Goal: Task Accomplishment & Management: Manage account settings

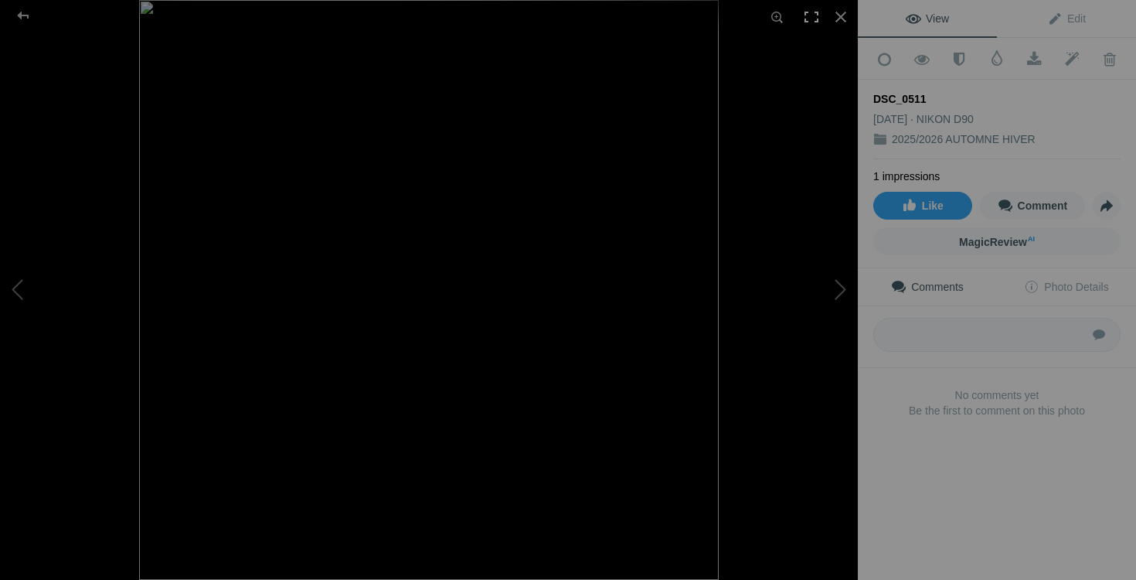
scroll to position [4121, 0]
click at [824, 27] on div at bounding box center [811, 17] width 34 height 34
click at [836, 15] on div at bounding box center [841, 17] width 34 height 34
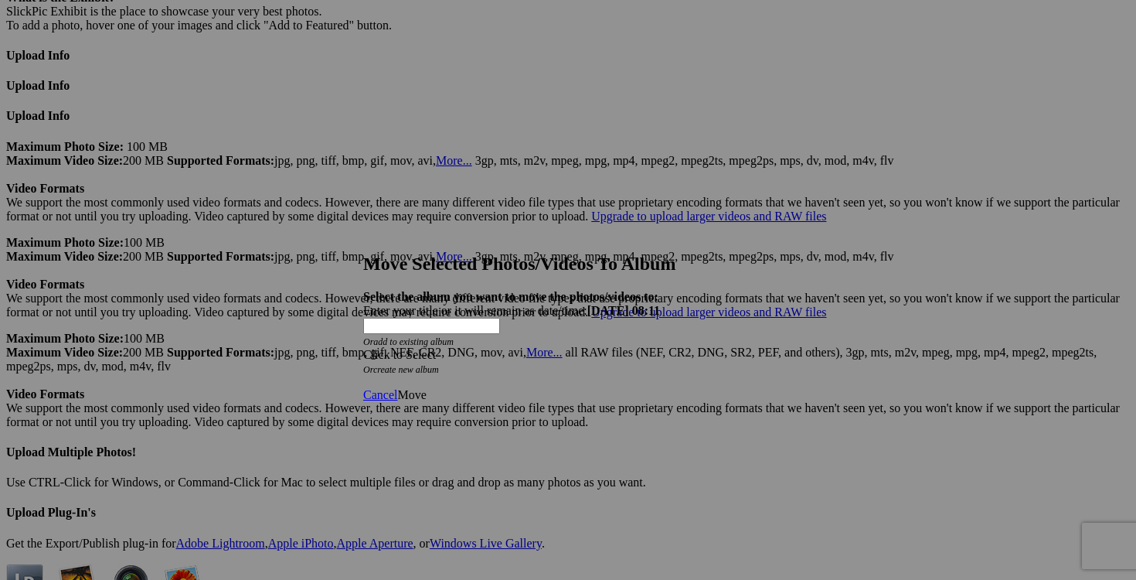
click at [363, 348] on span at bounding box center [363, 354] width 0 height 13
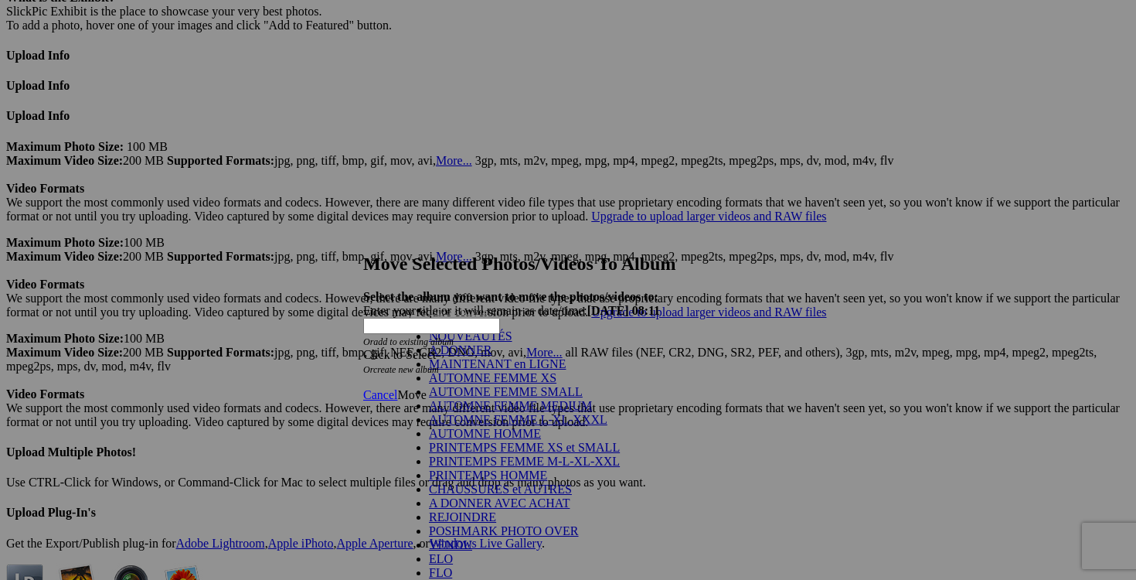
click at [512, 342] on link "NOUVEAUTÉS" at bounding box center [470, 335] width 83 height 13
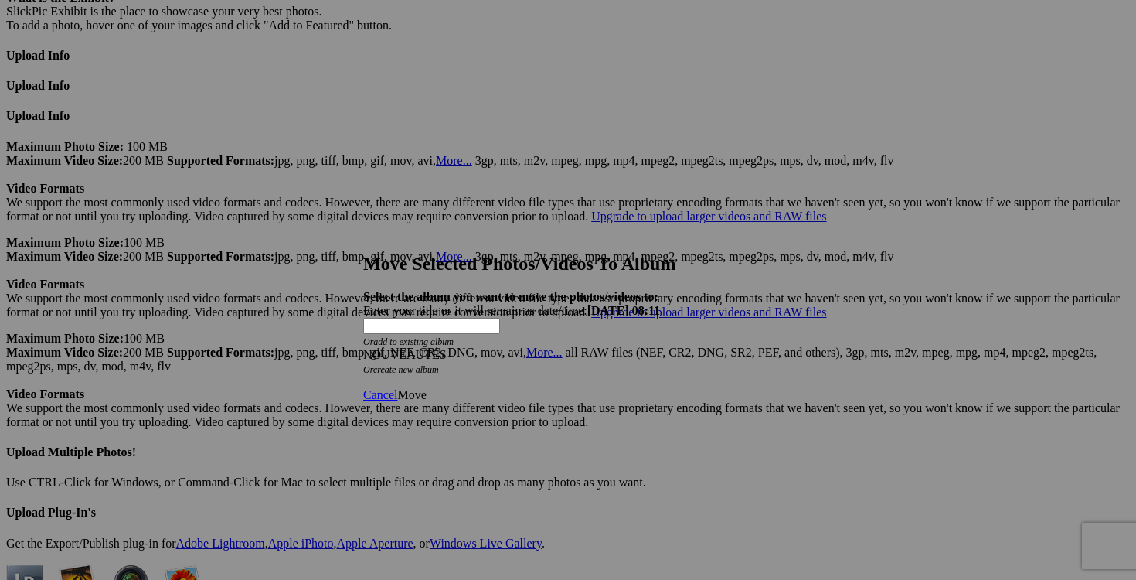
click at [426, 388] on span "Move" at bounding box center [411, 394] width 29 height 13
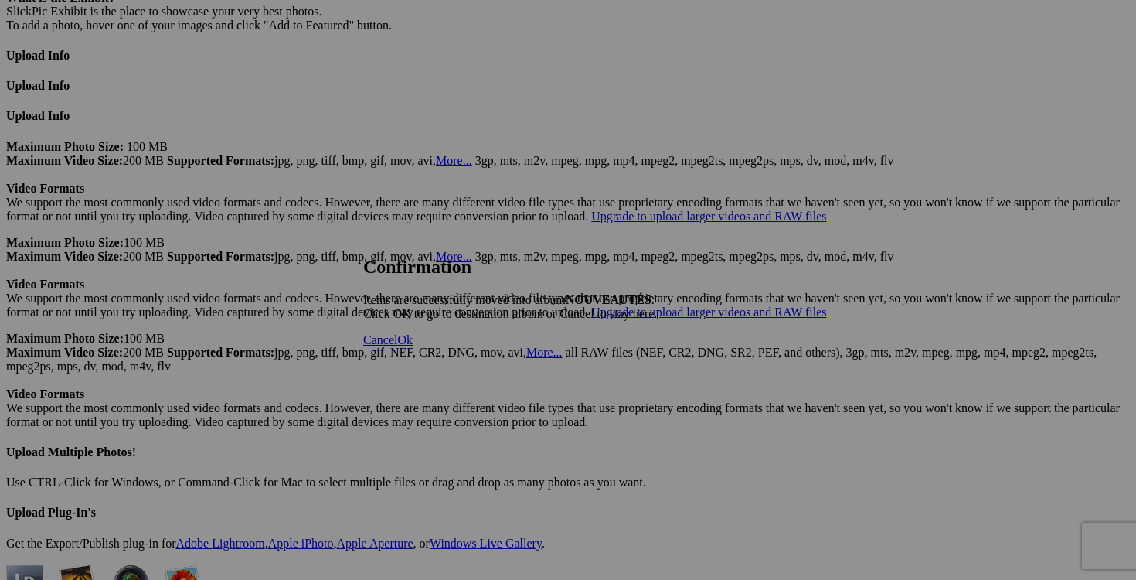
click at [397, 346] on link "Cancel" at bounding box center [380, 339] width 34 height 13
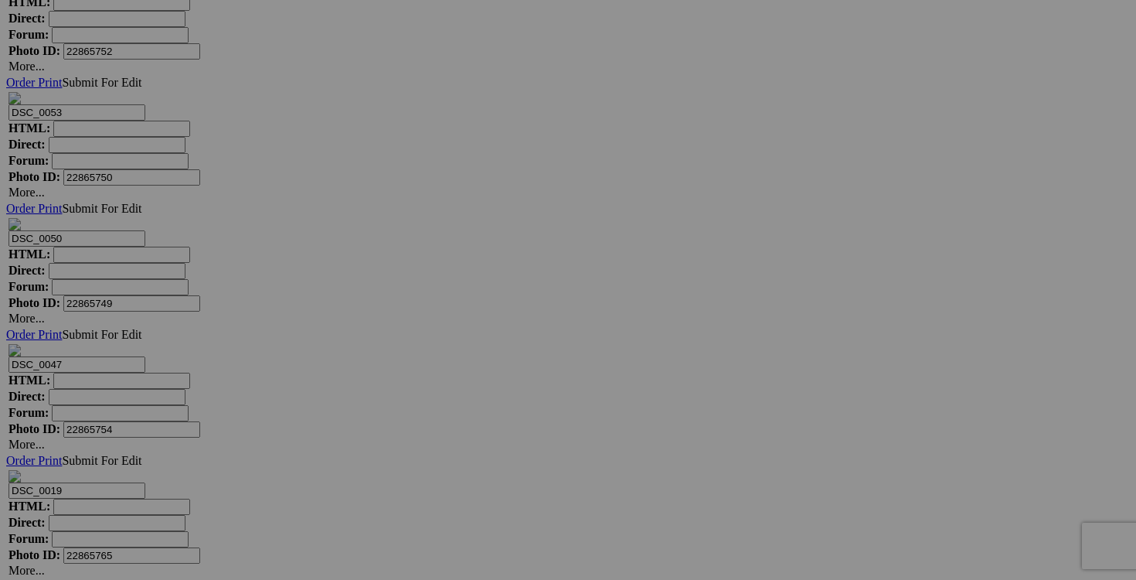
scroll to position [5105, 0]
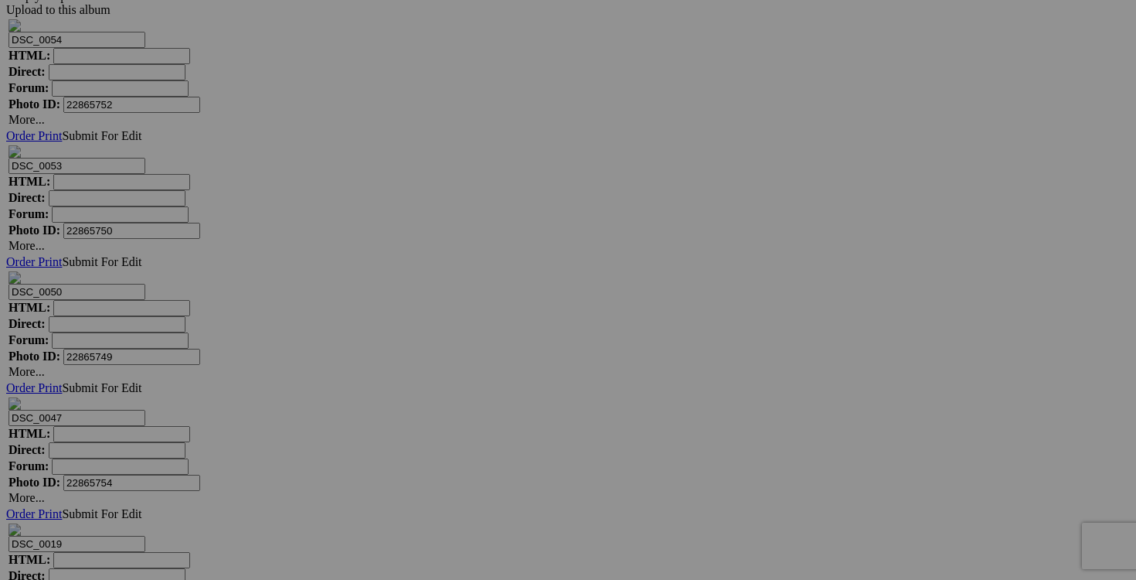
drag, startPoint x: 879, startPoint y: 321, endPoint x: 763, endPoint y: 318, distance: 115.2
drag, startPoint x: 794, startPoint y: 324, endPoint x: 770, endPoint y: 322, distance: 24.0
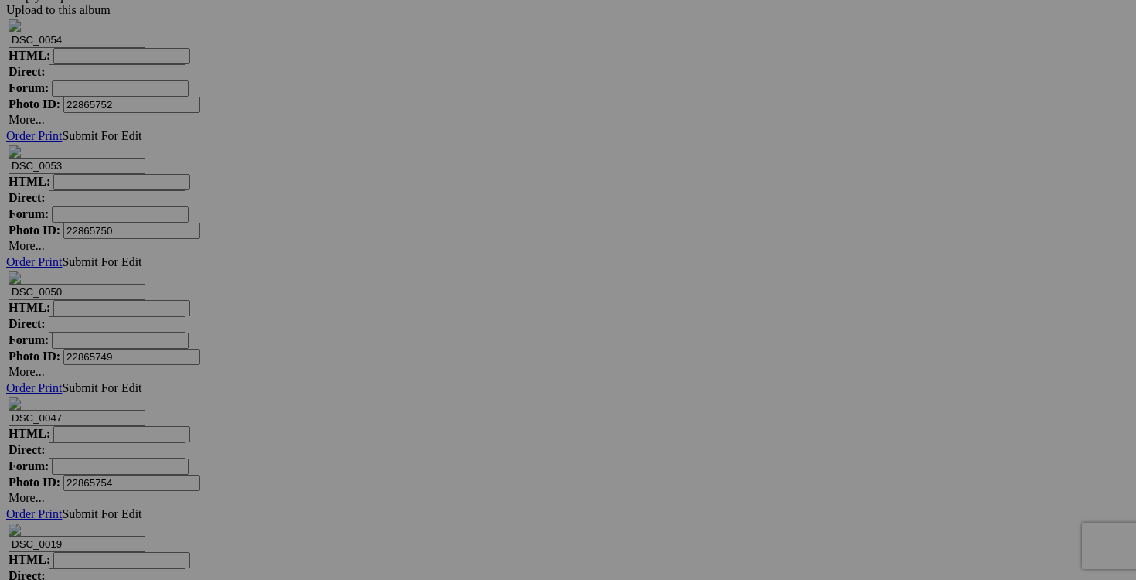
type input "legging ORAKI mmedium 60$(comme neuf, superbe)"
drag, startPoint x: 746, startPoint y: 326, endPoint x: 665, endPoint y: 326, distance: 81.1
paste input "legging ORAKI mmedium"
type input "legging ORAKI mmedium"
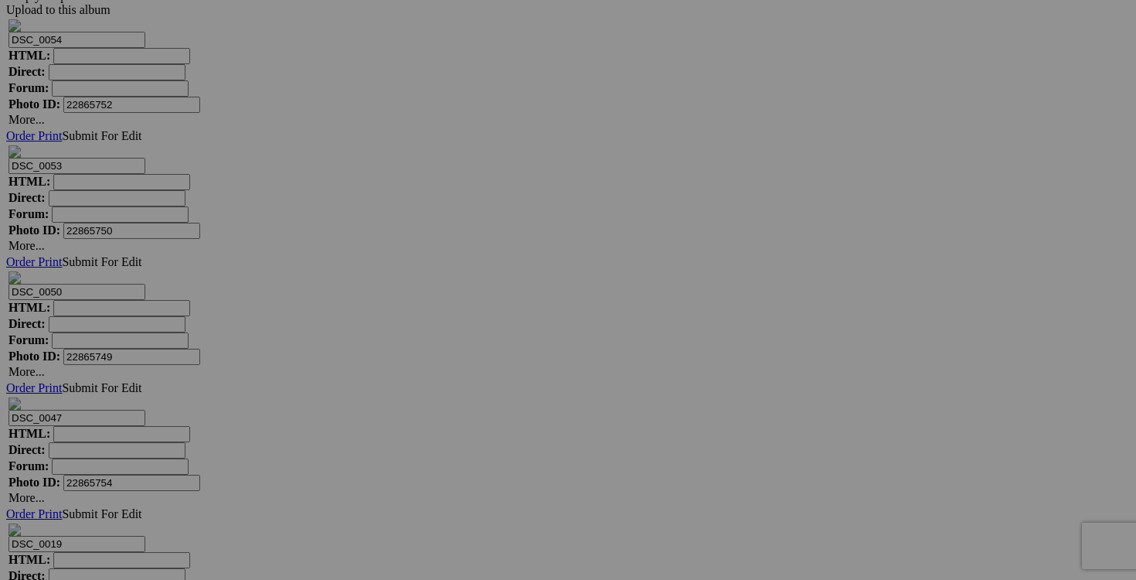
drag, startPoint x: 608, startPoint y: 324, endPoint x: 485, endPoint y: 324, distance: 122.9
paste input "legging ORAKI mmedium"
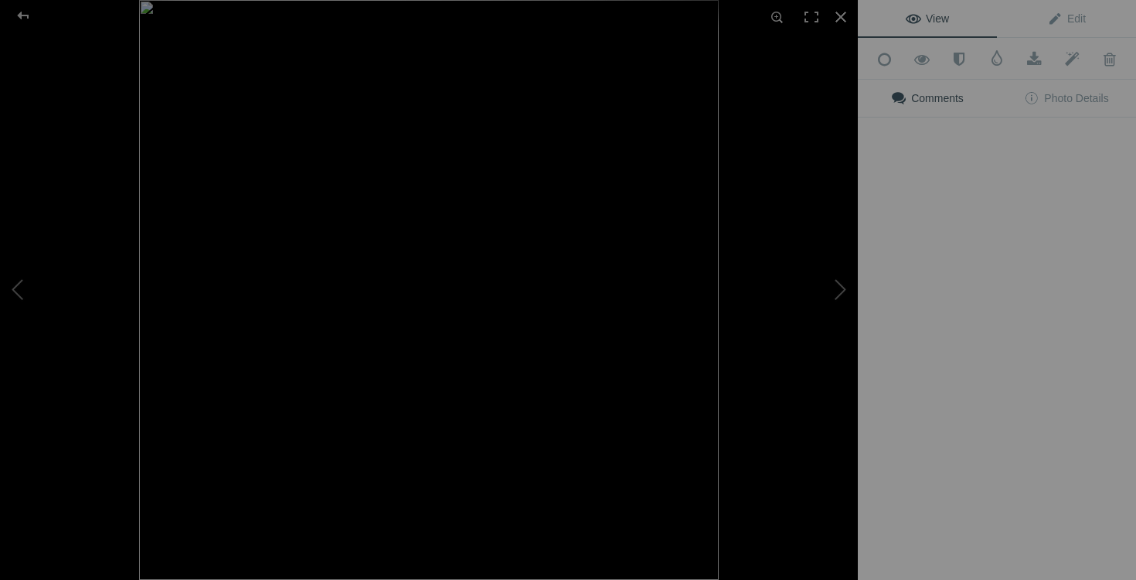
type input "legging ORAKI mmedium"
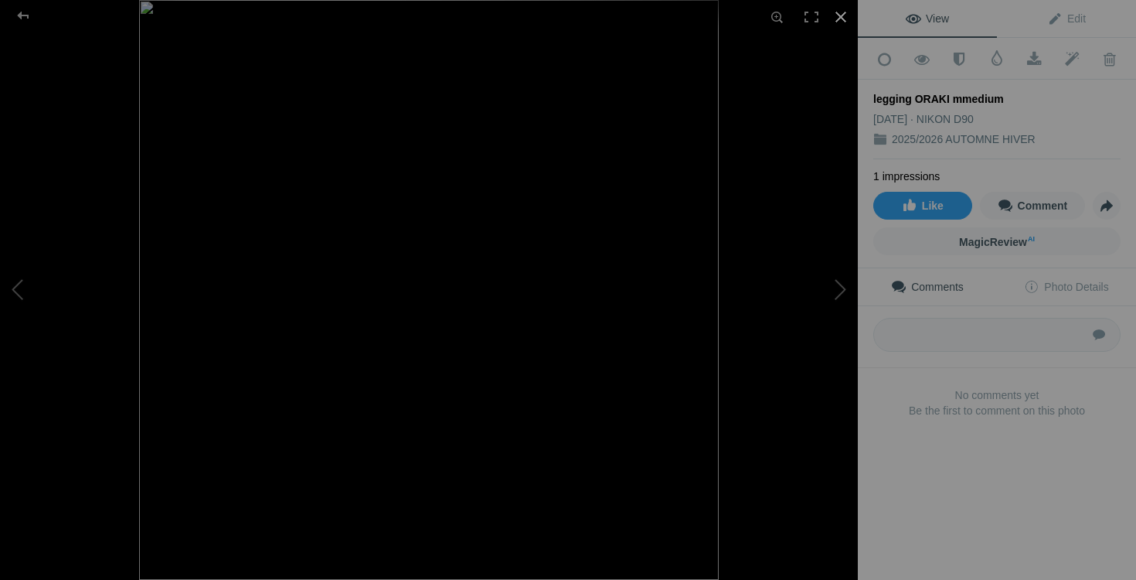
click at [831, 15] on div at bounding box center [841, 17] width 34 height 34
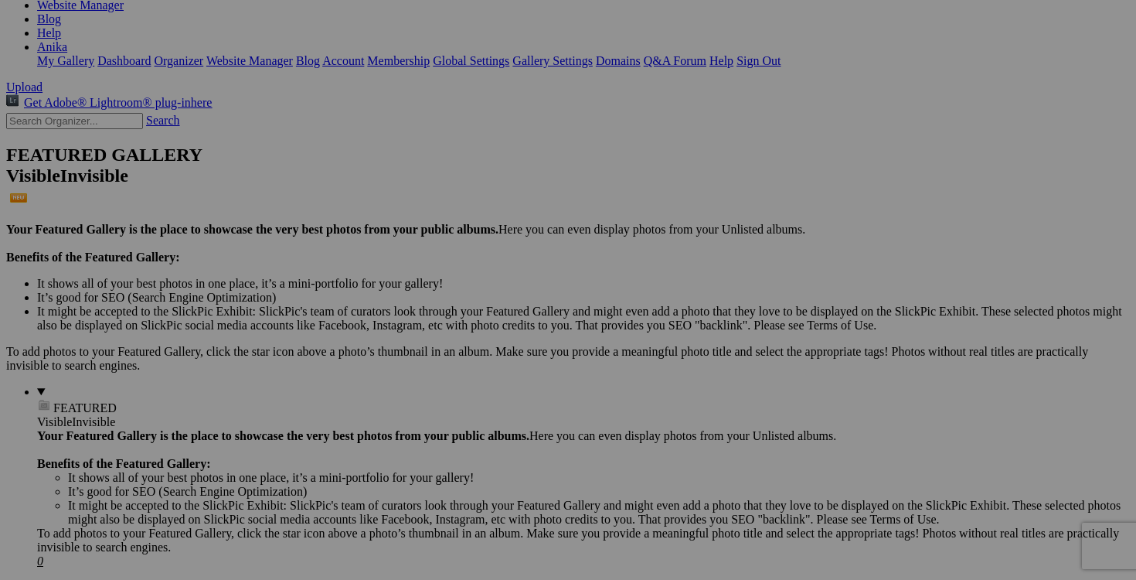
scroll to position [246, 0]
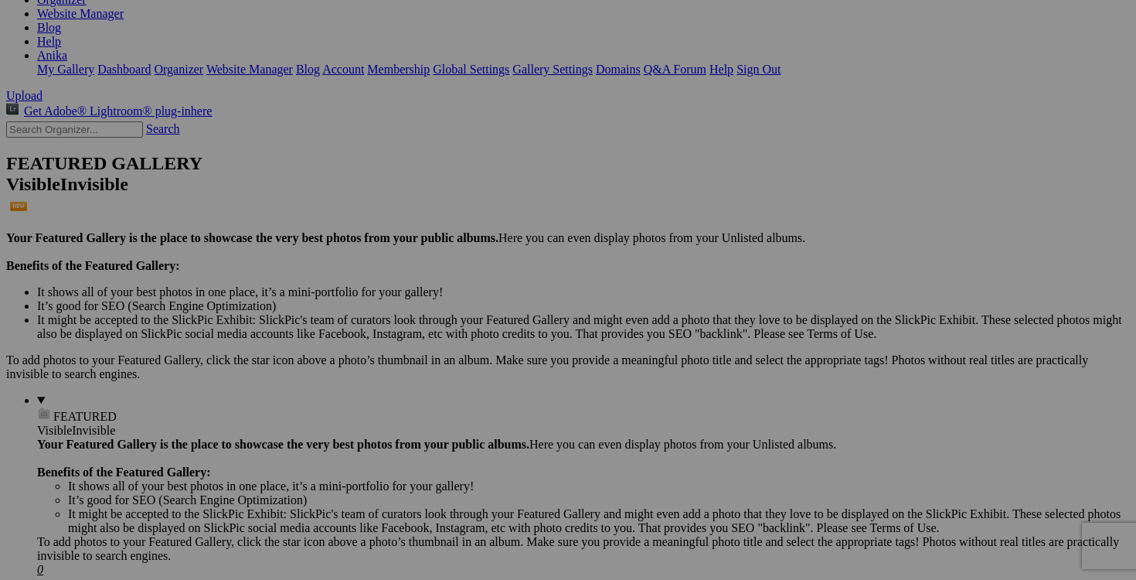
drag, startPoint x: 884, startPoint y: 275, endPoint x: 784, endPoint y: 273, distance: 100.5
paste input "legging ORAKI mmedium"
type input "legging ORAKI mmedium"
drag, startPoint x: 1019, startPoint y: 270, endPoint x: 932, endPoint y: 276, distance: 87.5
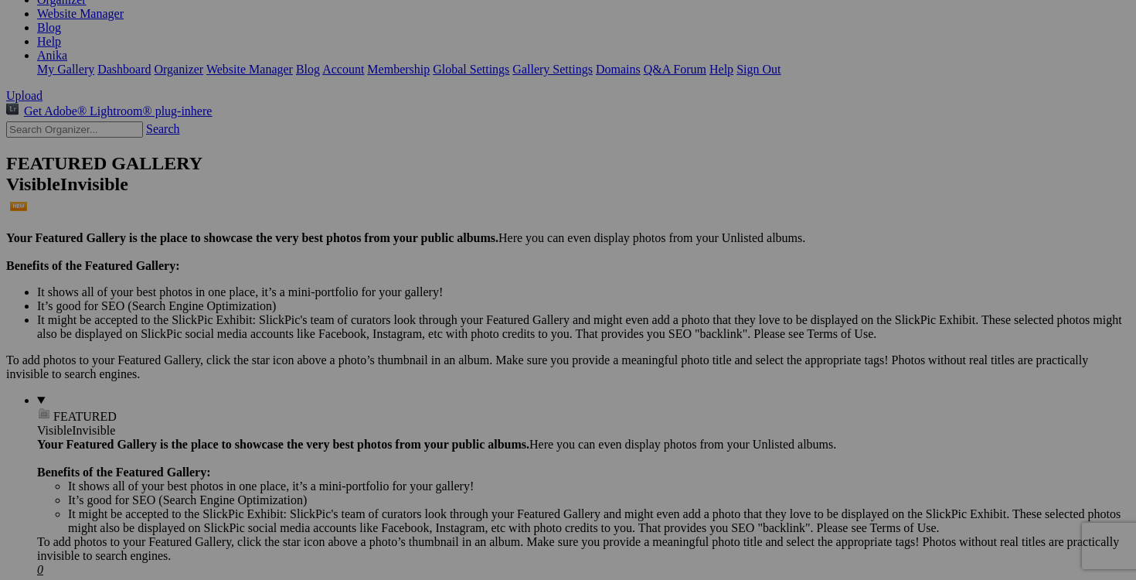
paste input "legging ORAKI mmedium"
type input "legging ORAKI mmedium"
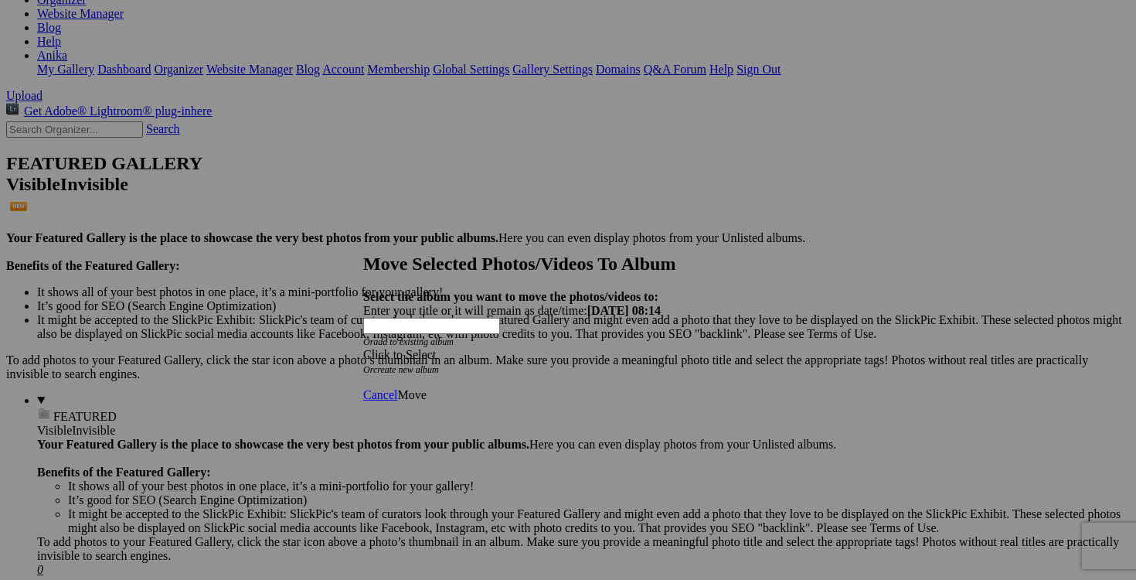
click at [363, 348] on span at bounding box center [363, 354] width 0 height 13
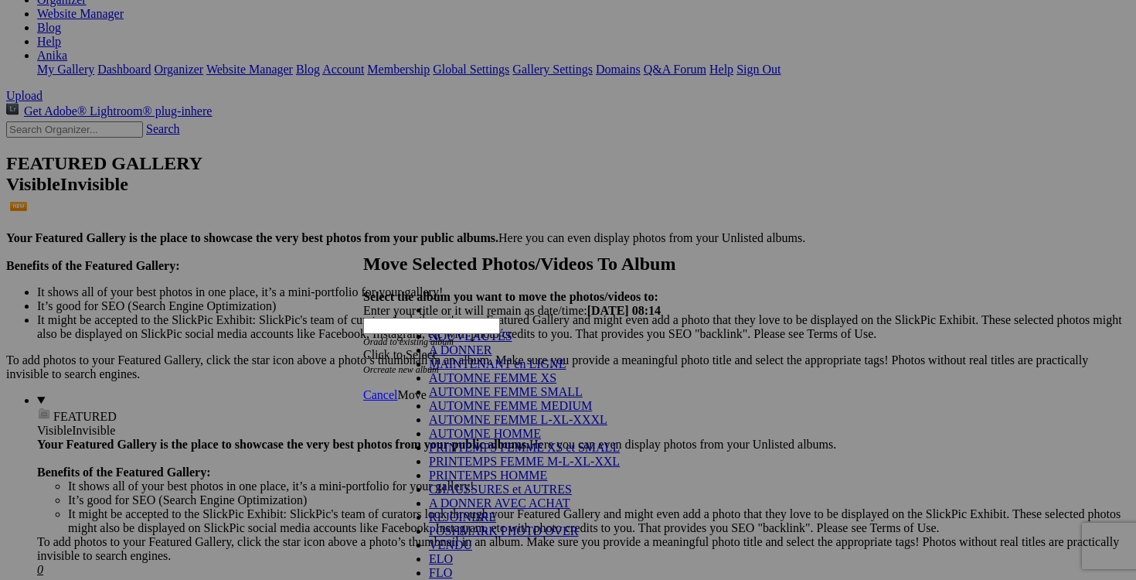
click at [512, 342] on link "NOUVEAUTÉS" at bounding box center [470, 335] width 83 height 13
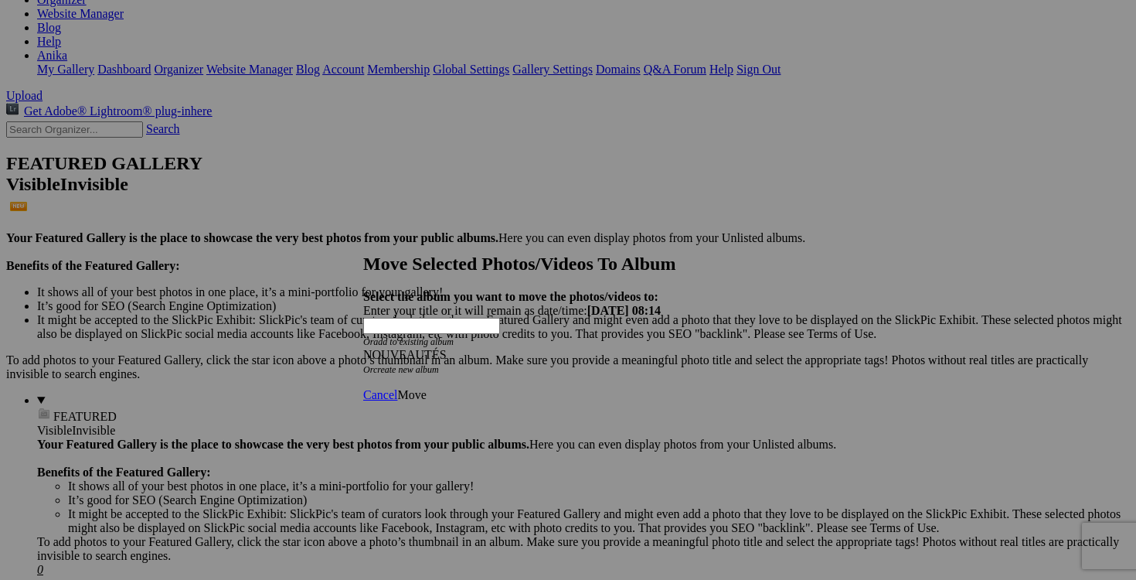
click at [426, 388] on span "Move" at bounding box center [411, 394] width 29 height 13
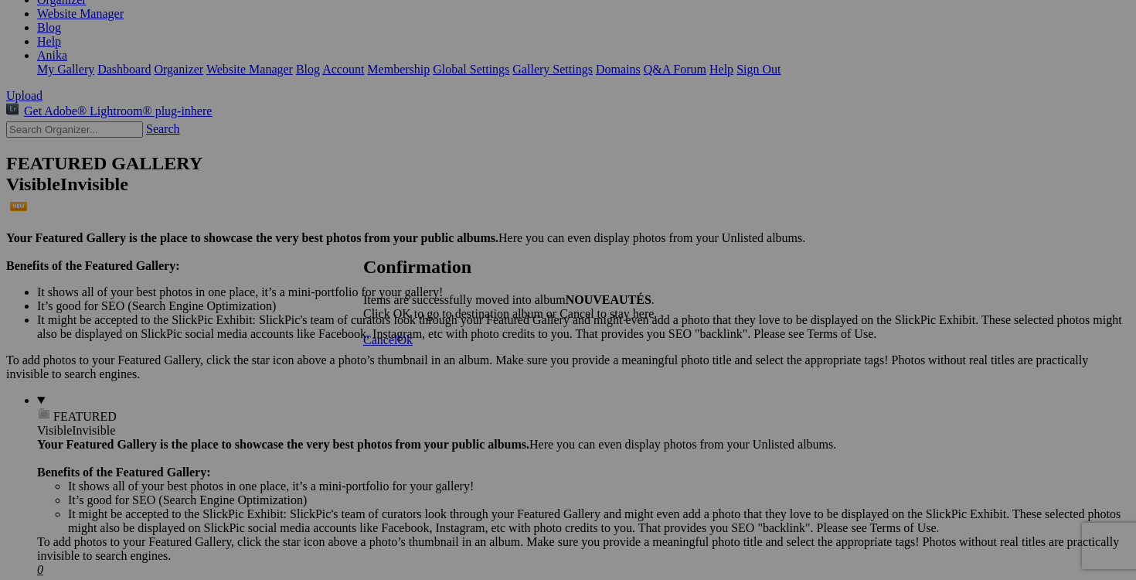
click at [397, 346] on span "Cancel" at bounding box center [380, 339] width 34 height 13
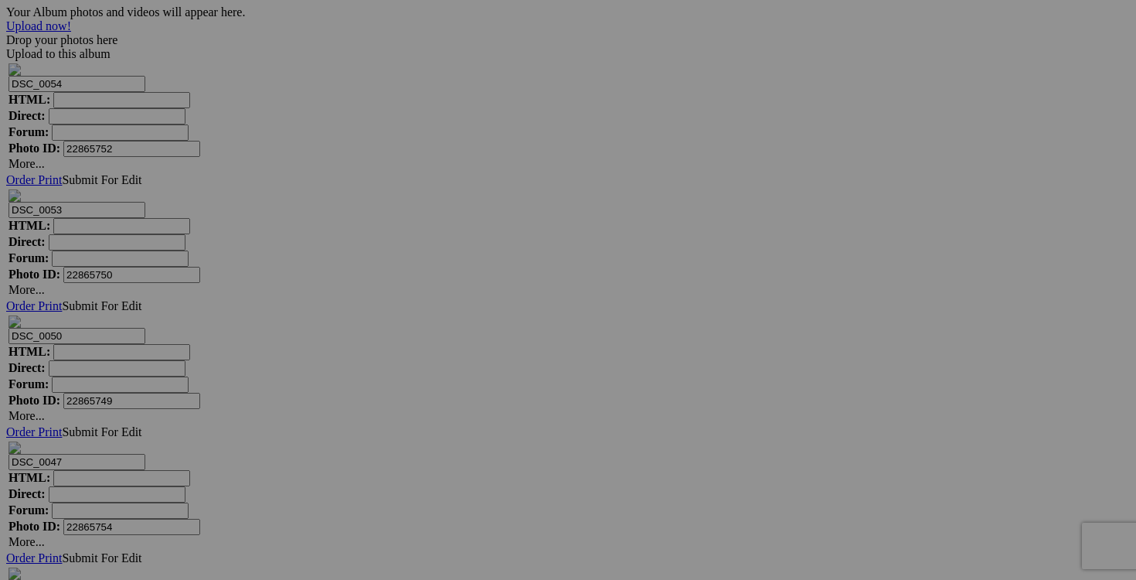
scroll to position [4981, 0]
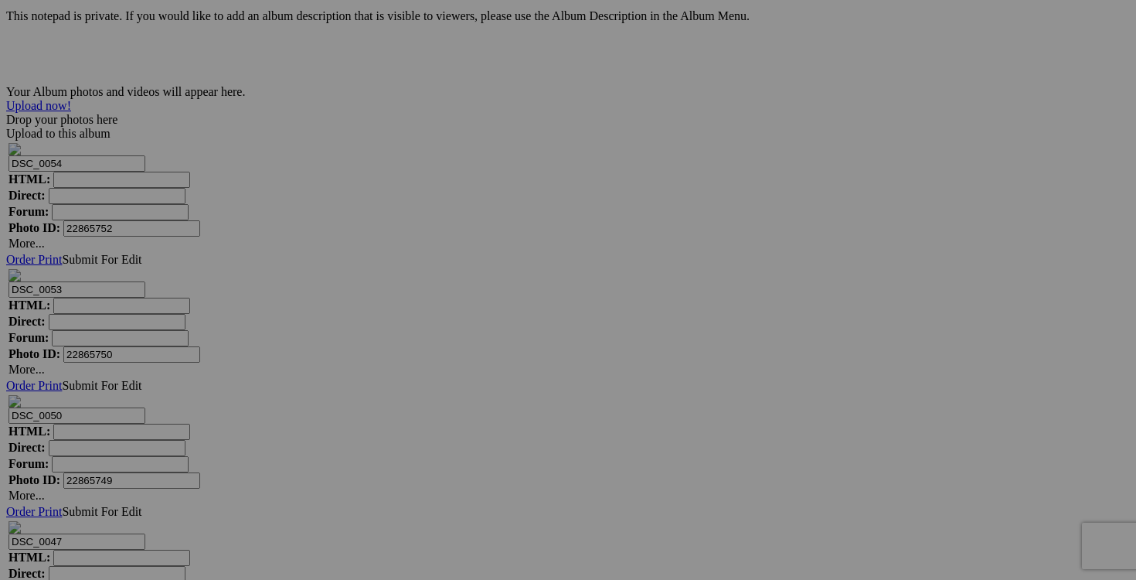
drag, startPoint x: 1008, startPoint y: 250, endPoint x: 879, endPoint y: 250, distance: 128.3
drag, startPoint x: 970, startPoint y: 250, endPoint x: 892, endPoint y: 247, distance: 77.3
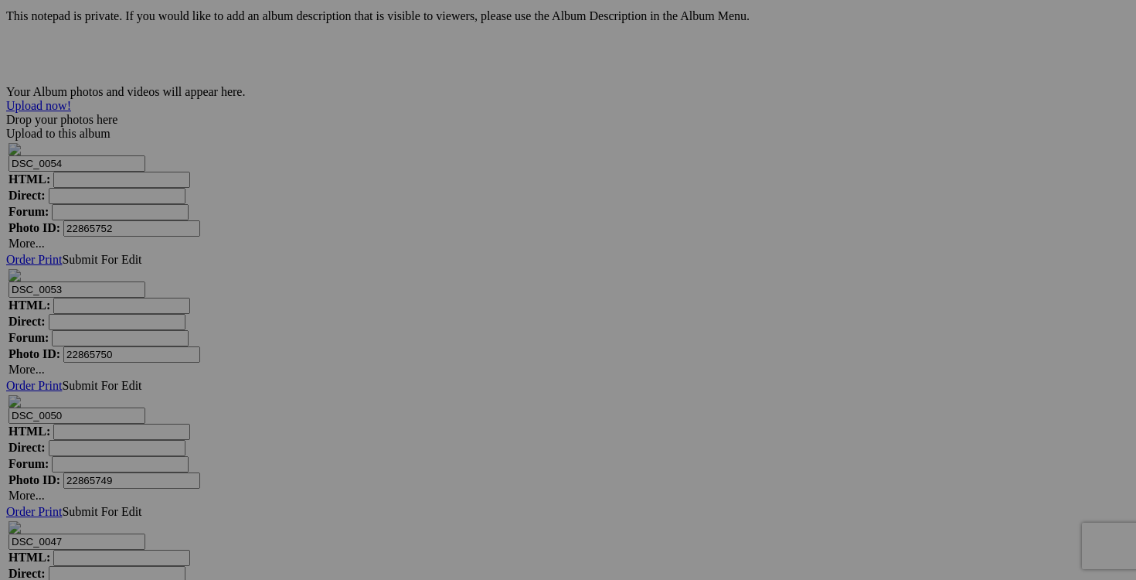
type input "legging REBOOK small 15$(comme neuf)"
drag, startPoint x: 892, startPoint y: 247, endPoint x: 770, endPoint y: 245, distance: 122.1
paste input "legging REBOOK small"
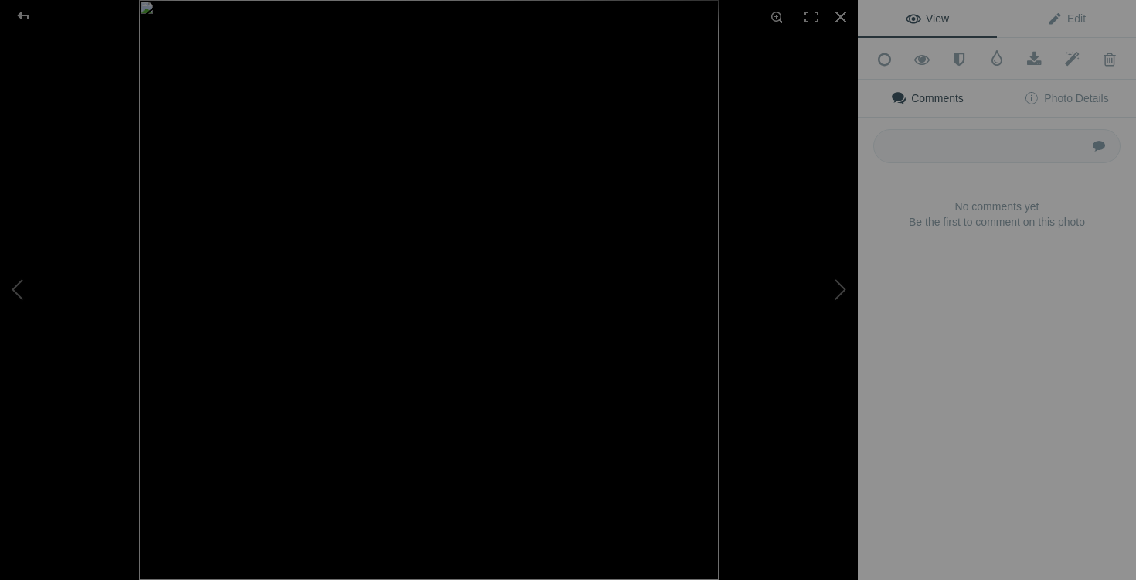
type input "legging REBOOK small"
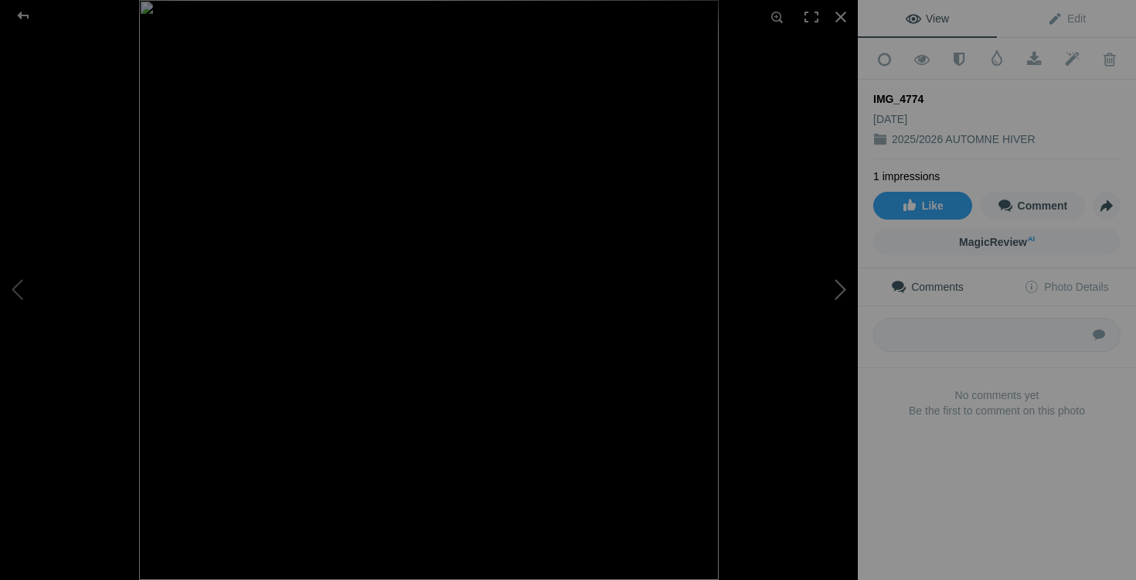
click at [836, 285] on button at bounding box center [800, 289] width 116 height 209
click at [840, 21] on div at bounding box center [841, 17] width 34 height 34
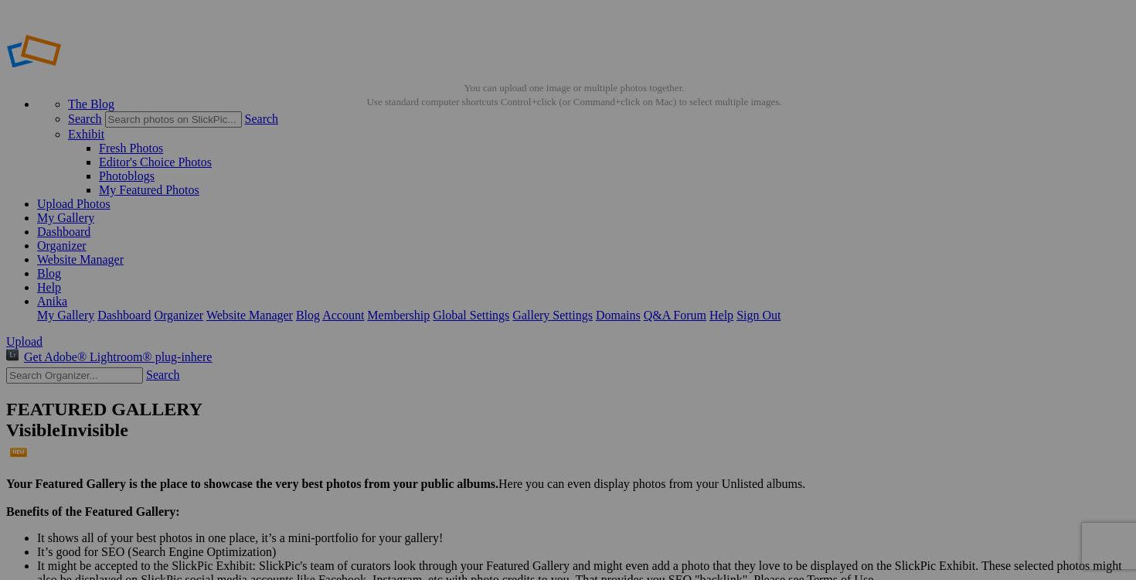
drag, startPoint x: 598, startPoint y: 498, endPoint x: 499, endPoint y: 498, distance: 98.9
paste input "legging REBOOK small"
type input "legging REBOOK small"
drag, startPoint x: 734, startPoint y: 498, endPoint x: 648, endPoint y: 498, distance: 86.5
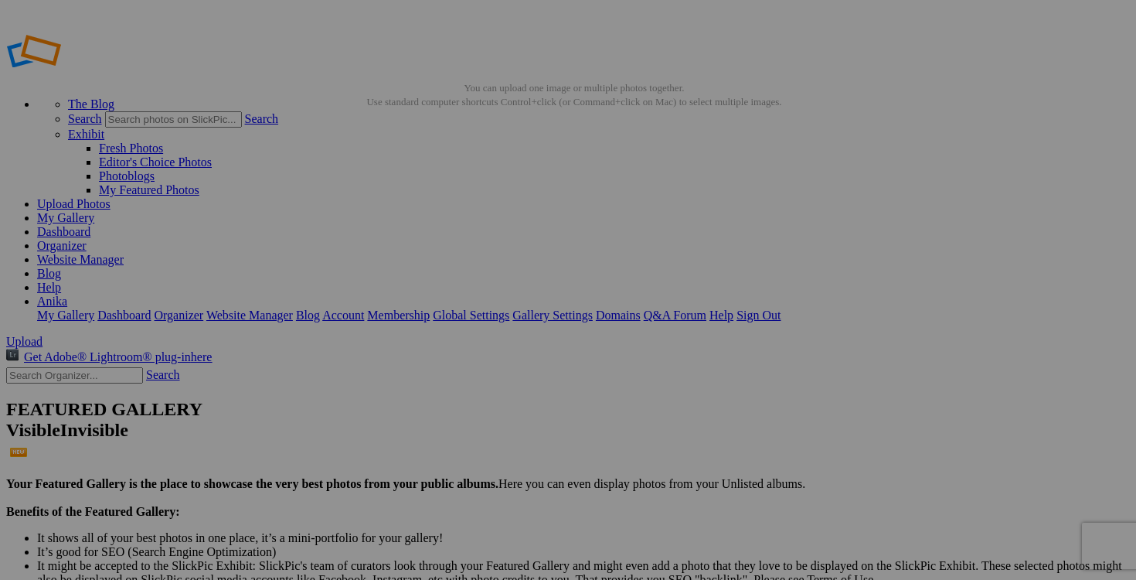
paste input "legging REBOOK small"
type input "legging REBOOK small"
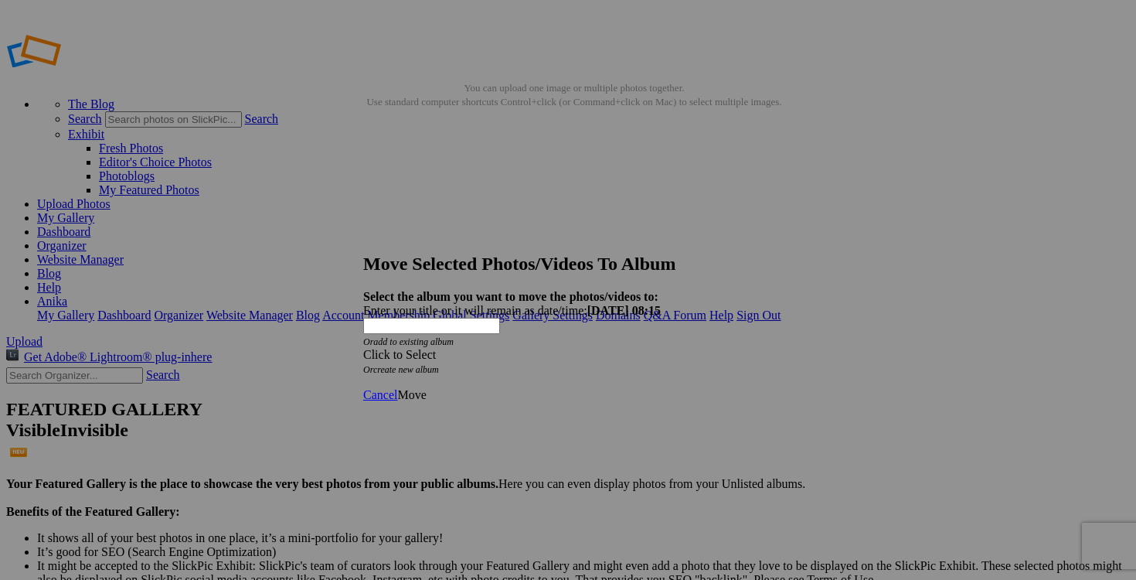
click at [363, 348] on span at bounding box center [363, 354] width 0 height 13
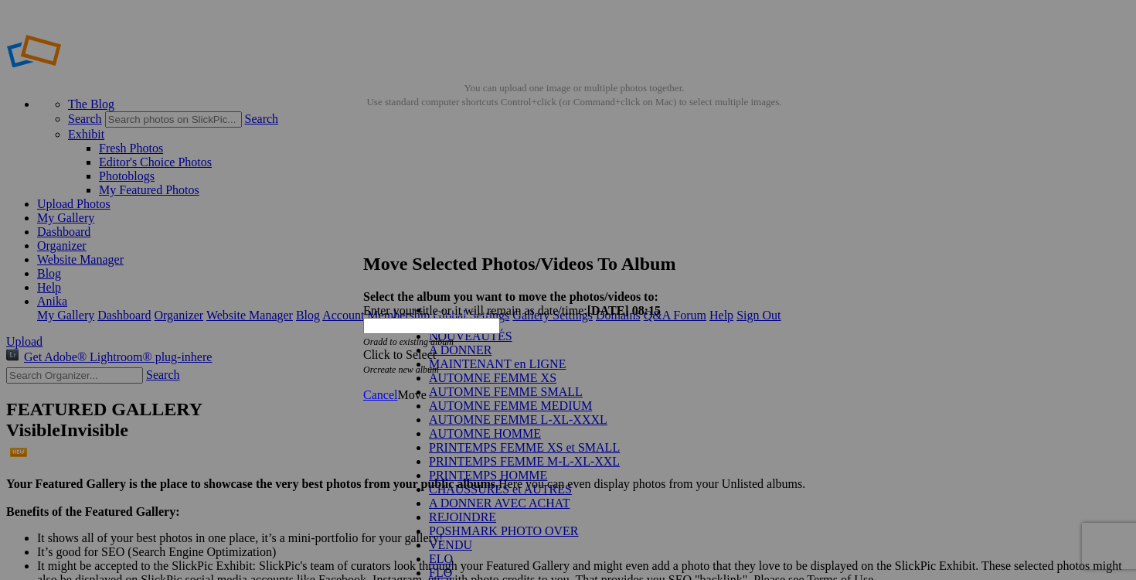
click at [512, 341] on link "NOUVEAUTÉS" at bounding box center [470, 335] width 83 height 13
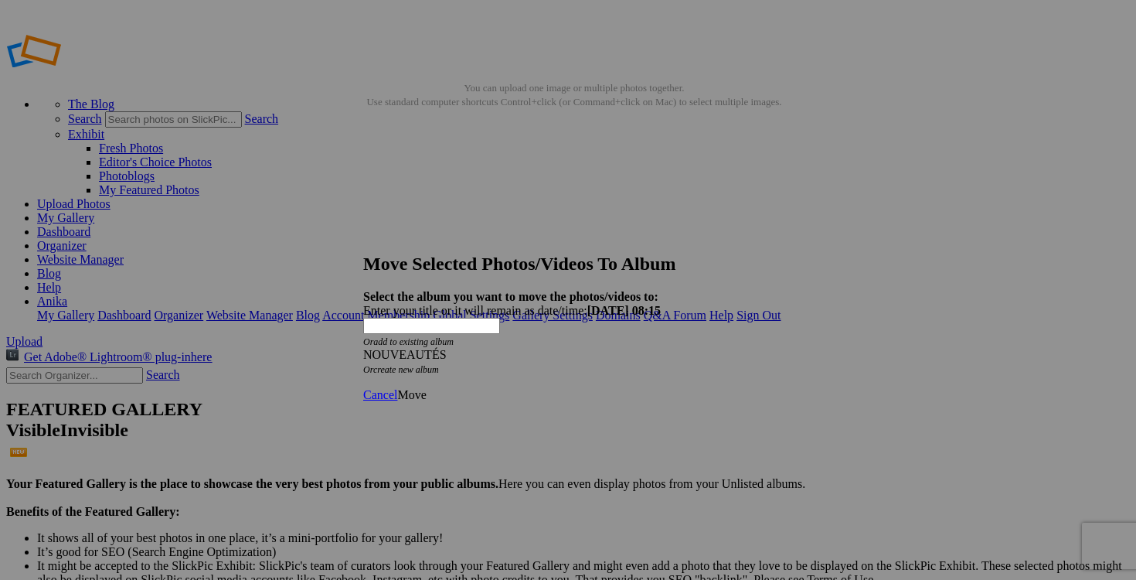
click at [426, 388] on span "Move" at bounding box center [411, 394] width 29 height 13
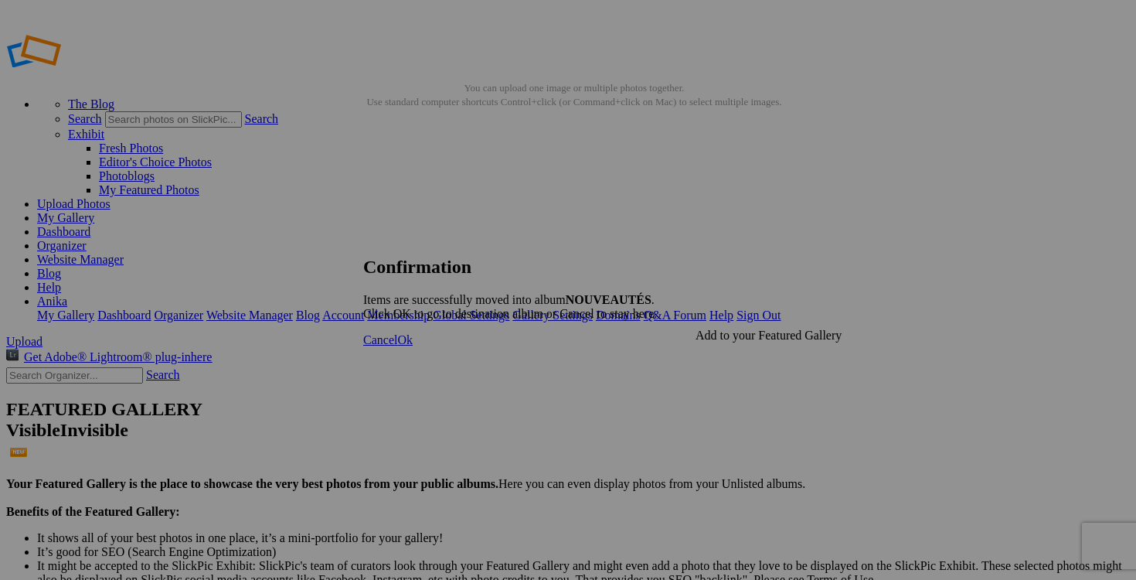
click at [397, 346] on span "Cancel" at bounding box center [380, 339] width 34 height 13
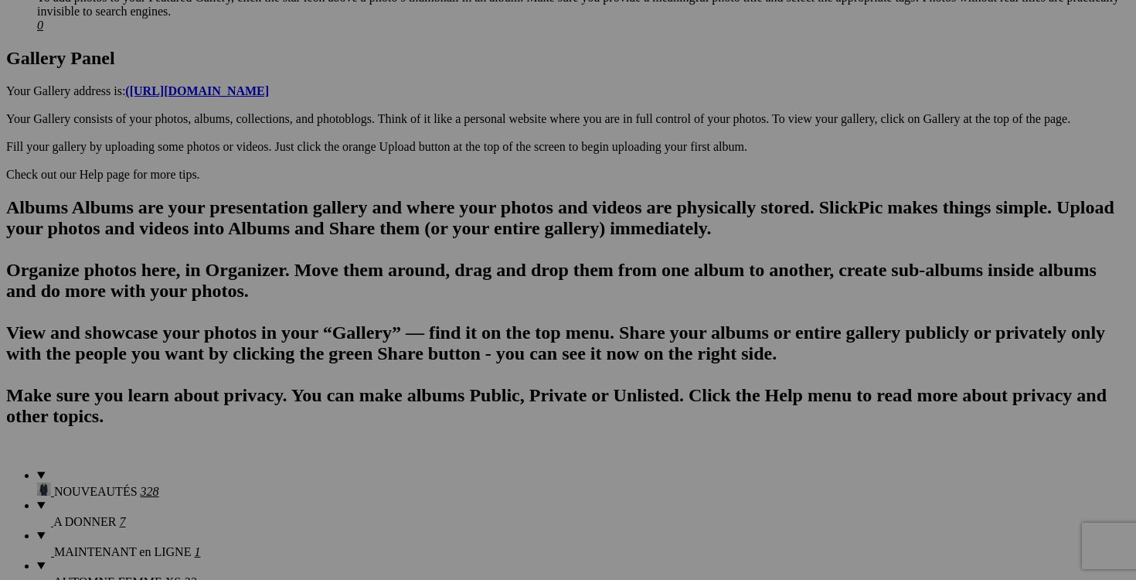
scroll to position [790, 0]
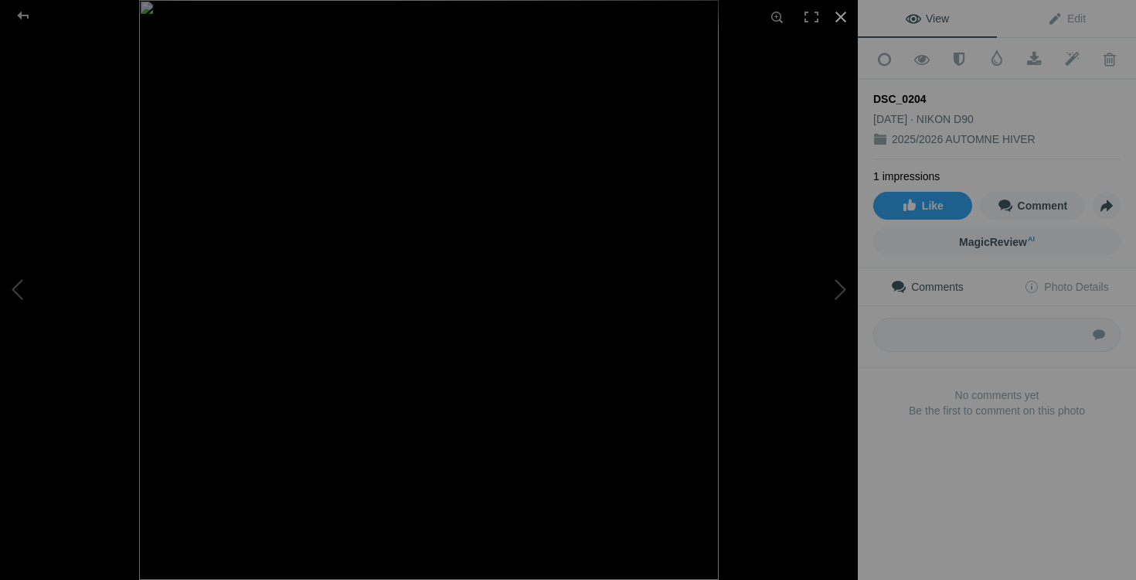
click at [845, 18] on div at bounding box center [841, 17] width 34 height 34
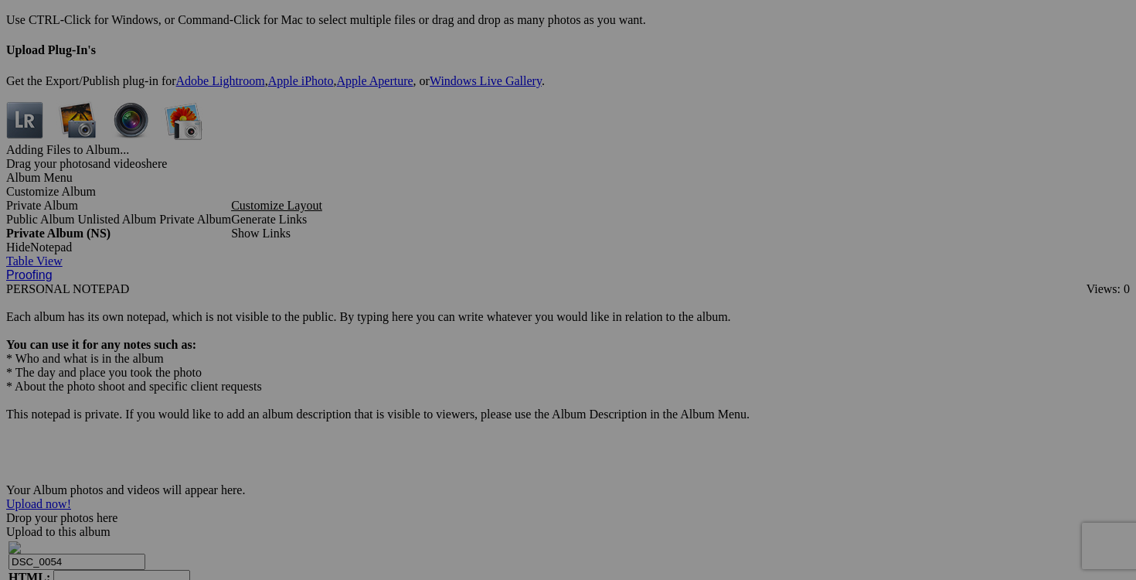
scroll to position [4694, 0]
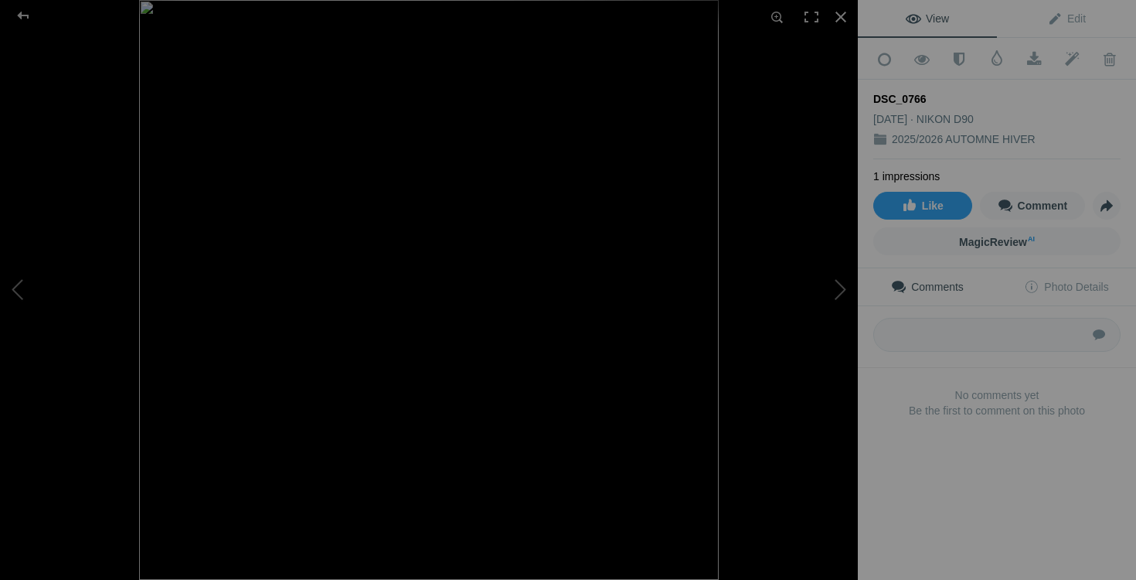
click at [191, 300] on img at bounding box center [429, 290] width 580 height 580
click at [841, 18] on div at bounding box center [841, 17] width 34 height 34
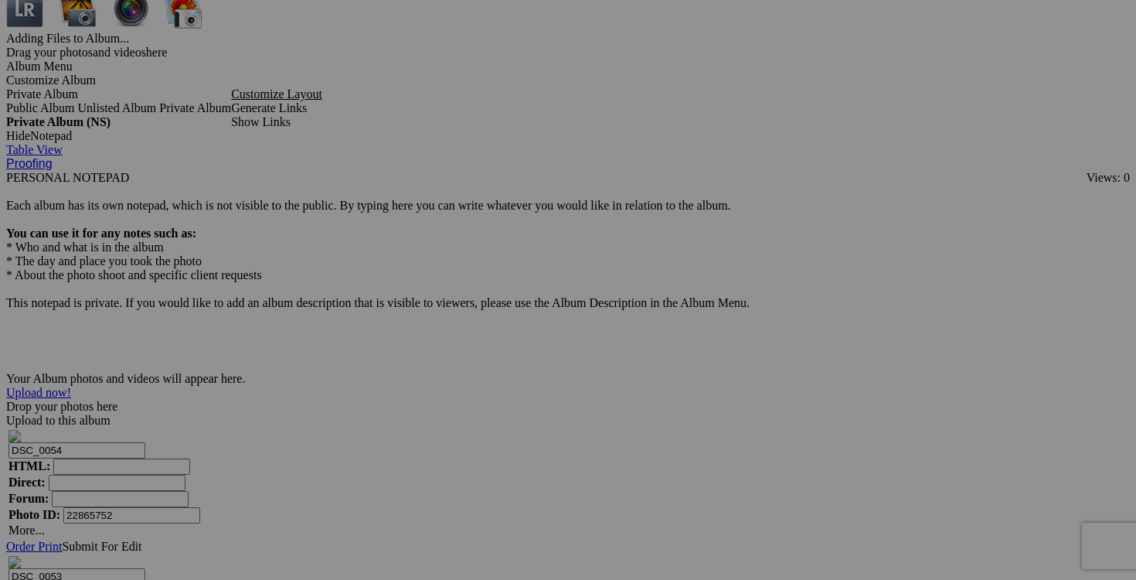
drag, startPoint x: 605, startPoint y: 341, endPoint x: 433, endPoint y: 340, distance: 172.3
type input "hudson taché?"
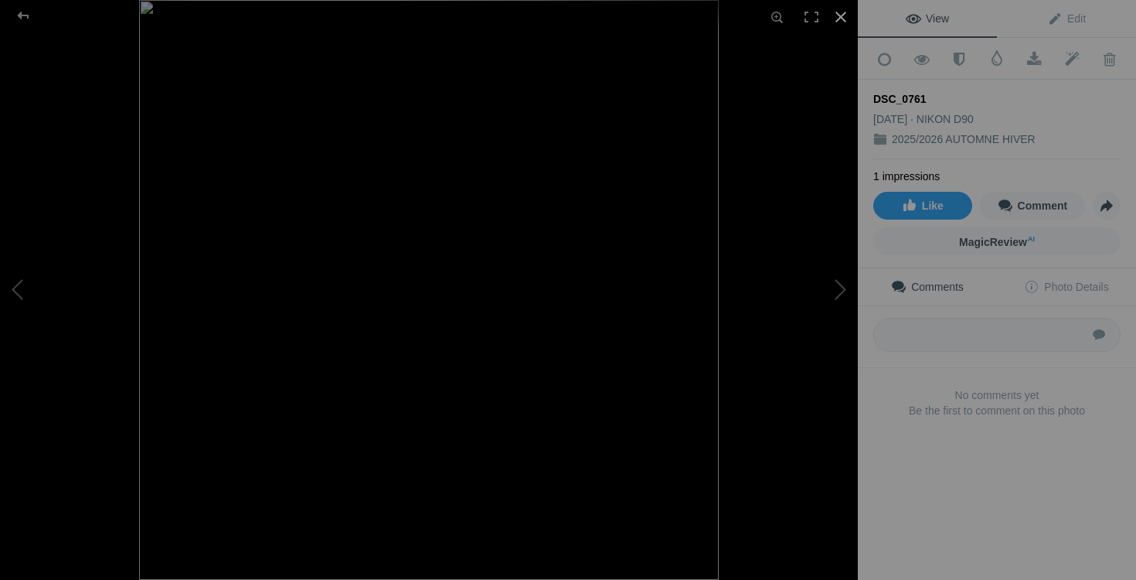
click at [841, 11] on div at bounding box center [841, 17] width 34 height 34
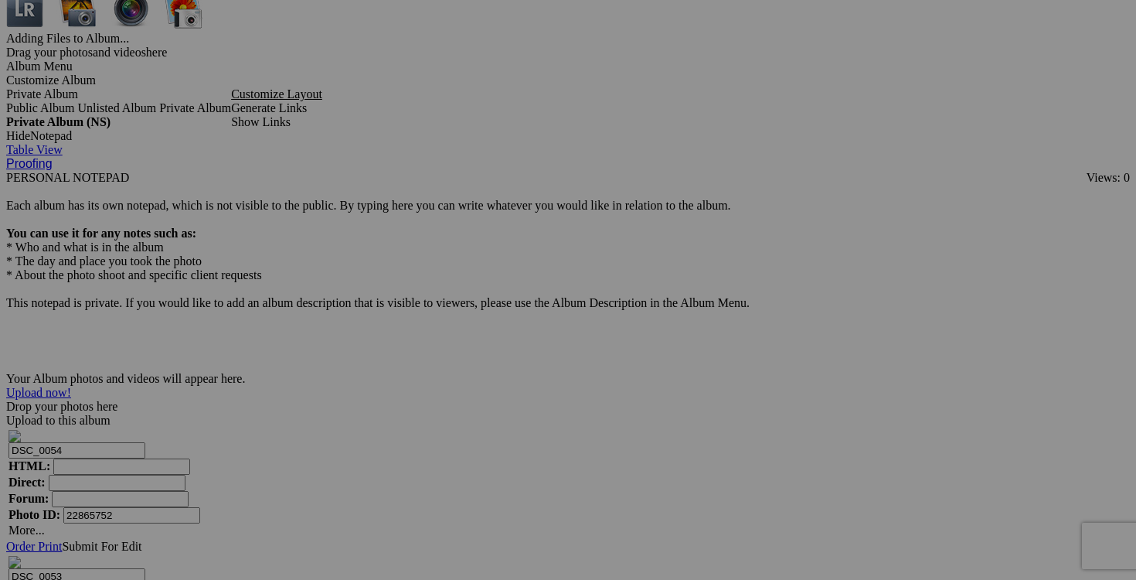
drag, startPoint x: 737, startPoint y: 341, endPoint x: 614, endPoint y: 338, distance: 122.9
type input "TACHÉ?"
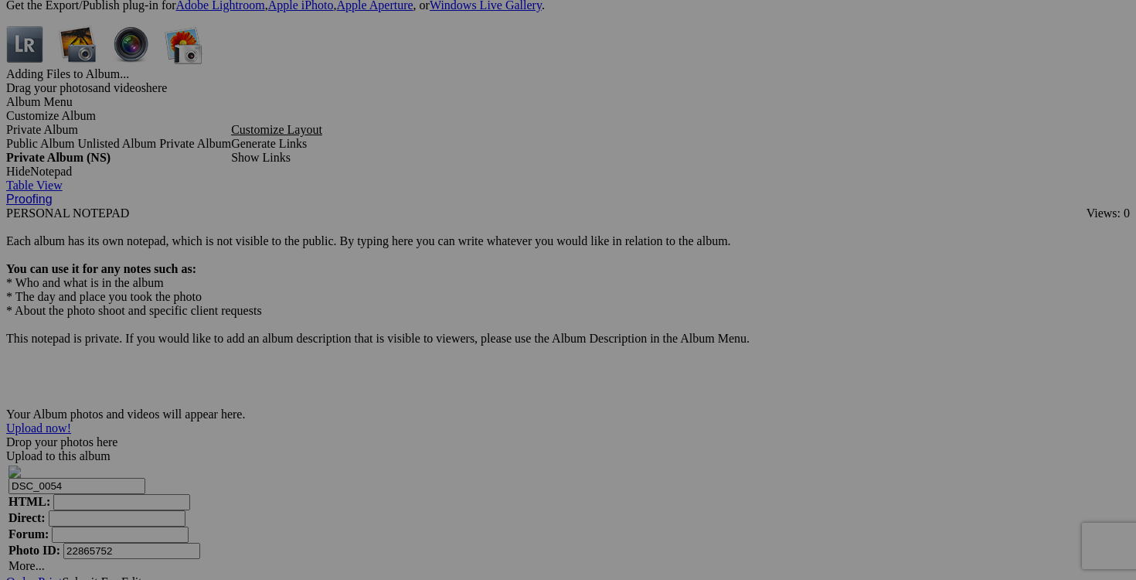
scroll to position [4668, 0]
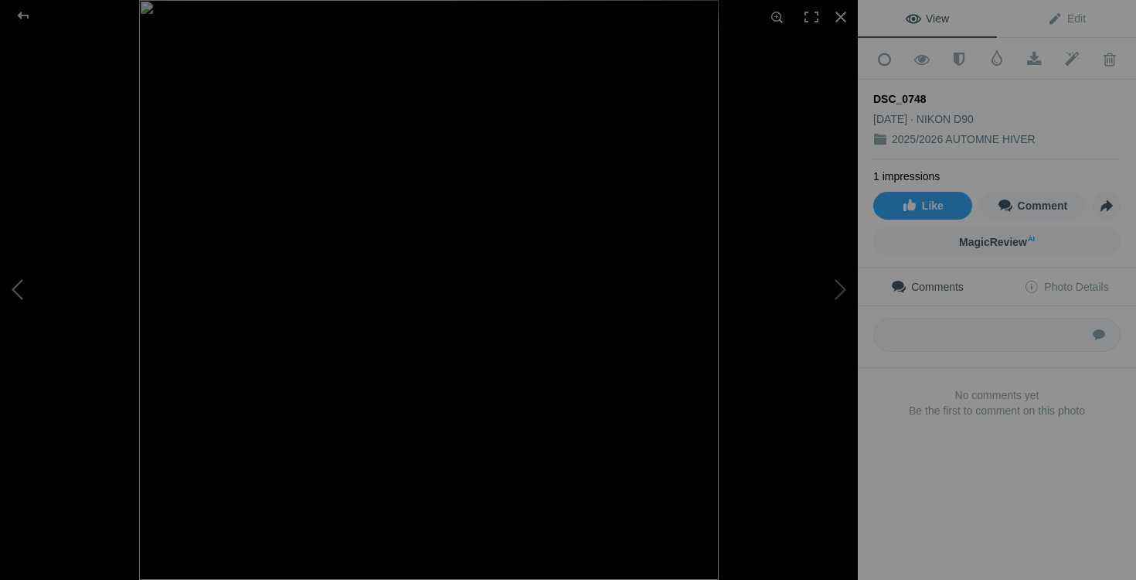
click at [28, 286] on button at bounding box center [58, 289] width 116 height 209
click at [845, 17] on div at bounding box center [841, 17] width 34 height 34
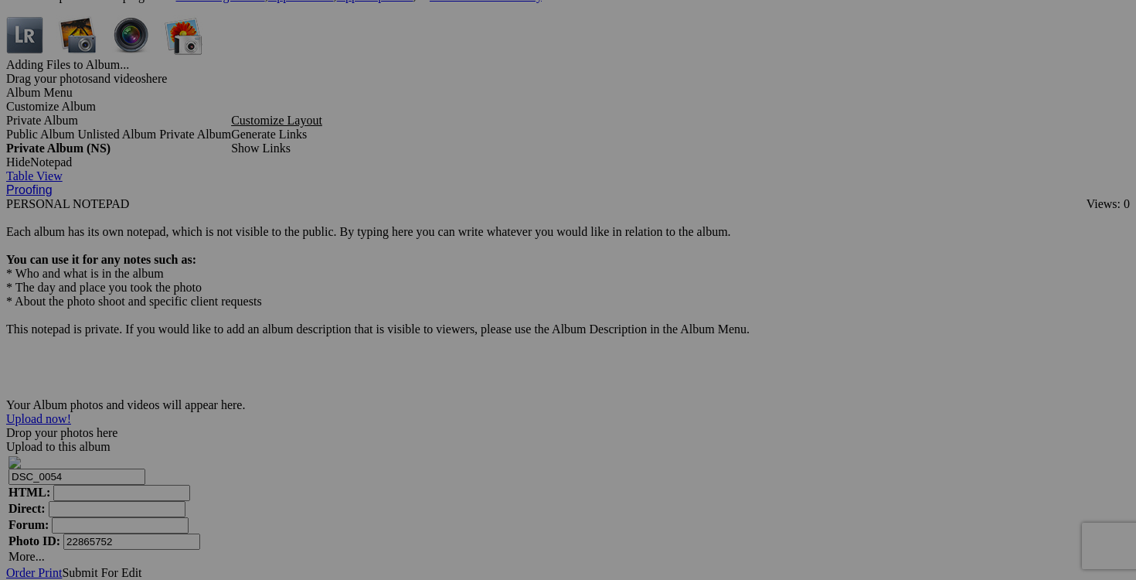
drag, startPoint x: 330, startPoint y: 564, endPoint x: 244, endPoint y: 563, distance: 85.8
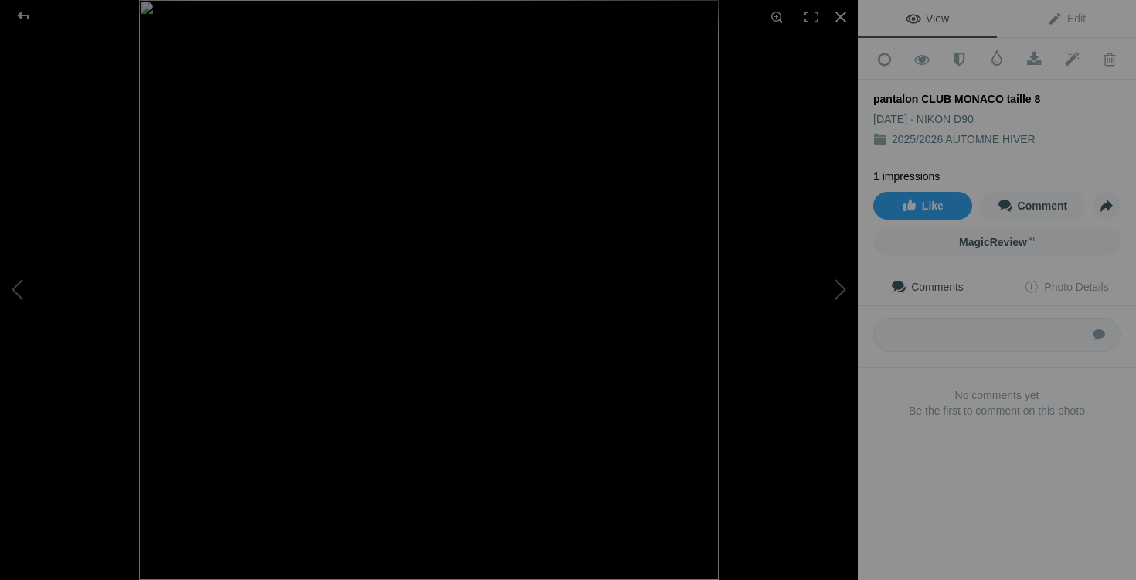
scroll to position [0, 0]
click at [817, 282] on button at bounding box center [800, 289] width 116 height 209
click at [28, 304] on button at bounding box center [58, 289] width 116 height 209
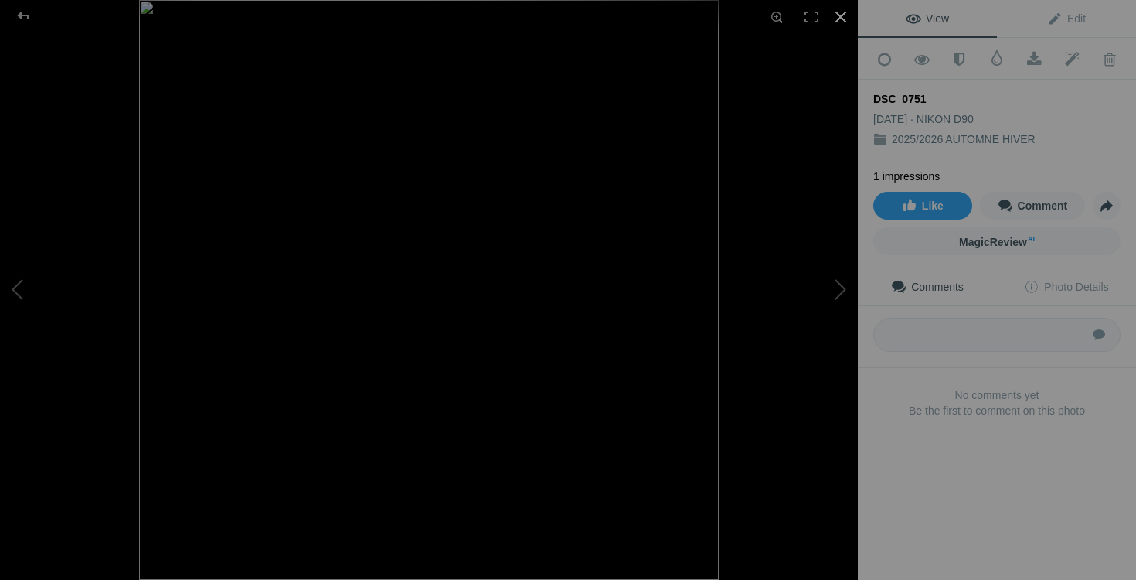
click at [847, 13] on div at bounding box center [841, 17] width 34 height 34
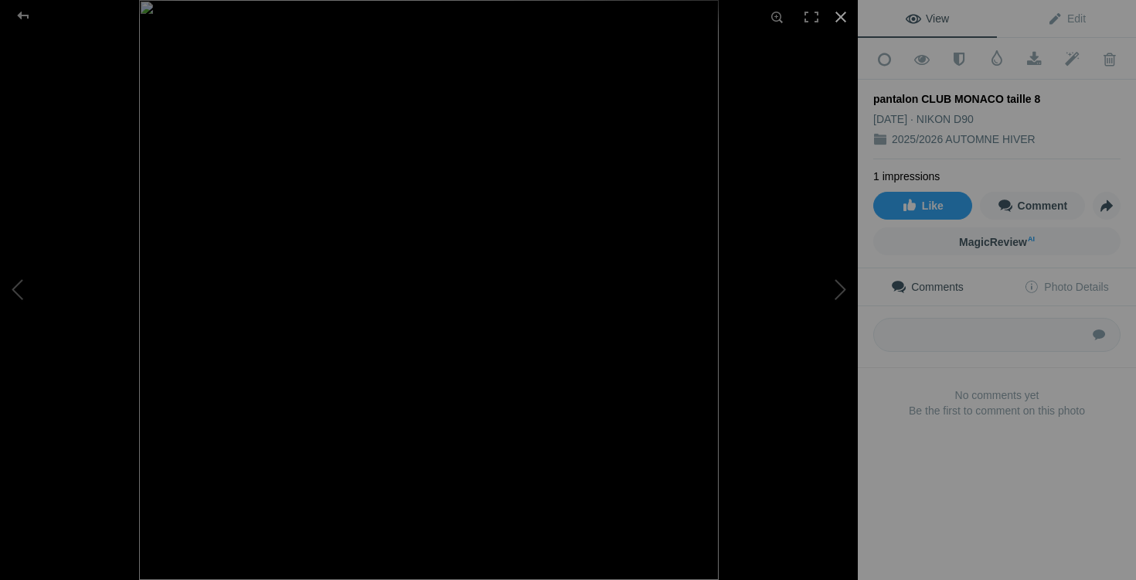
click at [845, 17] on div at bounding box center [841, 17] width 34 height 34
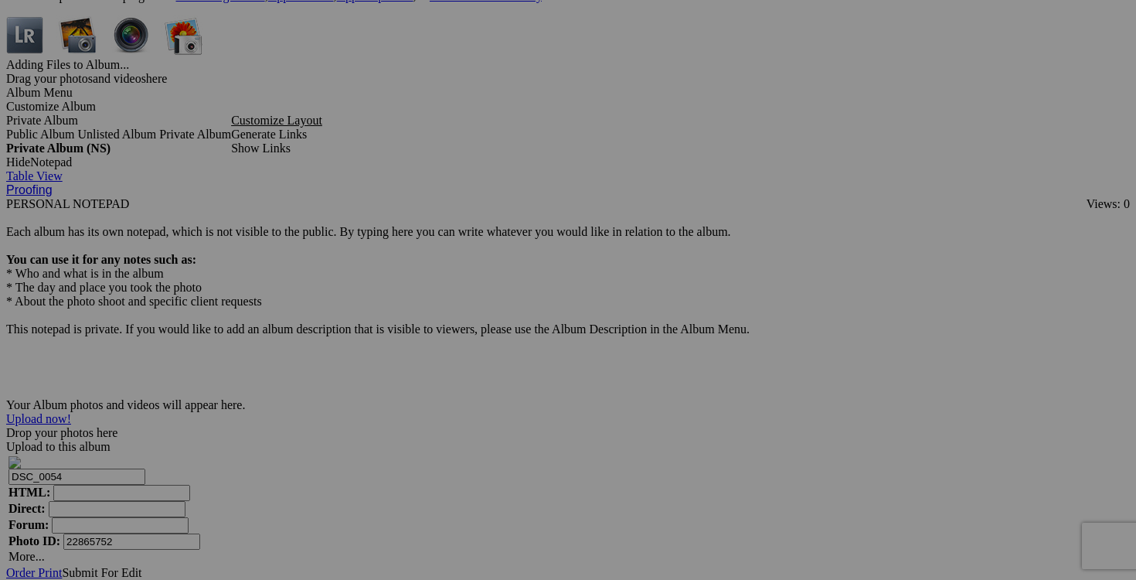
scroll to position [0, 10]
drag, startPoint x: 324, startPoint y: 563, endPoint x: 361, endPoint y: 563, distance: 37.1
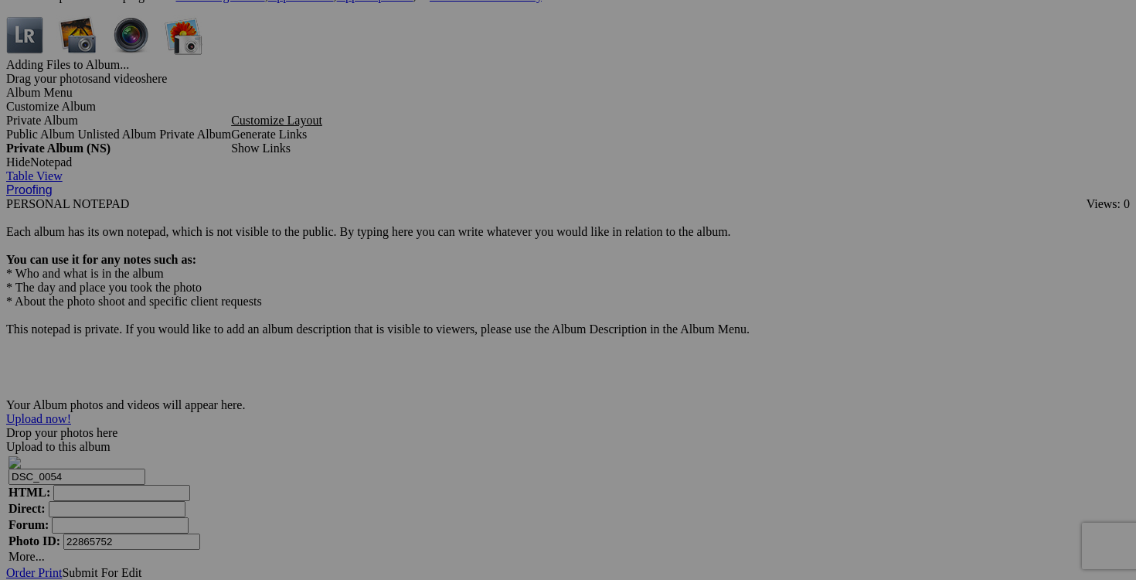
drag, startPoint x: 280, startPoint y: 563, endPoint x: 232, endPoint y: 563, distance: 47.9
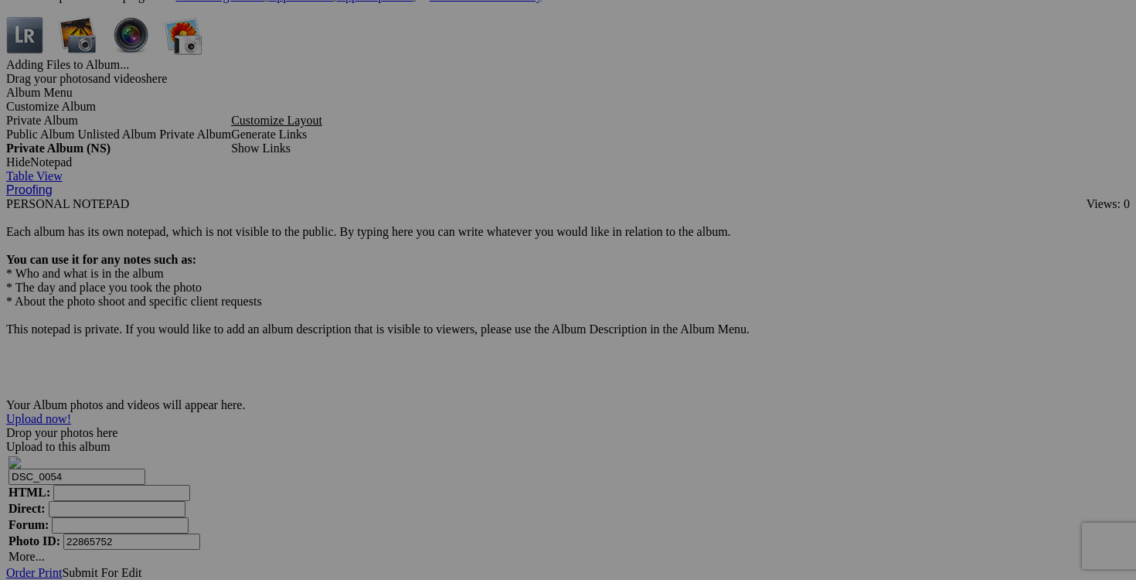
drag, startPoint x: 333, startPoint y: 563, endPoint x: 224, endPoint y: 558, distance: 109.1
type input "pantalon CLUB MONACO taille 8 25$(comme neuf, laine et spandex)"
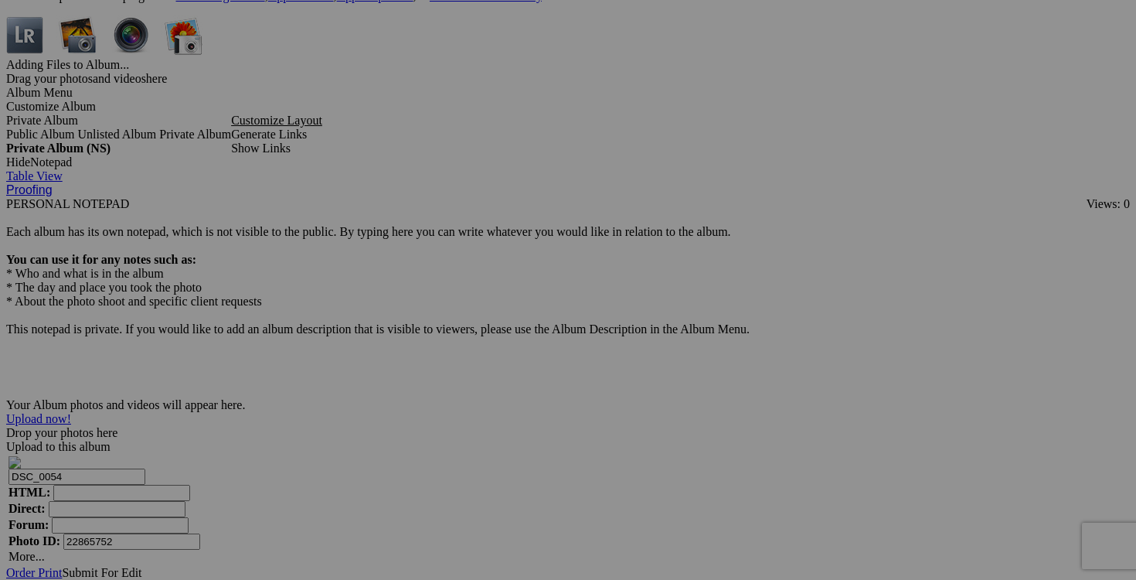
drag, startPoint x: 1019, startPoint y: 369, endPoint x: 880, endPoint y: 362, distance: 139.3
paste input "pantalon CLUB MONACO taille 8"
type input "pantalon CLUB MONACO taille 8"
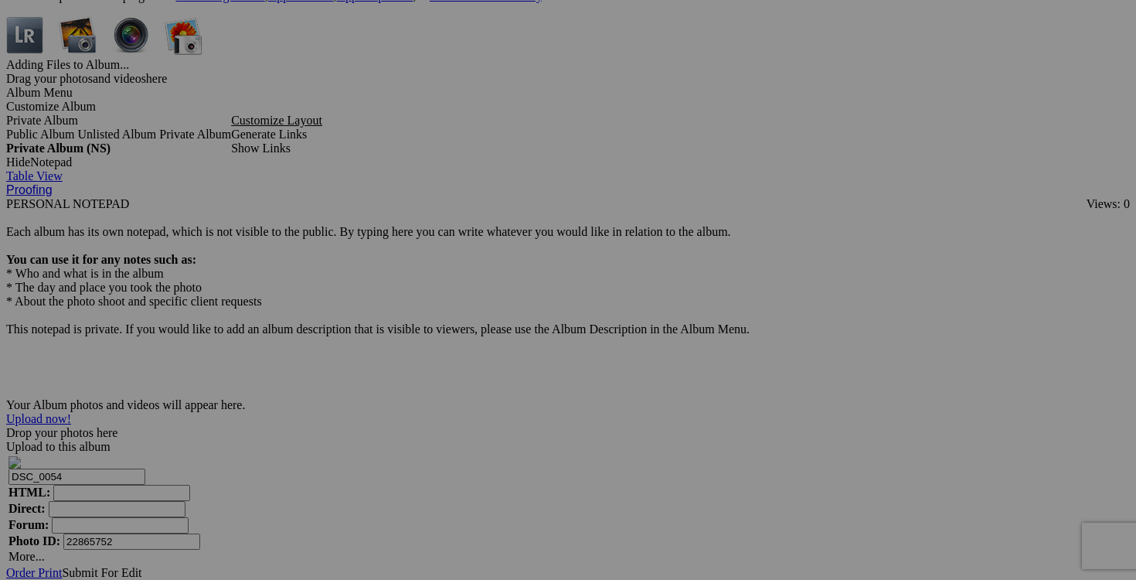
scroll to position [0, 0]
drag, startPoint x: 872, startPoint y: 369, endPoint x: 751, endPoint y: 368, distance: 120.6
paste input "pantalon CLUB MONACO taille 8"
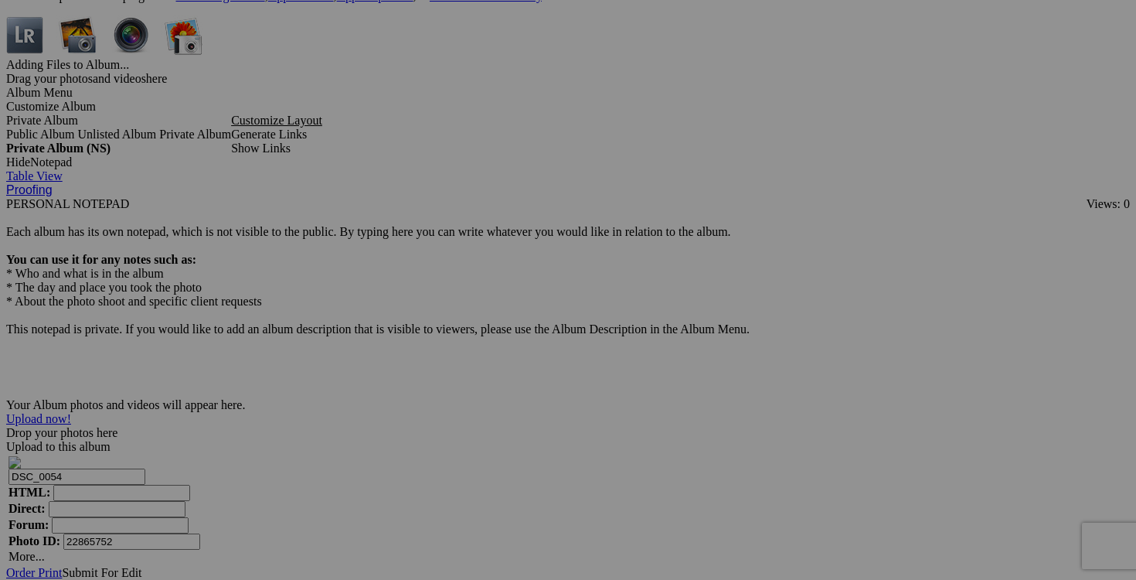
type input "pantalon CLUB MONACO taille 8"
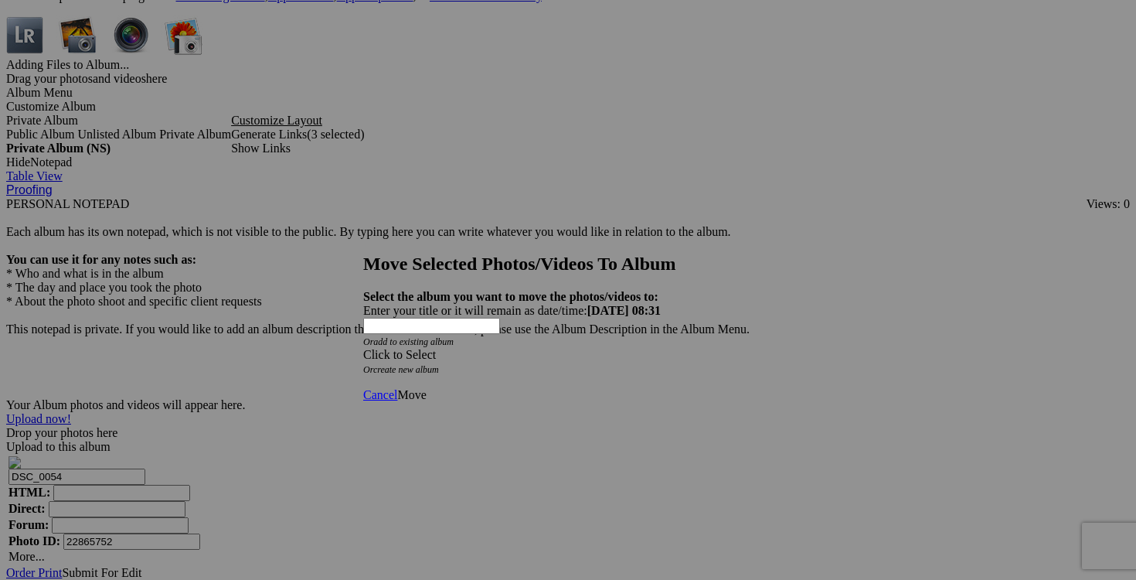
click at [648, 348] on div "Click to Select" at bounding box center [568, 355] width 410 height 14
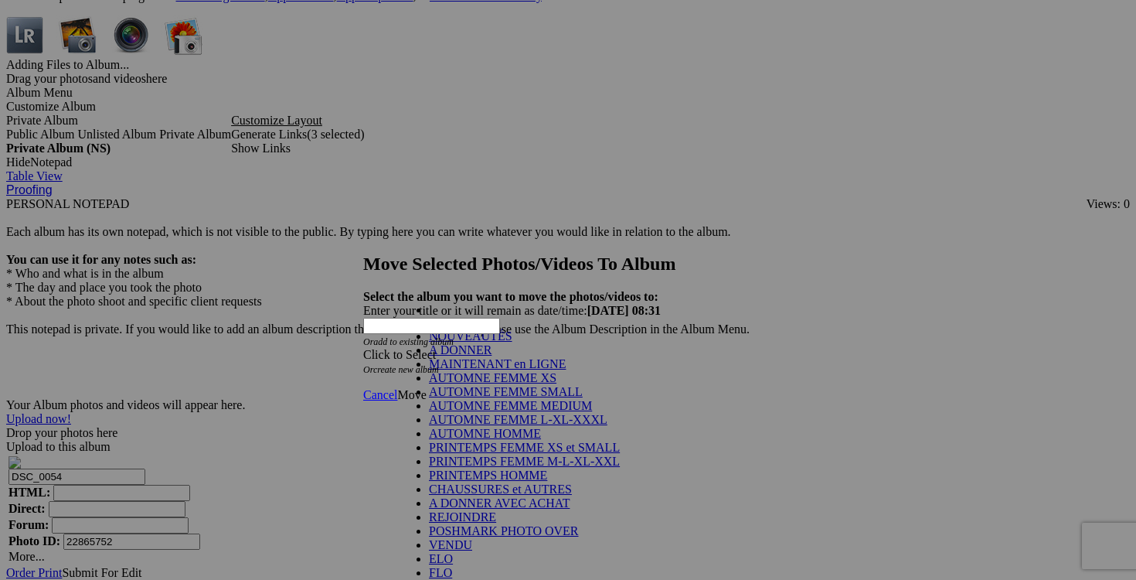
click at [491, 342] on link "NOUVEAUTÉS" at bounding box center [470, 335] width 83 height 13
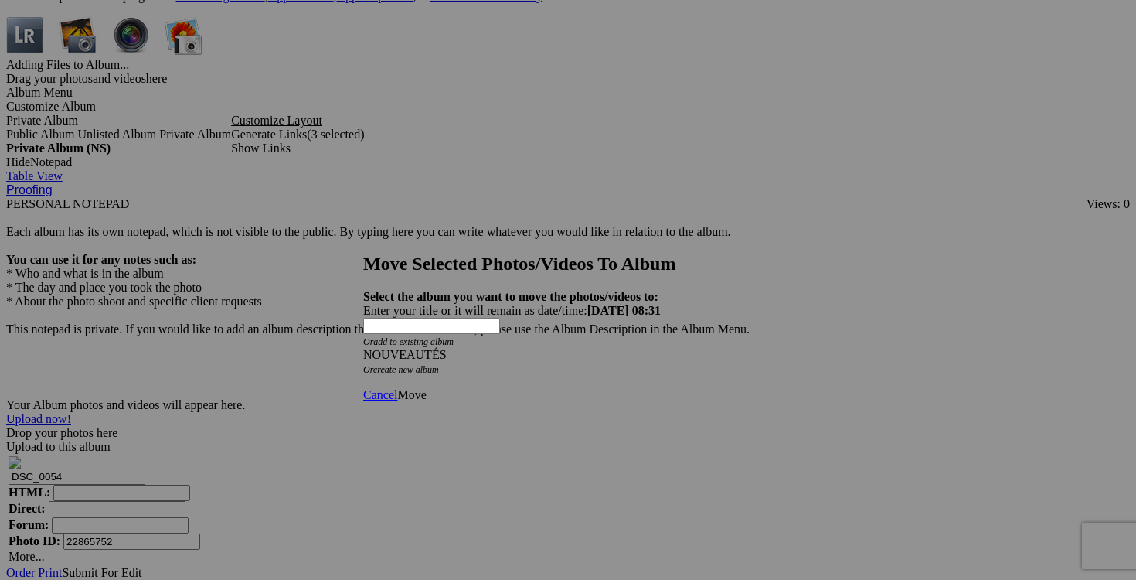
click at [426, 388] on span "Move" at bounding box center [411, 394] width 29 height 13
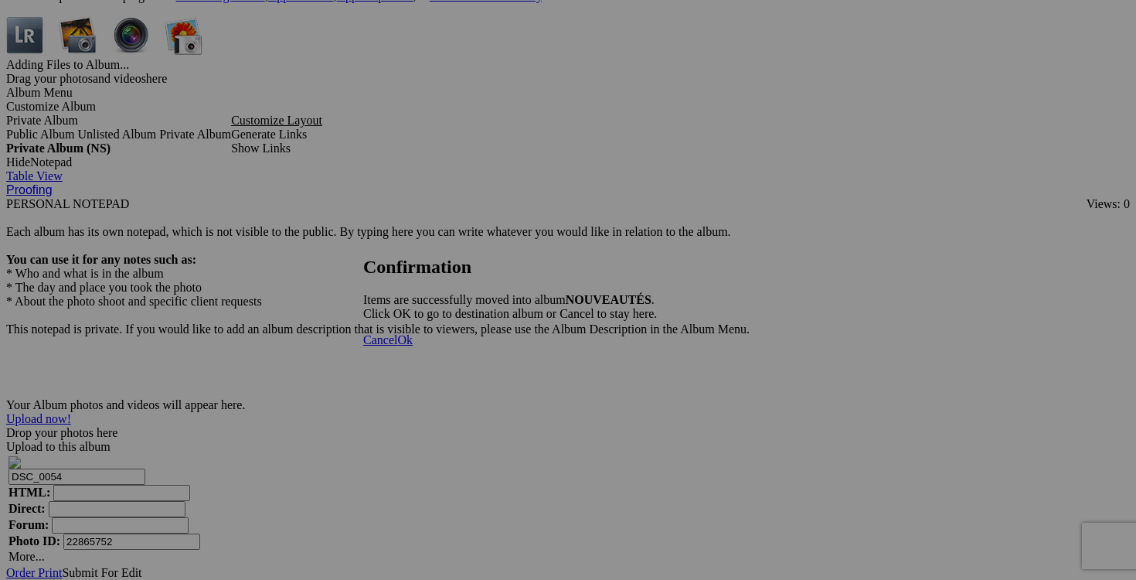
click at [397, 346] on span "Cancel" at bounding box center [380, 339] width 34 height 13
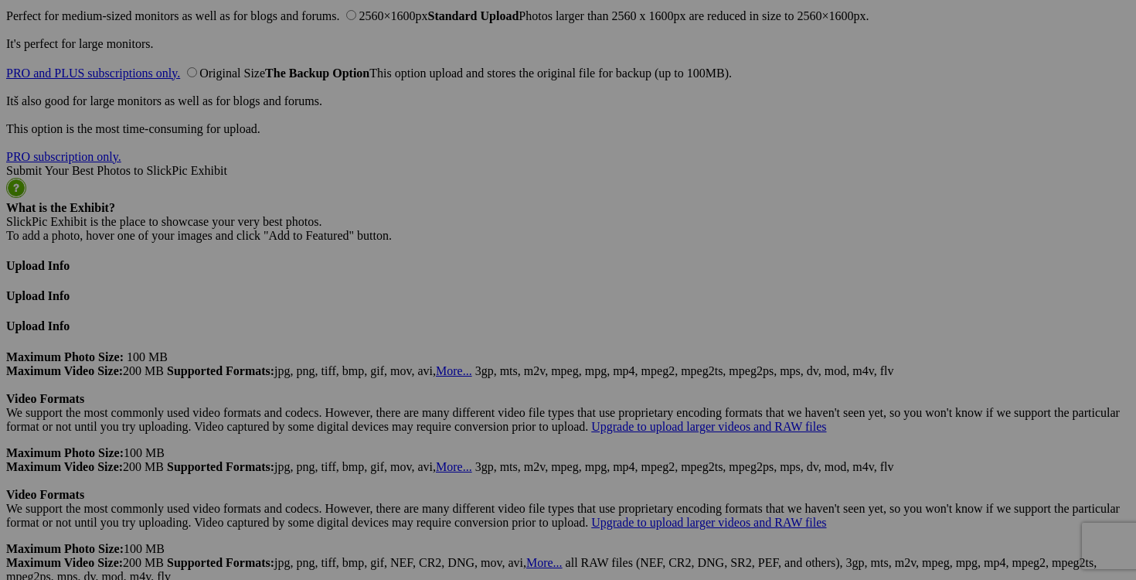
scroll to position [3909, 0]
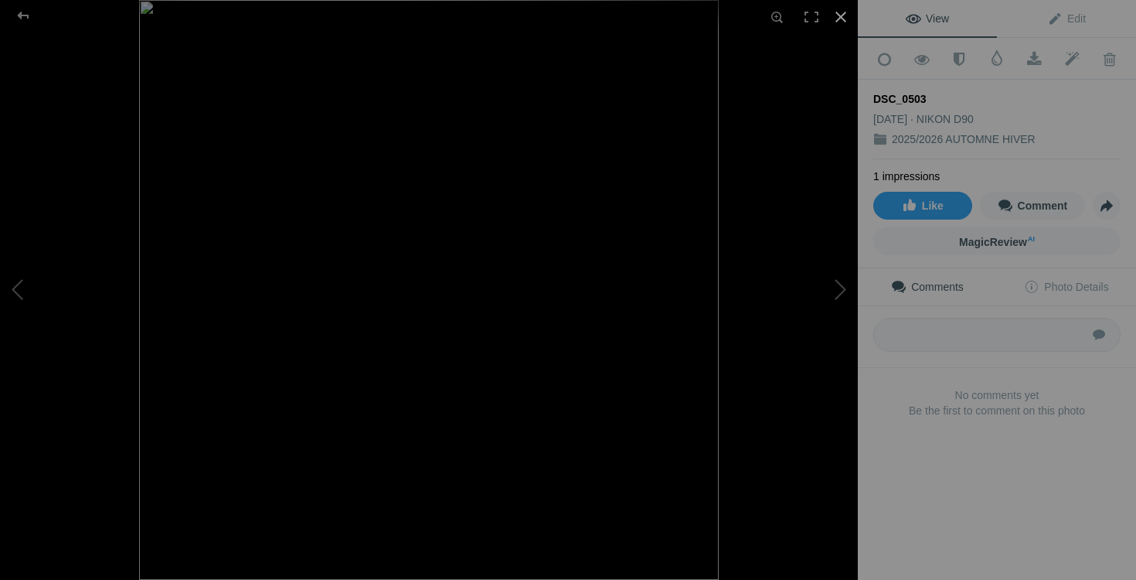
click at [837, 19] on div at bounding box center [841, 17] width 34 height 34
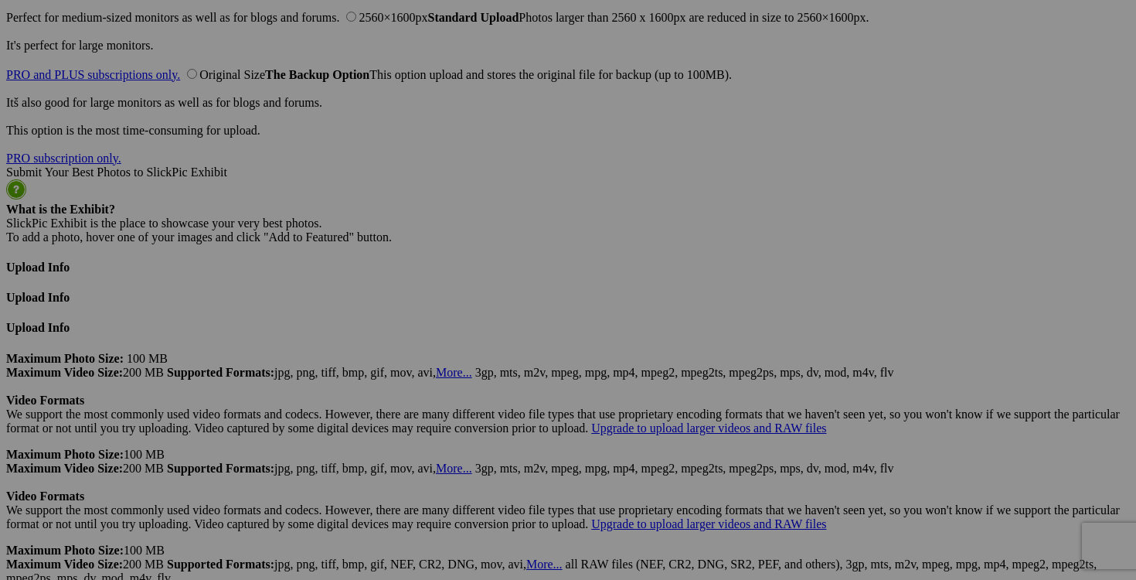
drag, startPoint x: 1022, startPoint y: 338, endPoint x: 783, endPoint y: 335, distance: 239.6
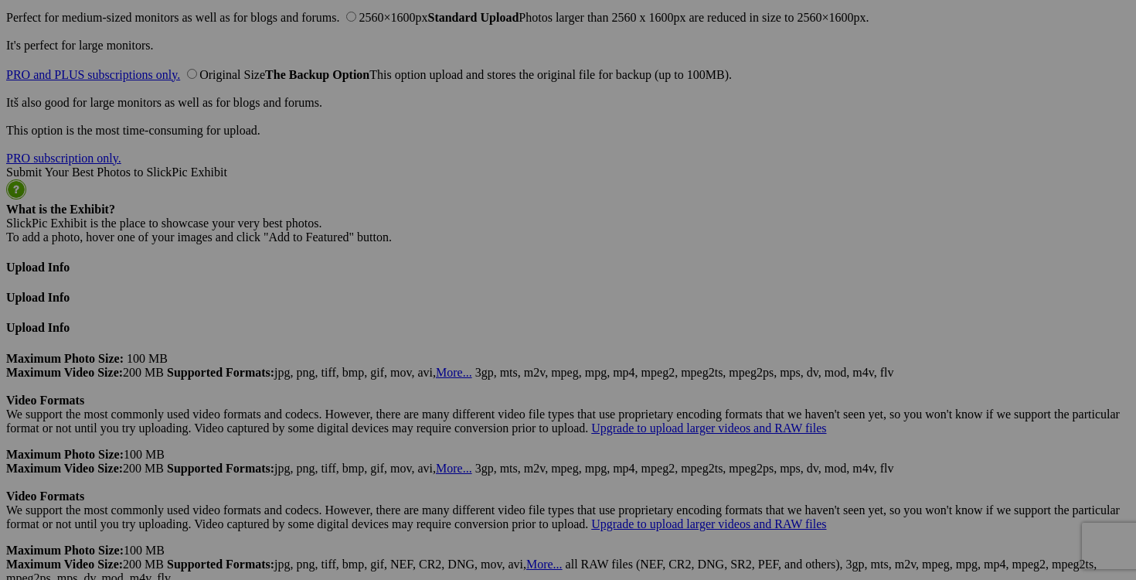
drag, startPoint x: 926, startPoint y: 341, endPoint x: 901, endPoint y: 340, distance: 24.7
type input "legging APANA medium 20$(comme neuf, gris foncé)"
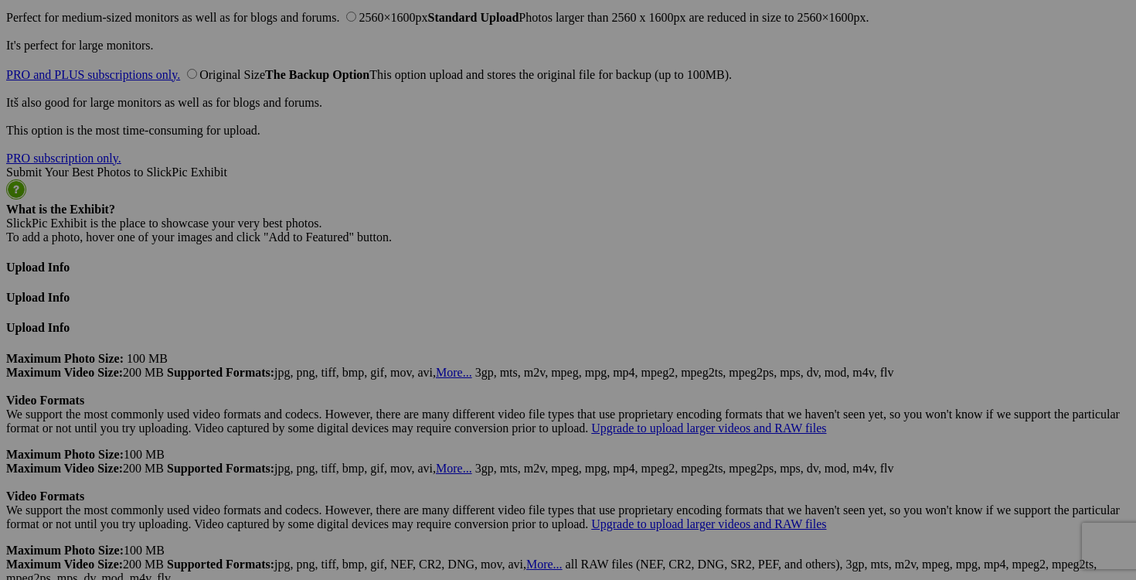
scroll to position [0, 0]
drag, startPoint x: 1015, startPoint y: 338, endPoint x: 920, endPoint y: 334, distance: 95.9
drag, startPoint x: 891, startPoint y: 340, endPoint x: 695, endPoint y: 337, distance: 196.3
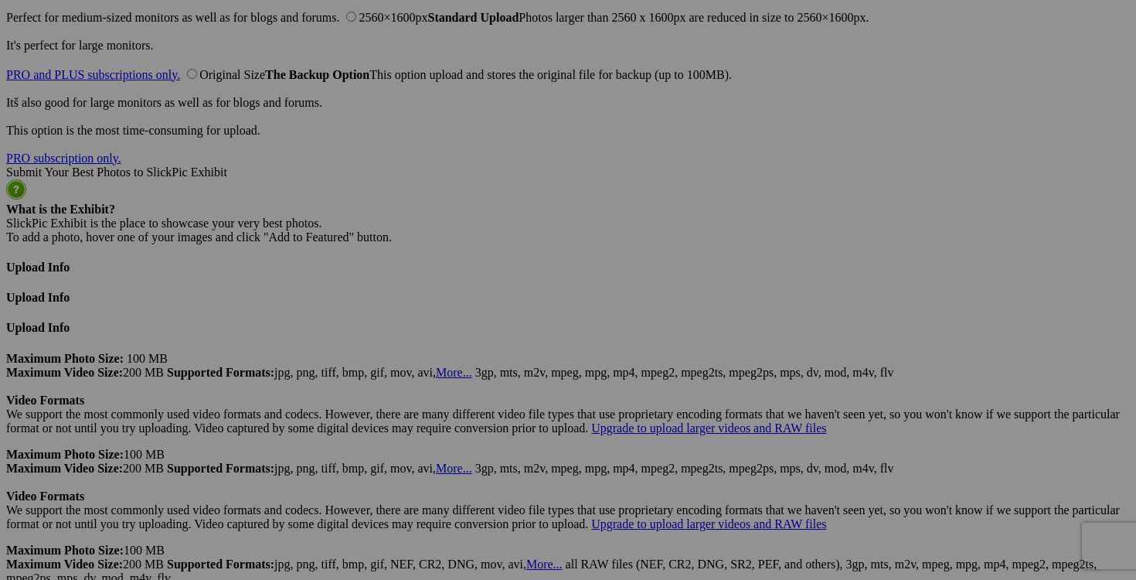
paste input "legging APANA medium"
type input "legging APANA medium"
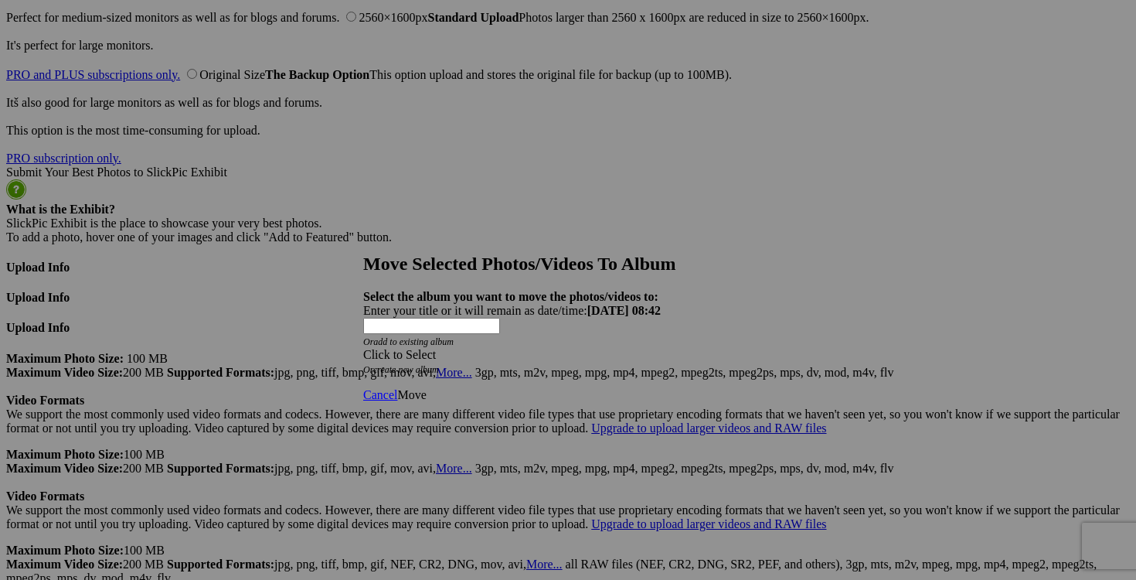
click at [660, 348] on div "Click to Select" at bounding box center [568, 355] width 410 height 14
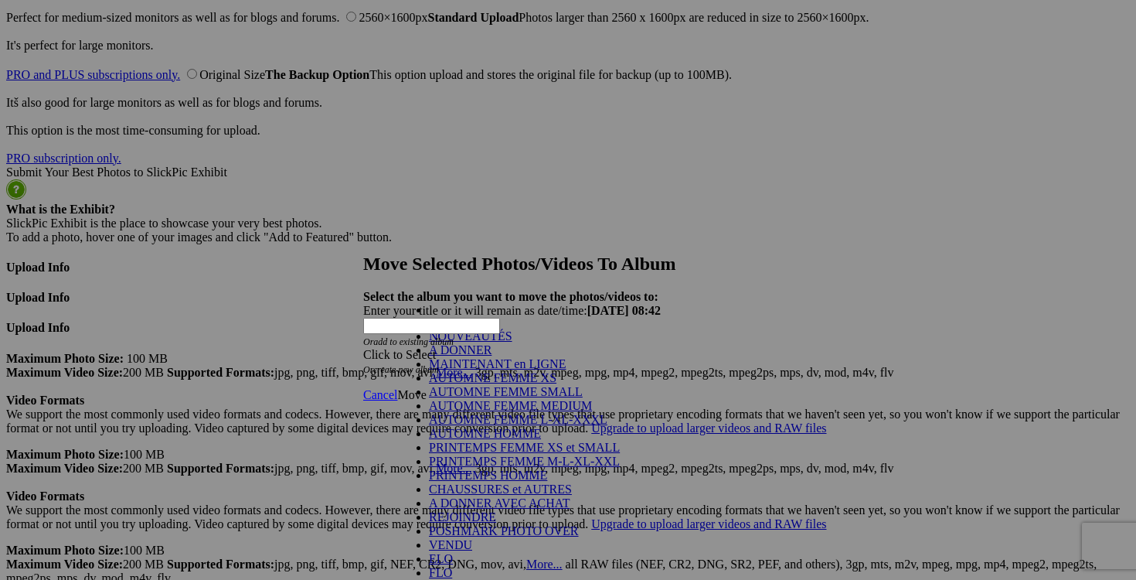
click at [512, 342] on link "NOUVEAUTÉS" at bounding box center [470, 335] width 83 height 13
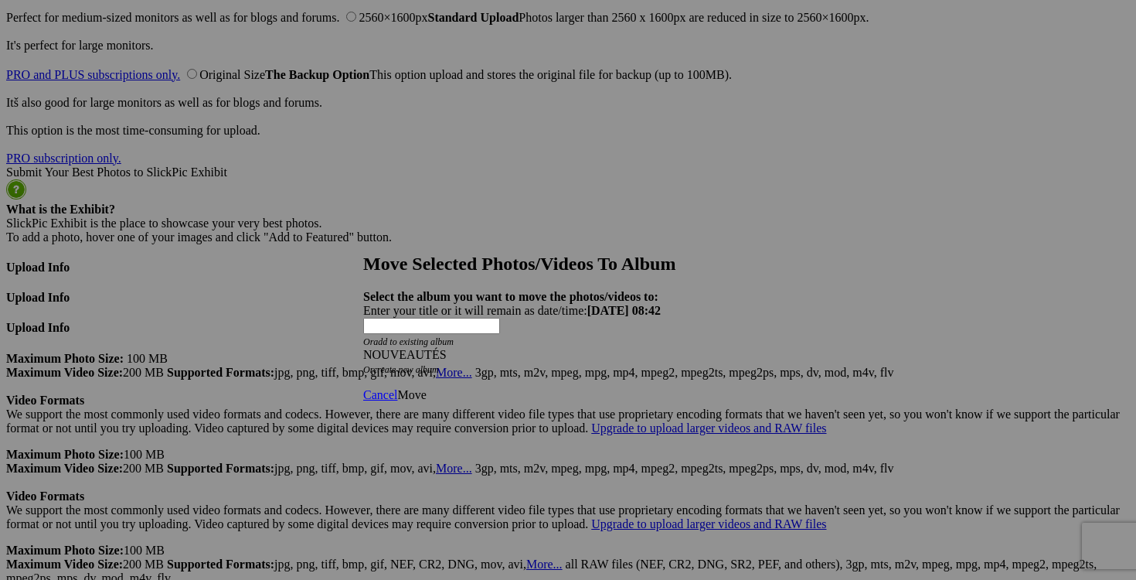
click at [426, 388] on link "Move" at bounding box center [411, 394] width 29 height 13
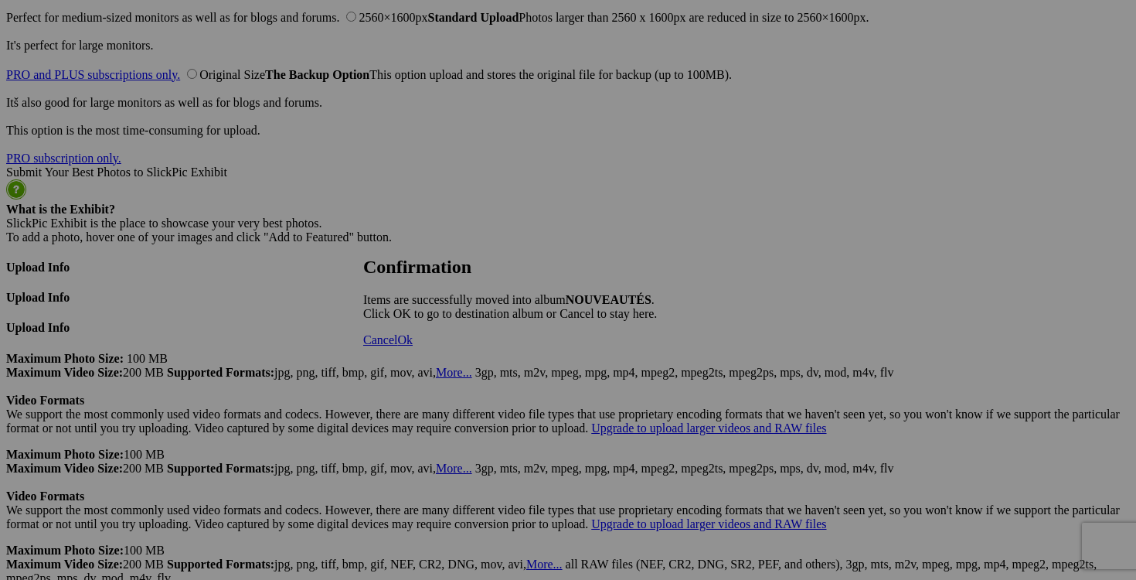
click at [397, 346] on link "Cancel" at bounding box center [380, 339] width 34 height 13
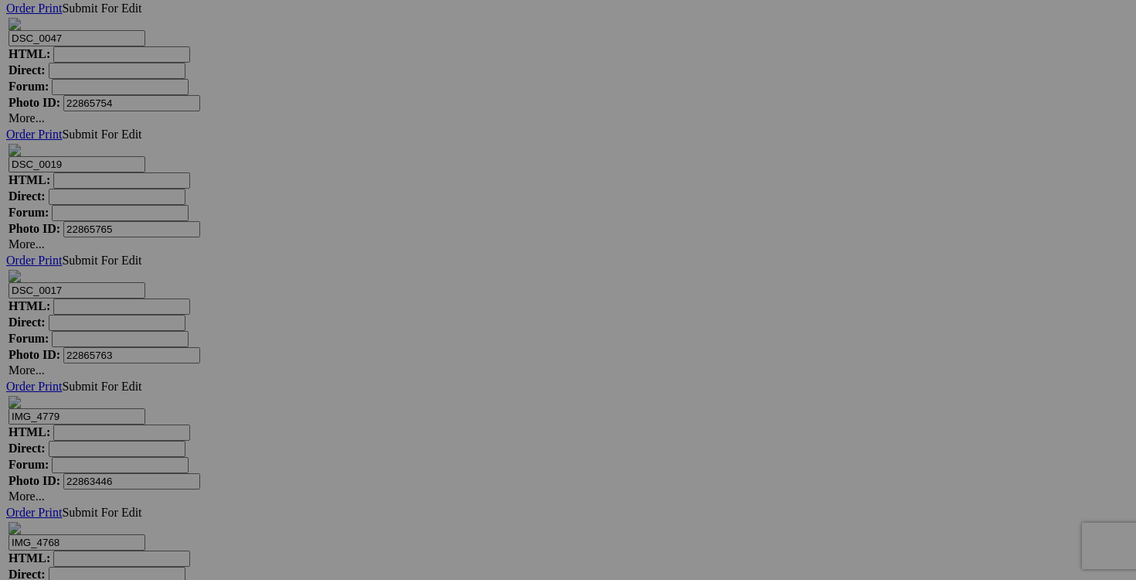
scroll to position [5499, 0]
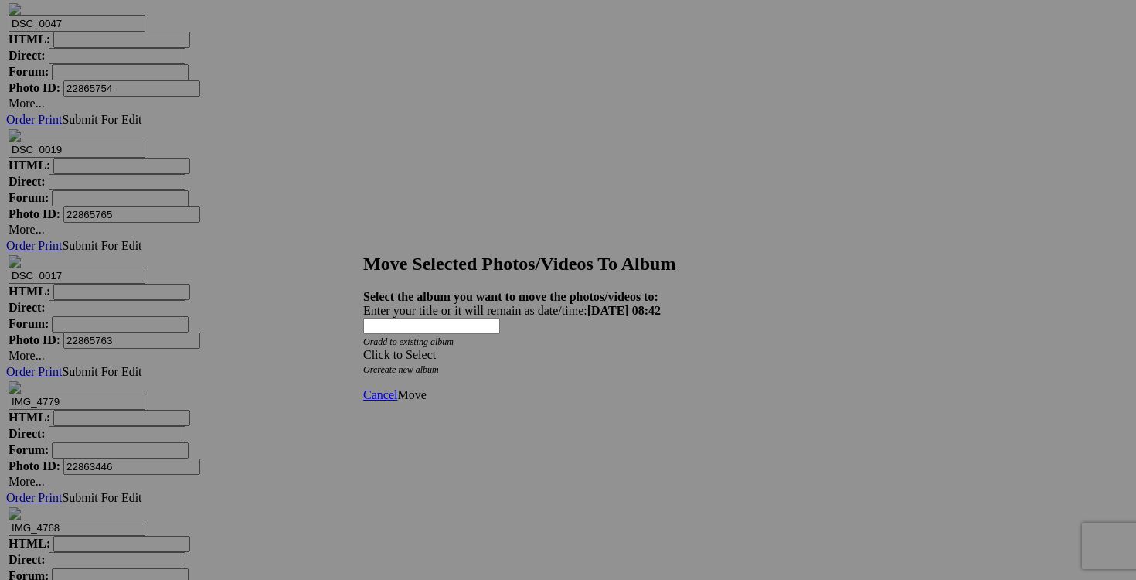
click at [363, 348] on span at bounding box center [363, 354] width 0 height 13
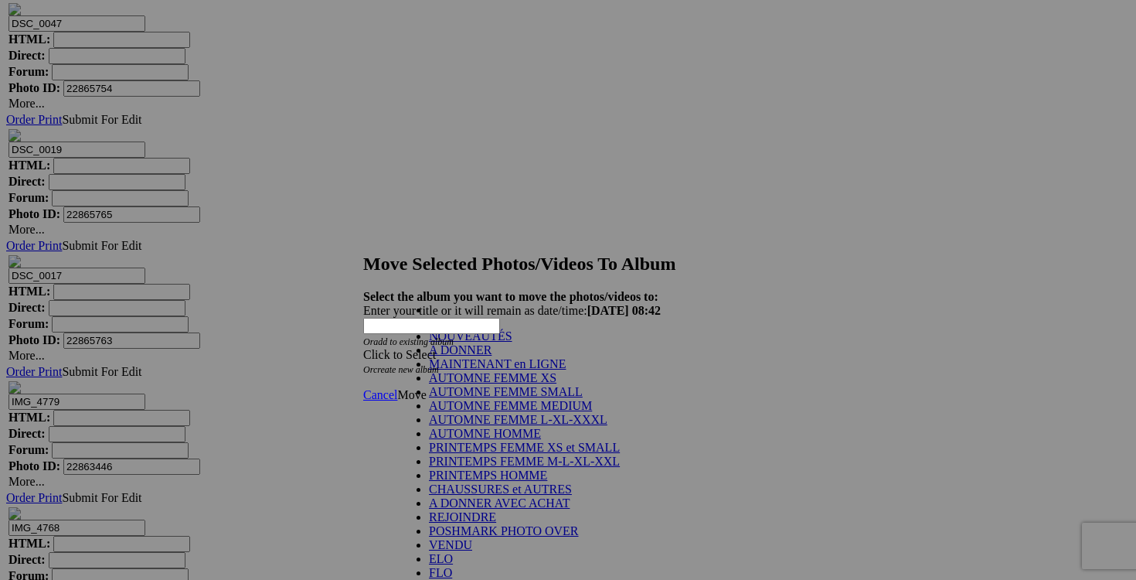
click at [512, 342] on link "NOUVEAUTÉS" at bounding box center [470, 335] width 83 height 13
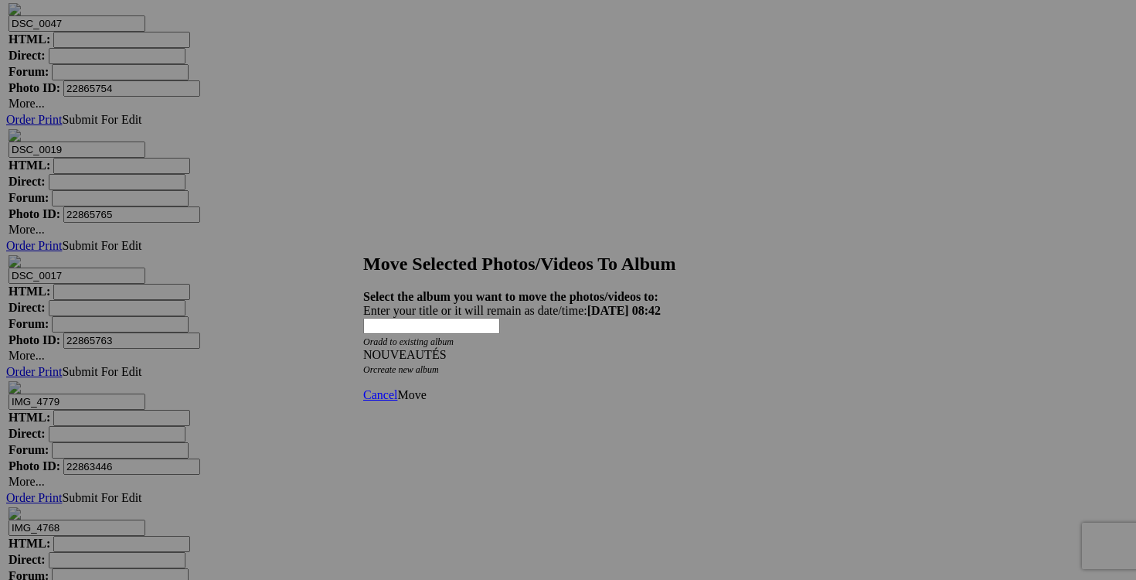
click at [426, 388] on span "Move" at bounding box center [411, 394] width 29 height 13
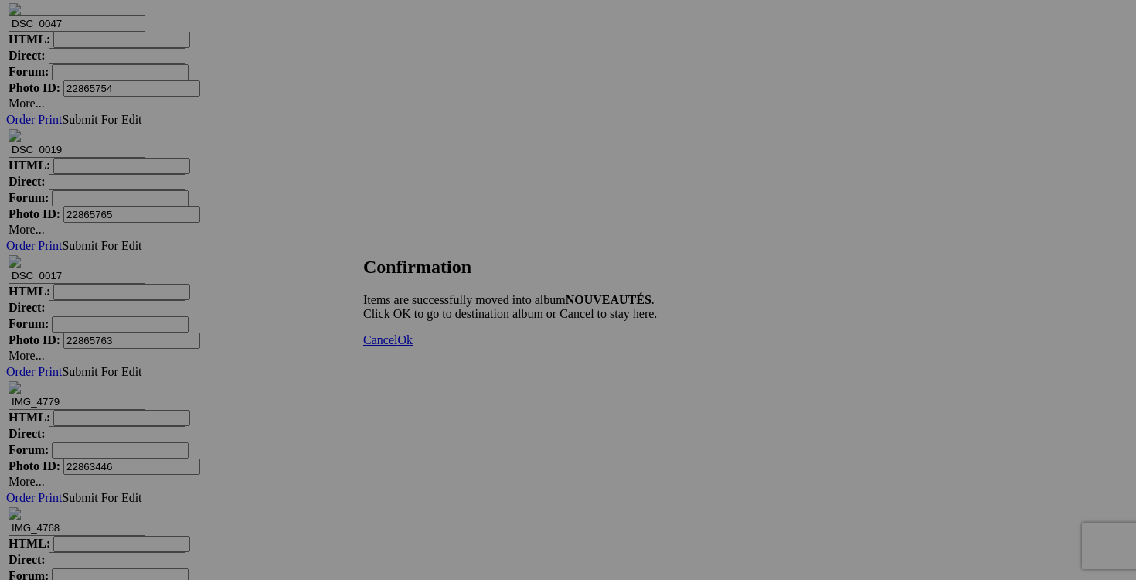
click at [397, 346] on link "Cancel" at bounding box center [380, 339] width 34 height 13
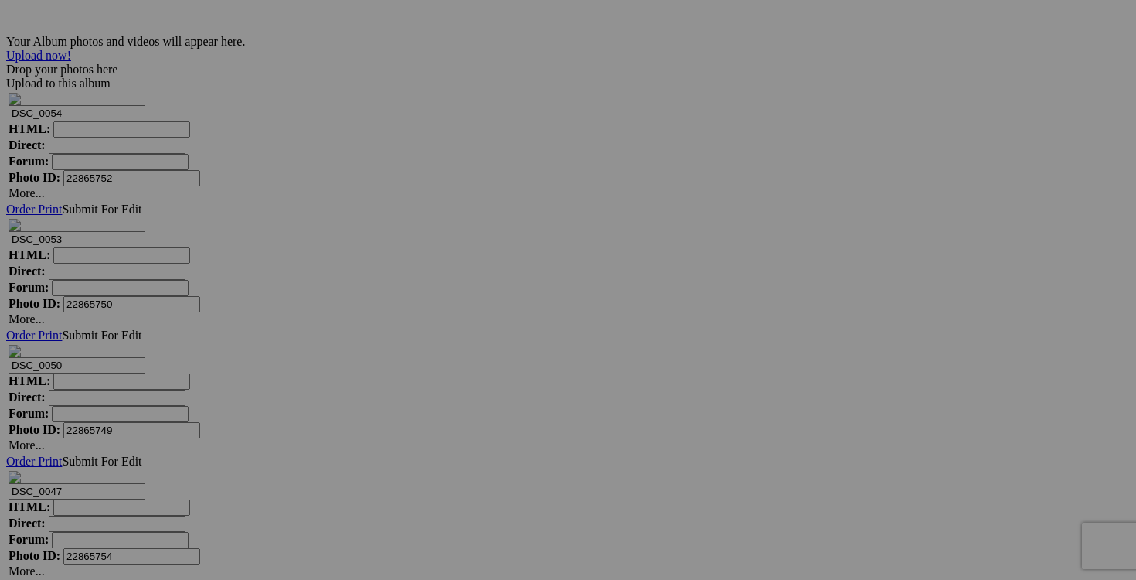
scroll to position [4935, 0]
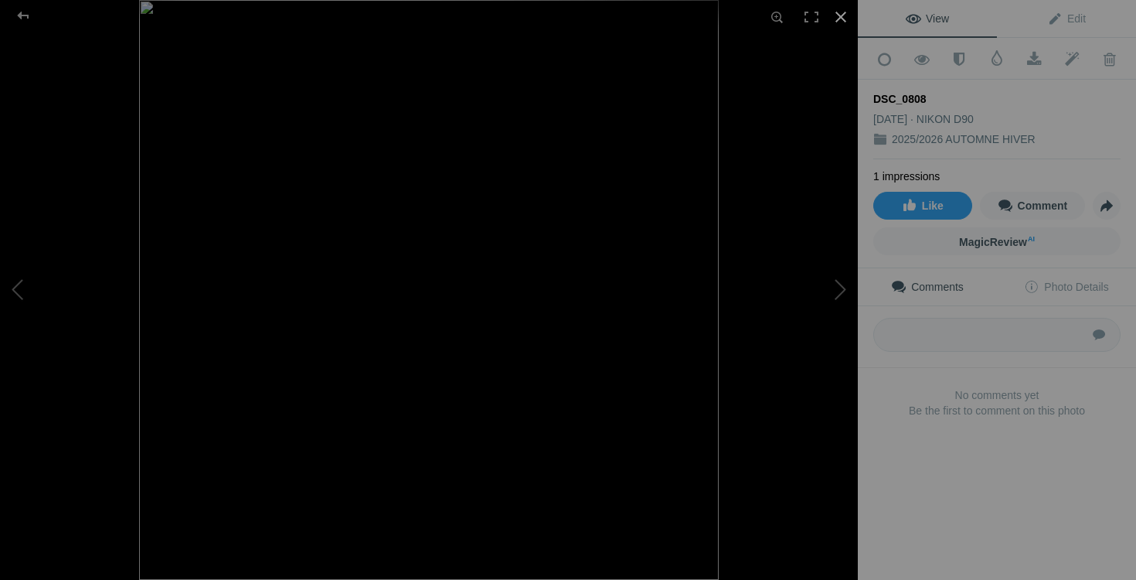
click at [840, 18] on div at bounding box center [841, 17] width 34 height 34
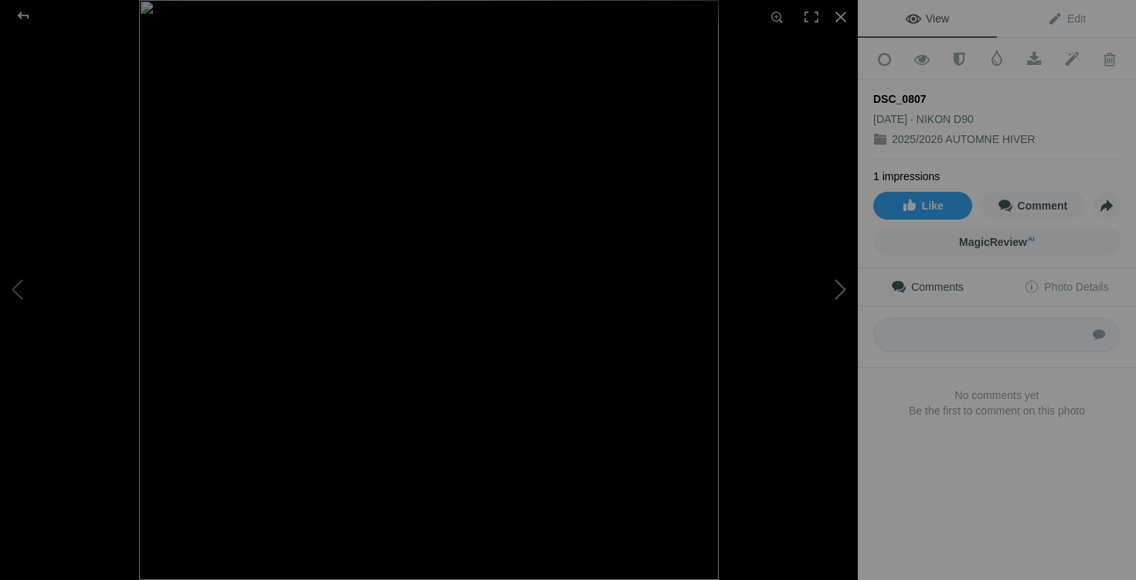
click at [843, 289] on button at bounding box center [800, 289] width 116 height 209
click at [840, 19] on div at bounding box center [841, 17] width 34 height 34
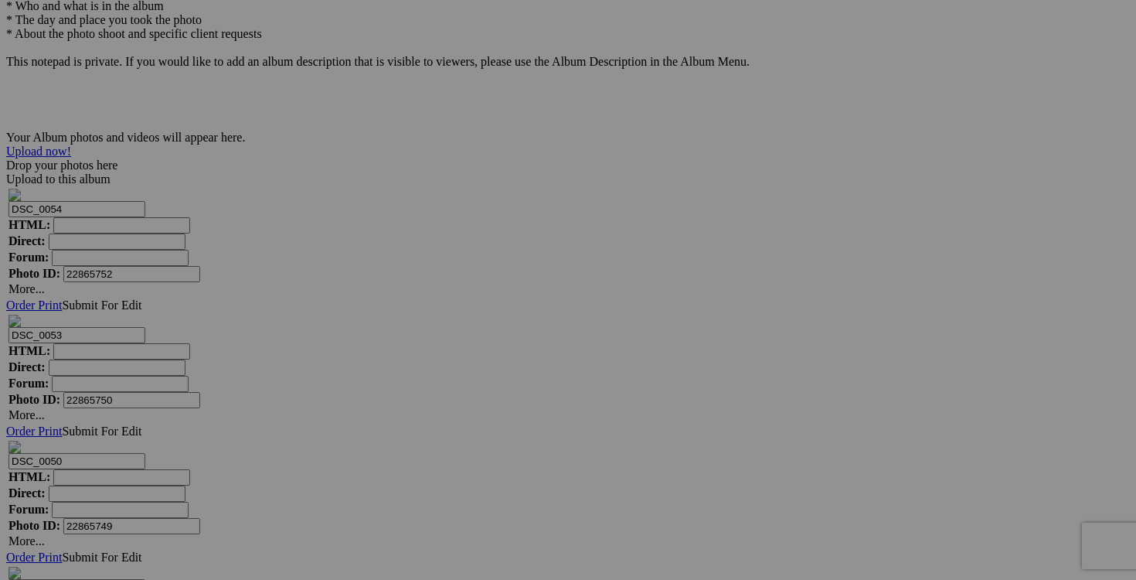
click at [465, 393] on span "Yes" at bounding box center [456, 391] width 18 height 13
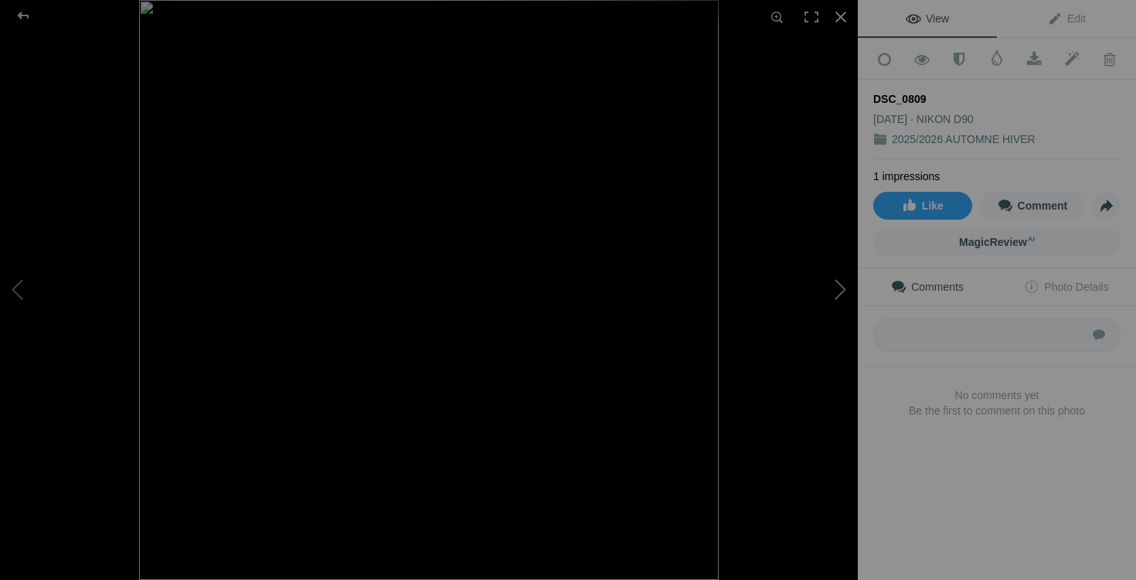
click at [836, 277] on button at bounding box center [800, 289] width 116 height 209
click at [845, 22] on div at bounding box center [841, 17] width 34 height 34
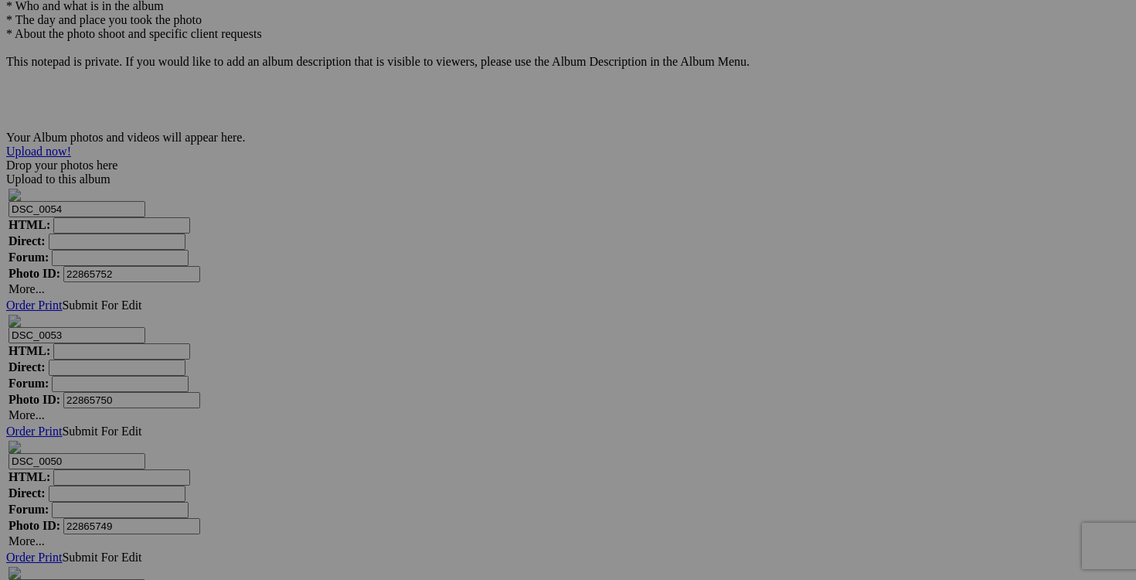
click at [465, 395] on link "Yes" at bounding box center [456, 391] width 18 height 13
drag, startPoint x: 1016, startPoint y: 294, endPoint x: 885, endPoint y: 293, distance: 131.4
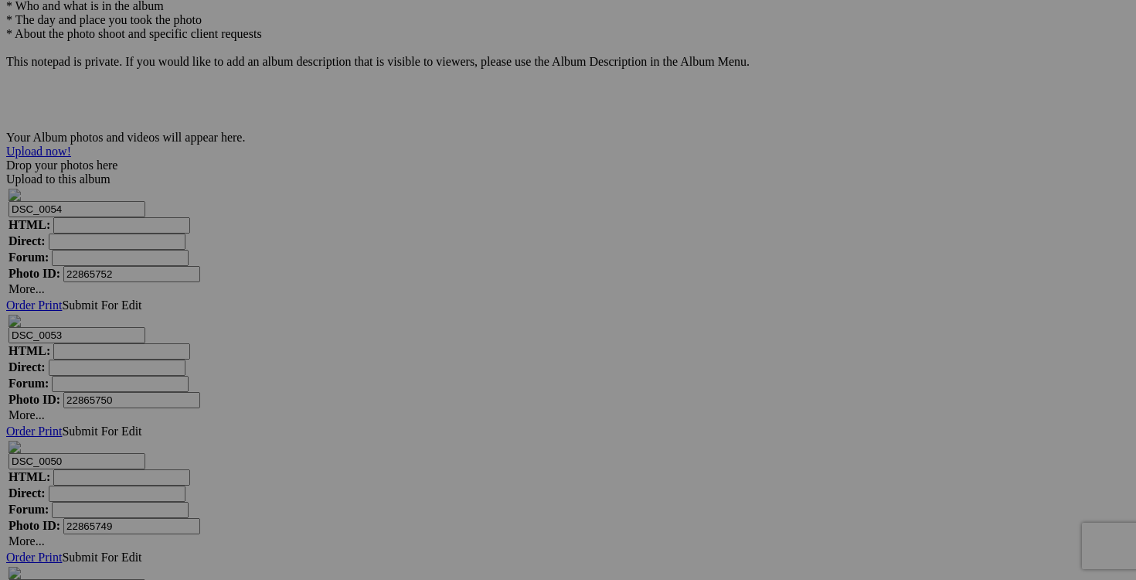
drag, startPoint x: 957, startPoint y: 294, endPoint x: 913, endPoint y: 291, distance: 43.3
type input "pantalon FABLETICS fait XL 20$(comme neuf)"
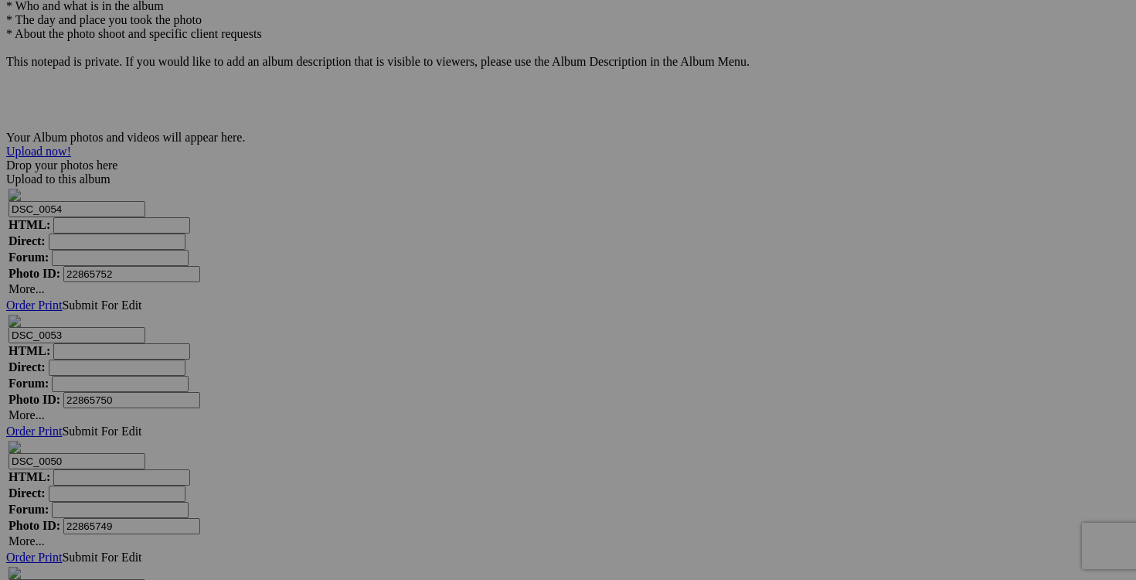
drag, startPoint x: 881, startPoint y: 297, endPoint x: 779, endPoint y: 297, distance: 102.0
paste input "pantalon FABLETICS fait"
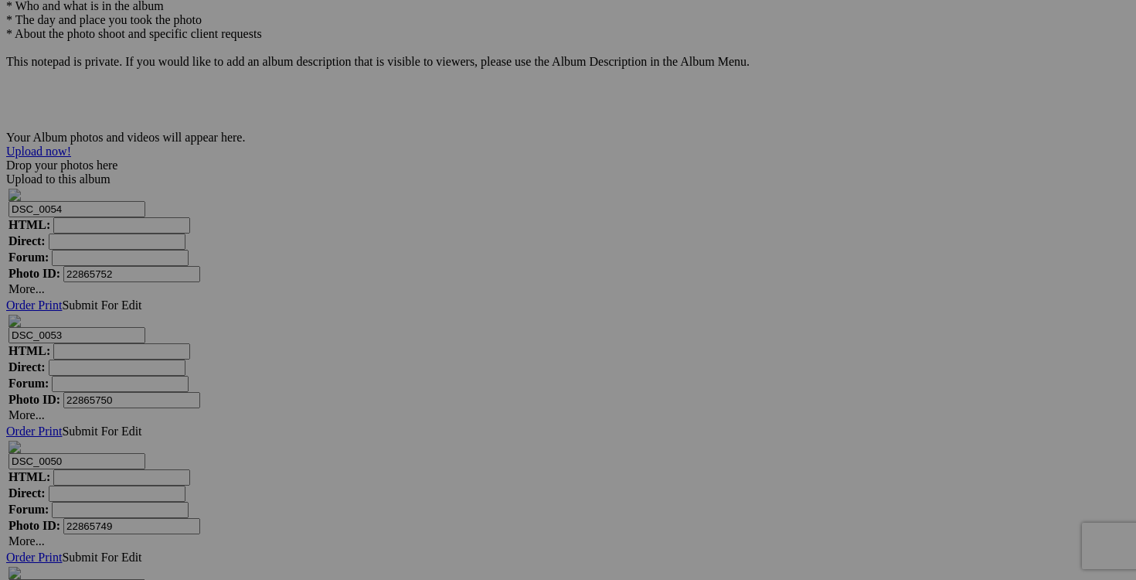
type input "pantalon FABLETICS fait"
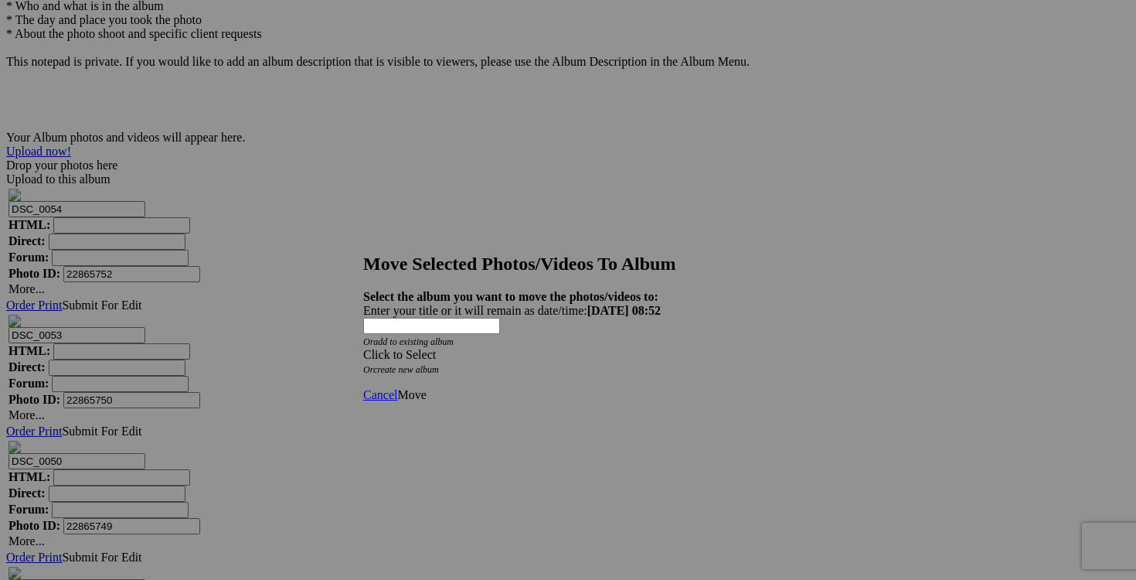
click at [363, 348] on span at bounding box center [363, 354] width 0 height 13
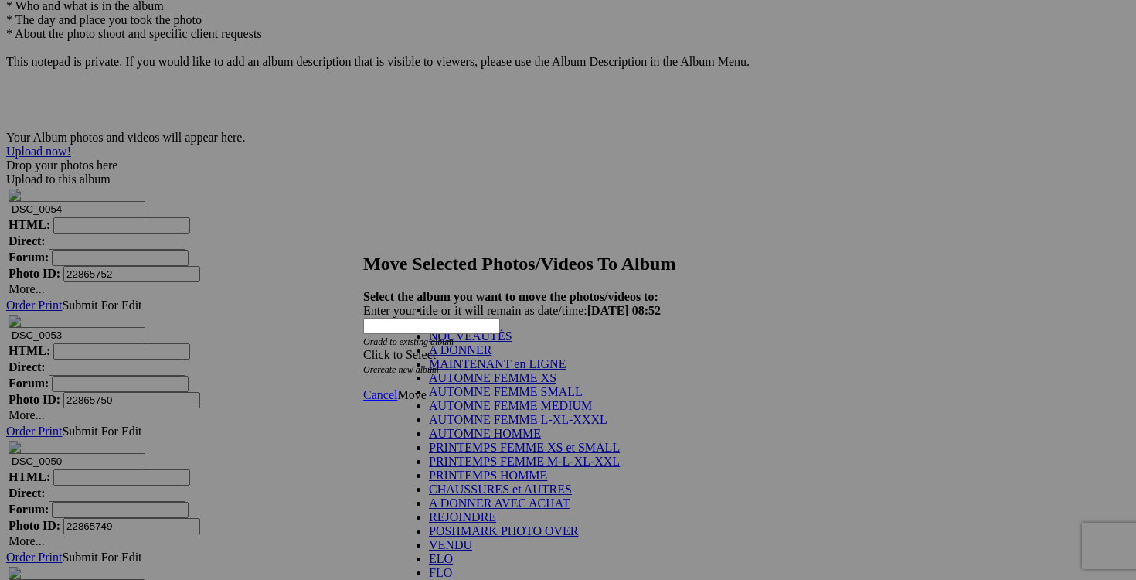
click at [512, 342] on link "NOUVEAUTÉS" at bounding box center [470, 335] width 83 height 13
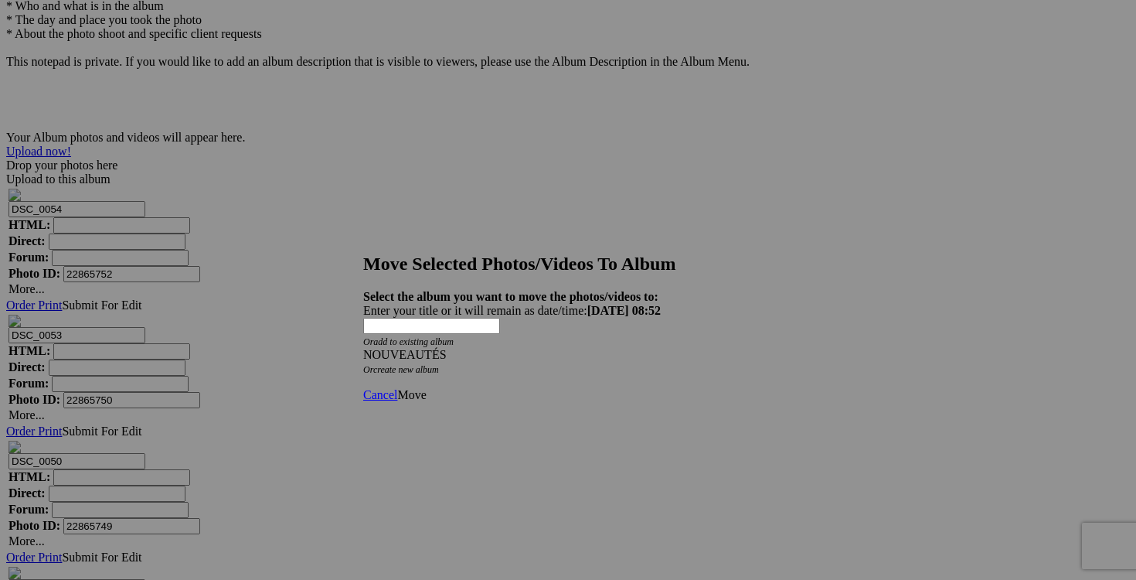
click at [426, 388] on span "Move" at bounding box center [411, 394] width 29 height 13
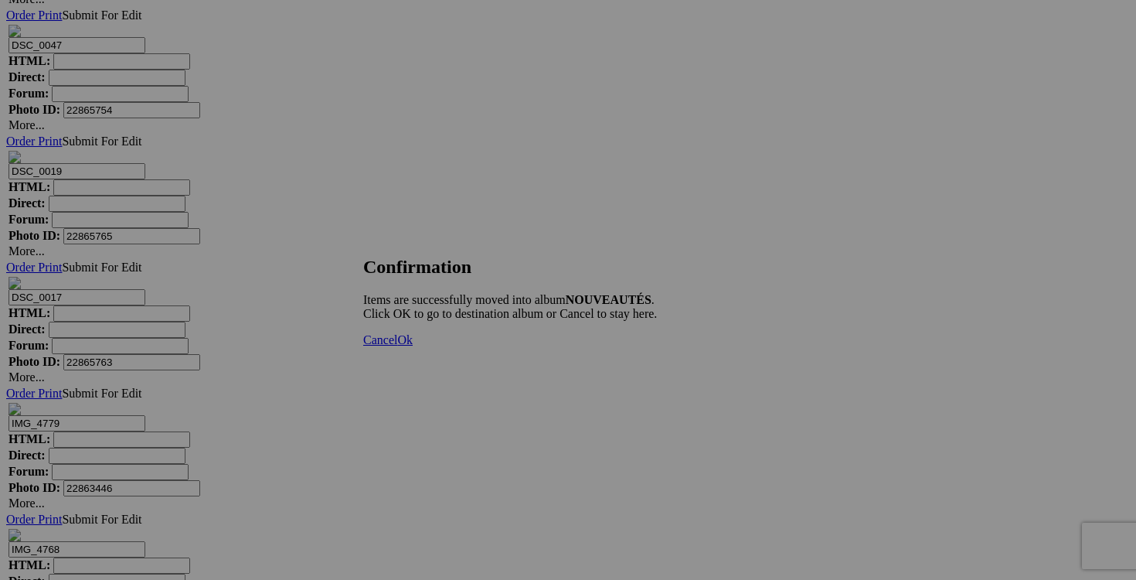
scroll to position [5499, 0]
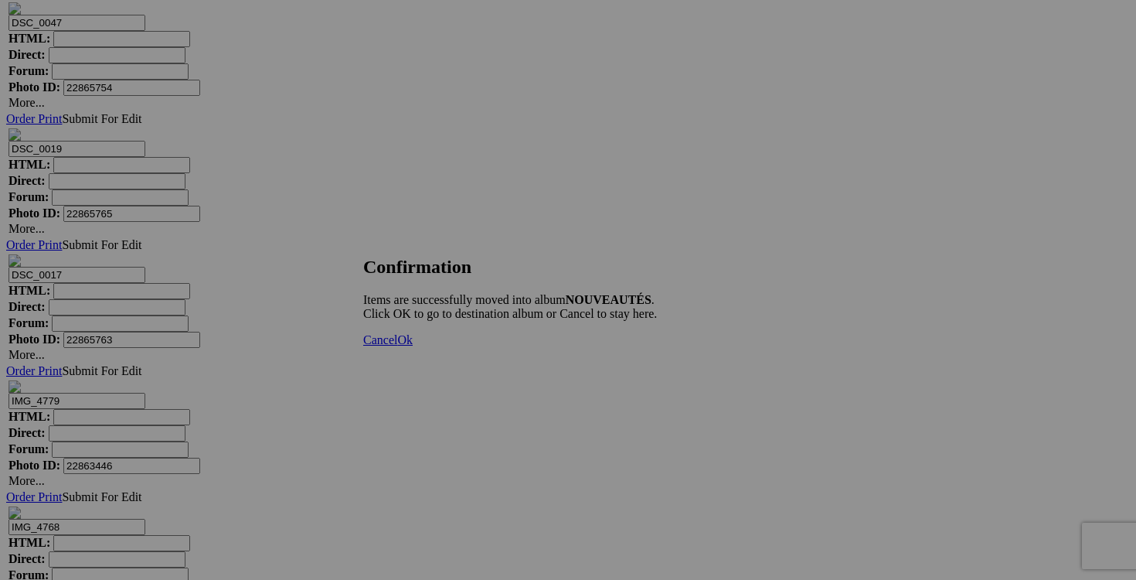
click at [397, 346] on span "Cancel" at bounding box center [380, 339] width 34 height 13
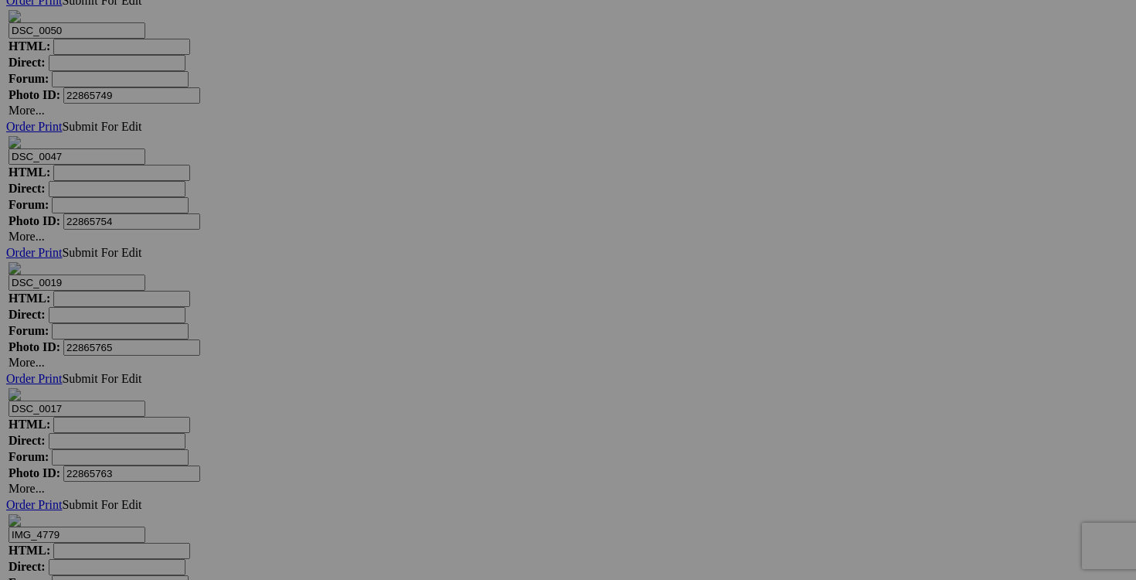
scroll to position [5317, 0]
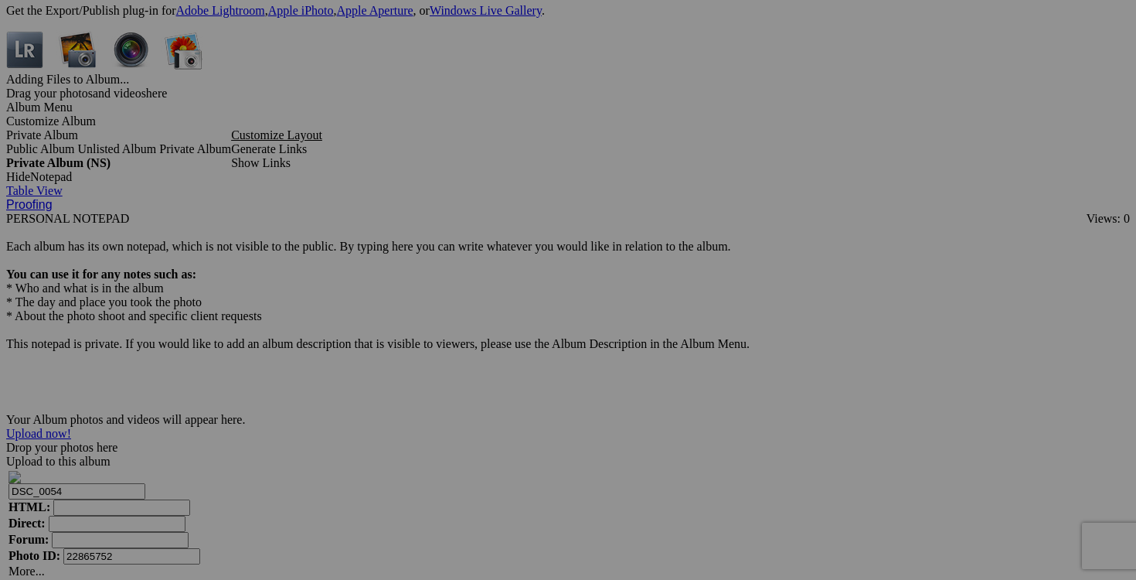
scroll to position [4632, 0]
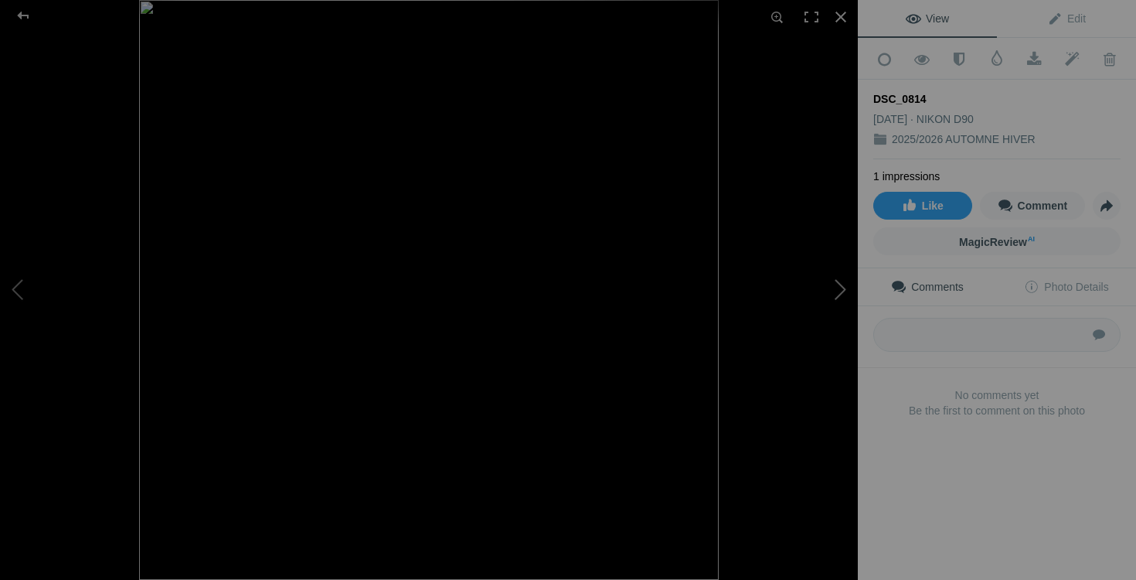
click at [843, 268] on button at bounding box center [800, 289] width 116 height 209
click at [842, 280] on button at bounding box center [800, 289] width 116 height 209
click at [841, 8] on div at bounding box center [841, 17] width 34 height 34
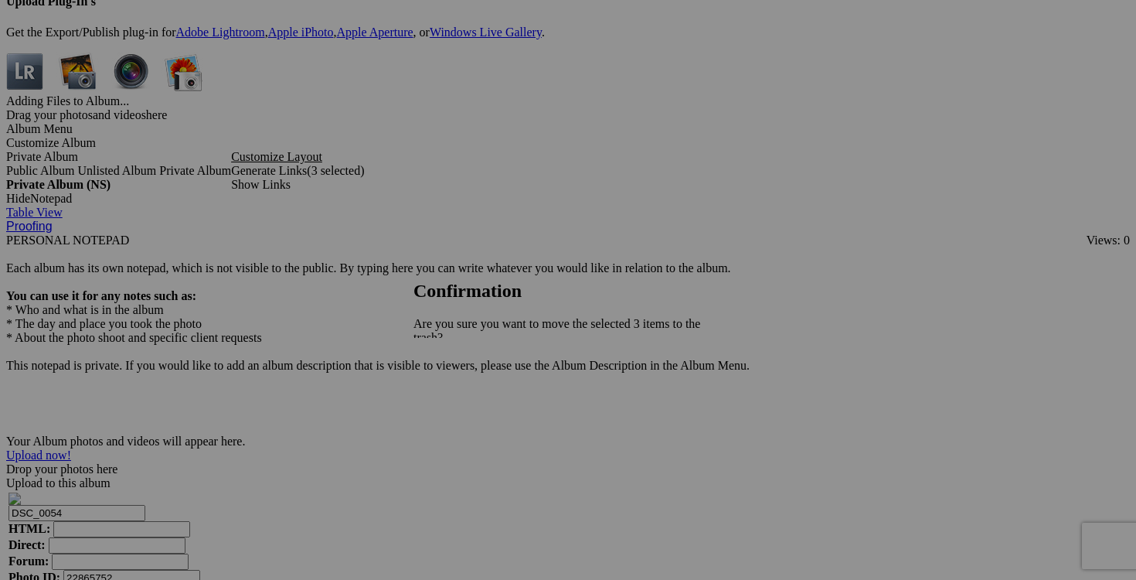
click at [465, 399] on span "Yes" at bounding box center [456, 405] width 18 height 13
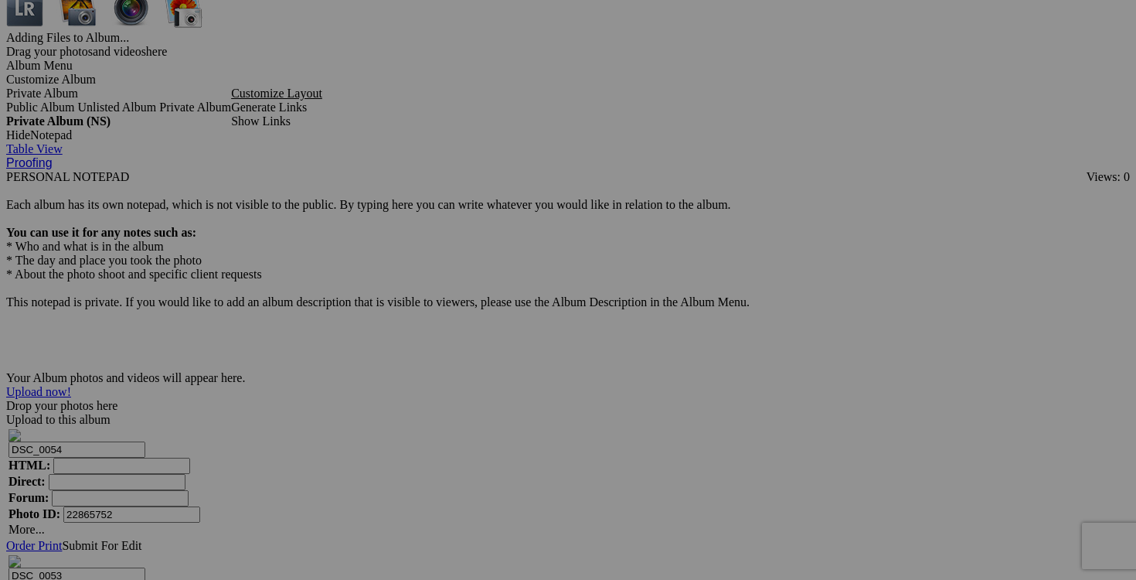
scroll to position [4875, 0]
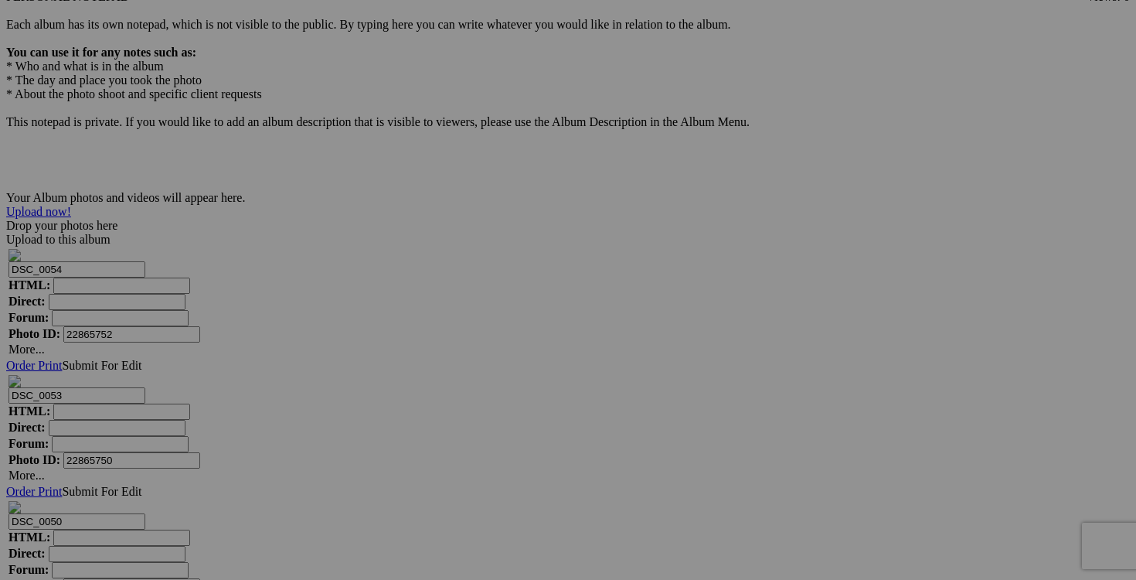
drag, startPoint x: 328, startPoint y: 351, endPoint x: 202, endPoint y: 351, distance: 126.0
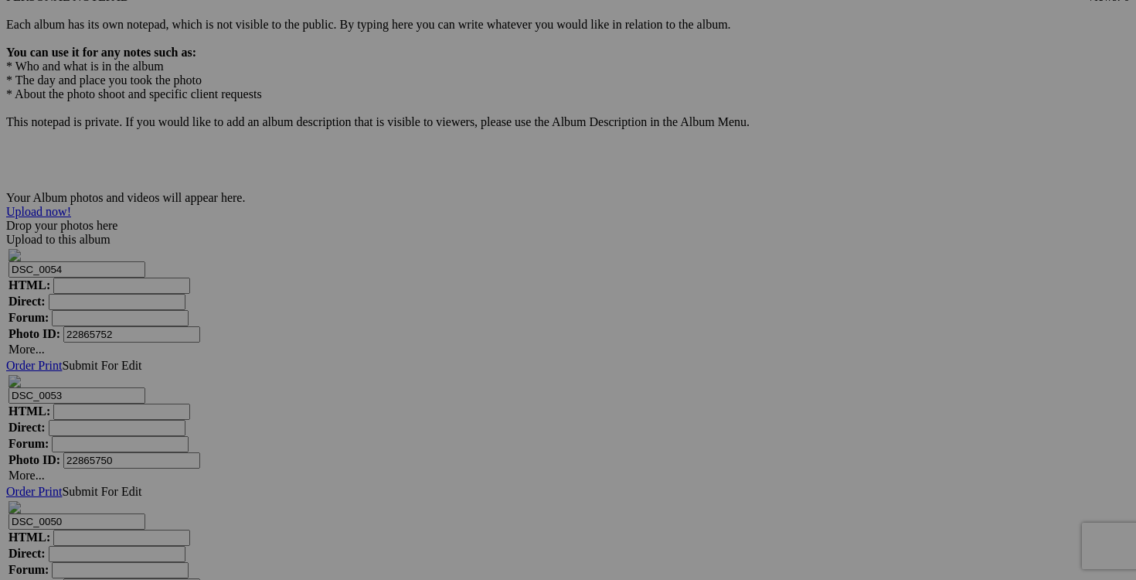
drag, startPoint x: 280, startPoint y: 356, endPoint x: 236, endPoint y: 356, distance: 43.3
drag, startPoint x: 308, startPoint y: 357, endPoint x: 233, endPoint y: 352, distance: 74.3
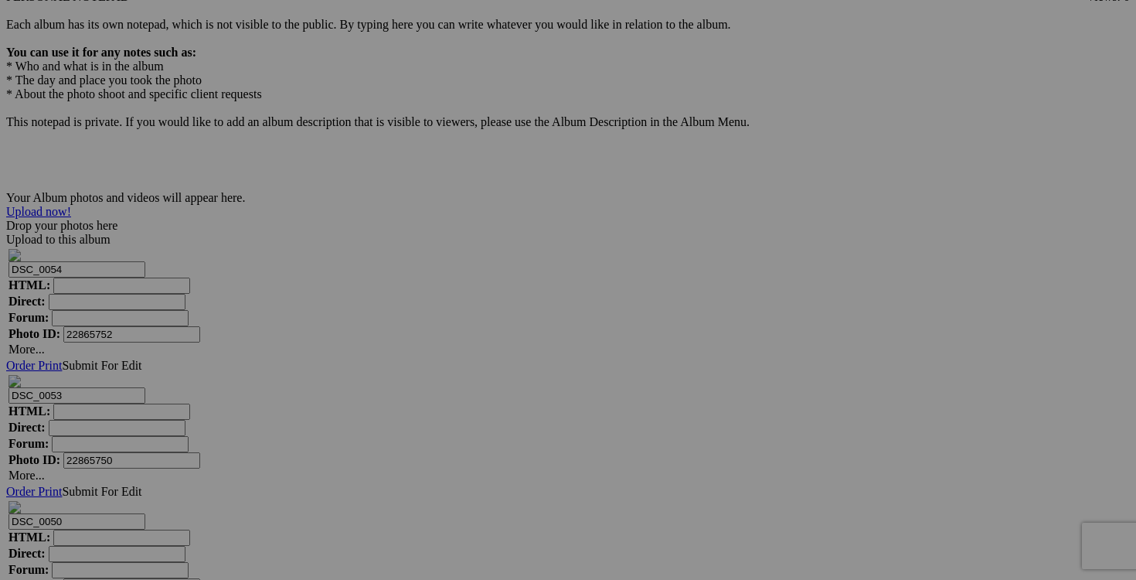
type input "jupe TRICOTTO XL 20$(comme neuf, pas d'étquette de taille mais fait xl)"
drag, startPoint x: 1008, startPoint y: 156, endPoint x: 934, endPoint y: 155, distance: 73.4
paste input "jupe TRICOTTO XL"
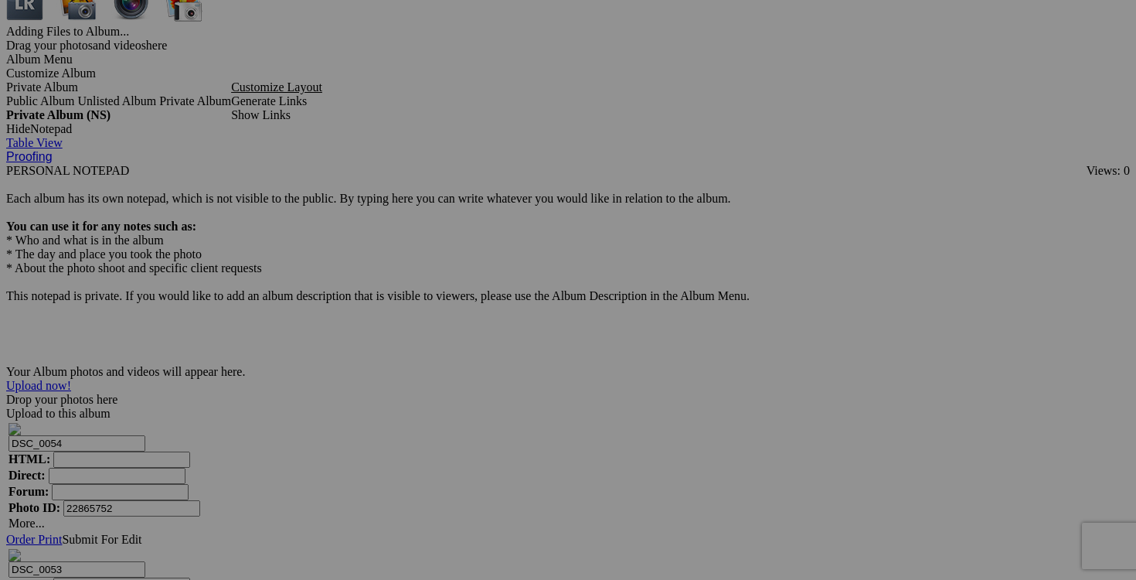
scroll to position [4636, 0]
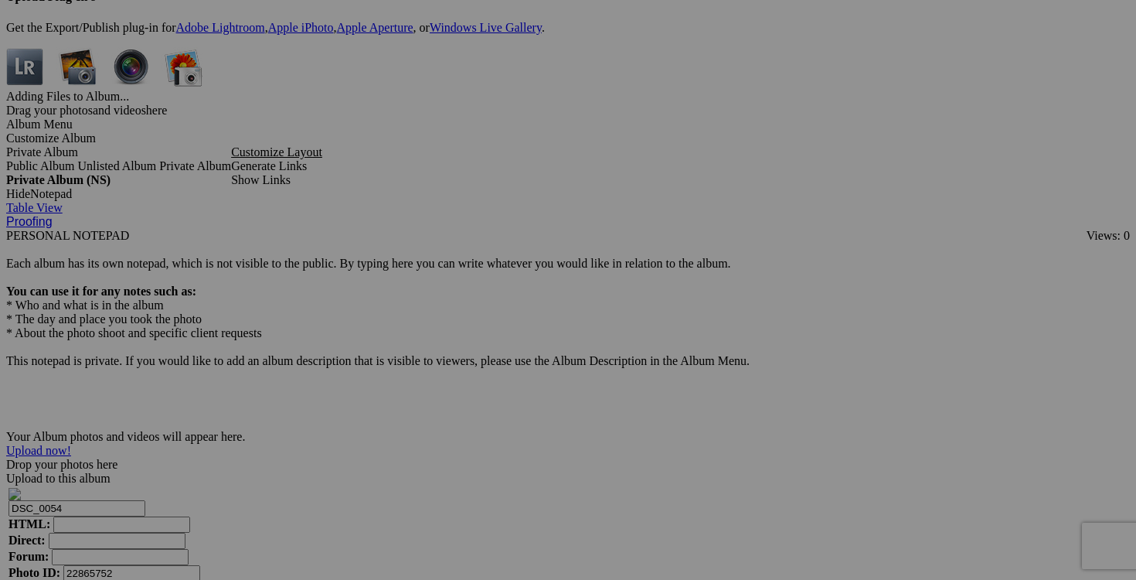
type input "jupe TRICOTTO XL"
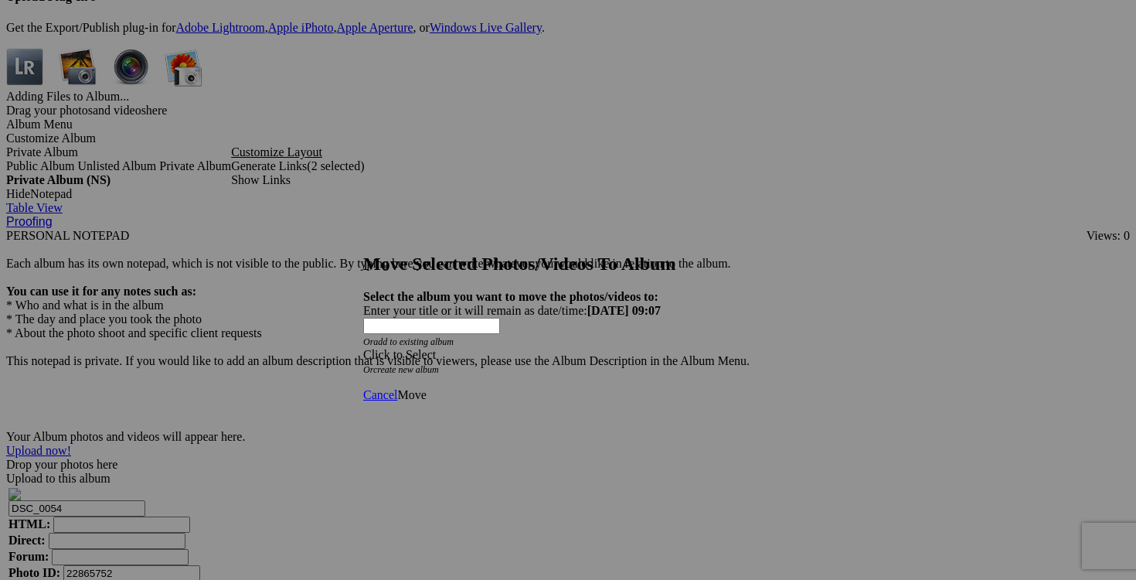
click at [658, 348] on div "Click to Select" at bounding box center [568, 355] width 410 height 14
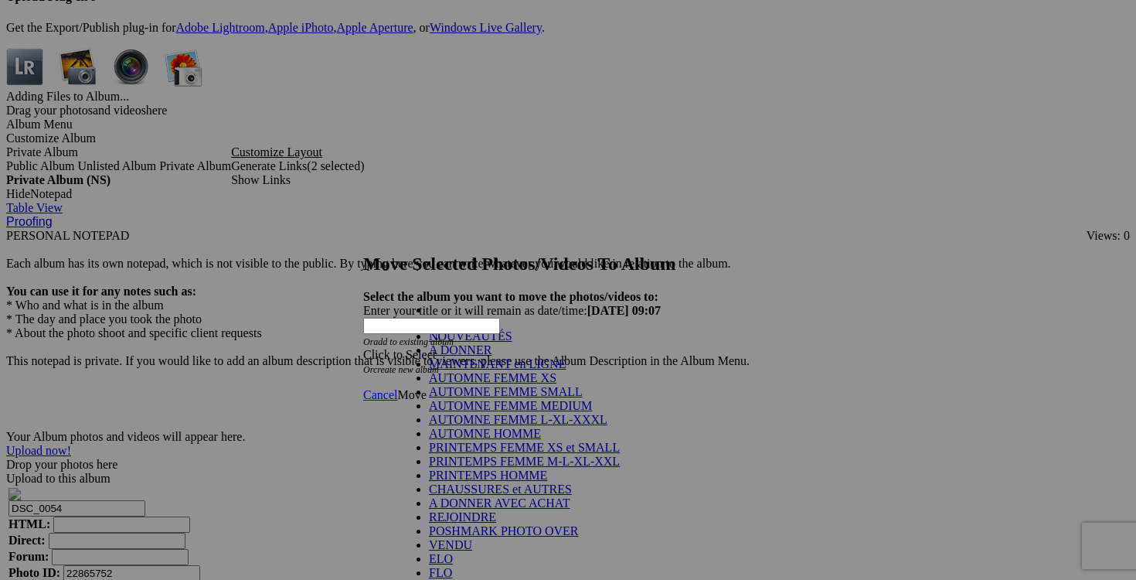
click at [512, 342] on link "NOUVEAUTÉS" at bounding box center [470, 335] width 83 height 13
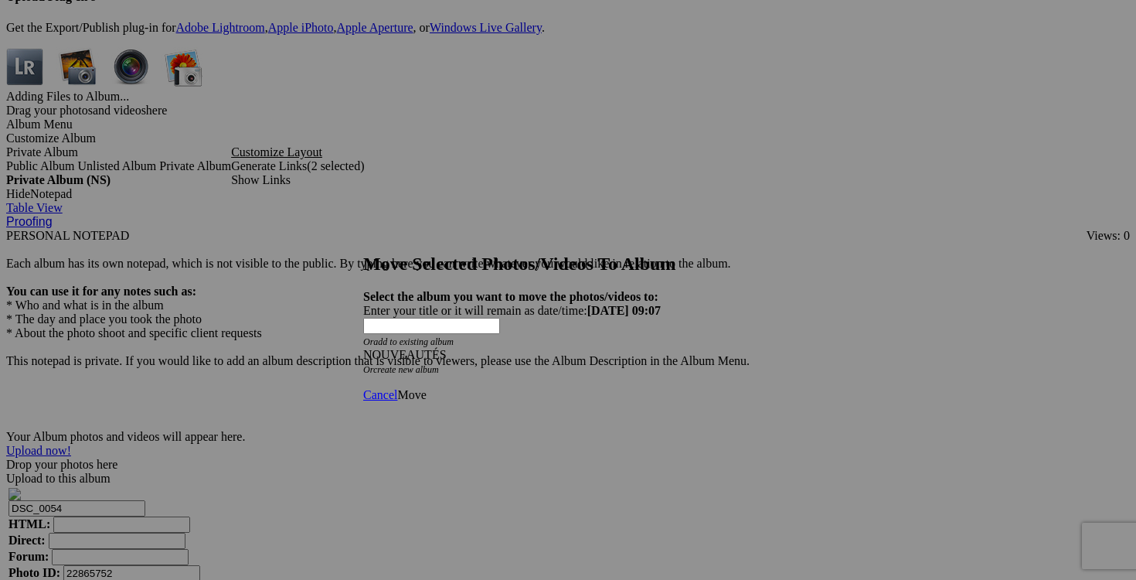
click at [426, 388] on span "Move" at bounding box center [411, 394] width 29 height 13
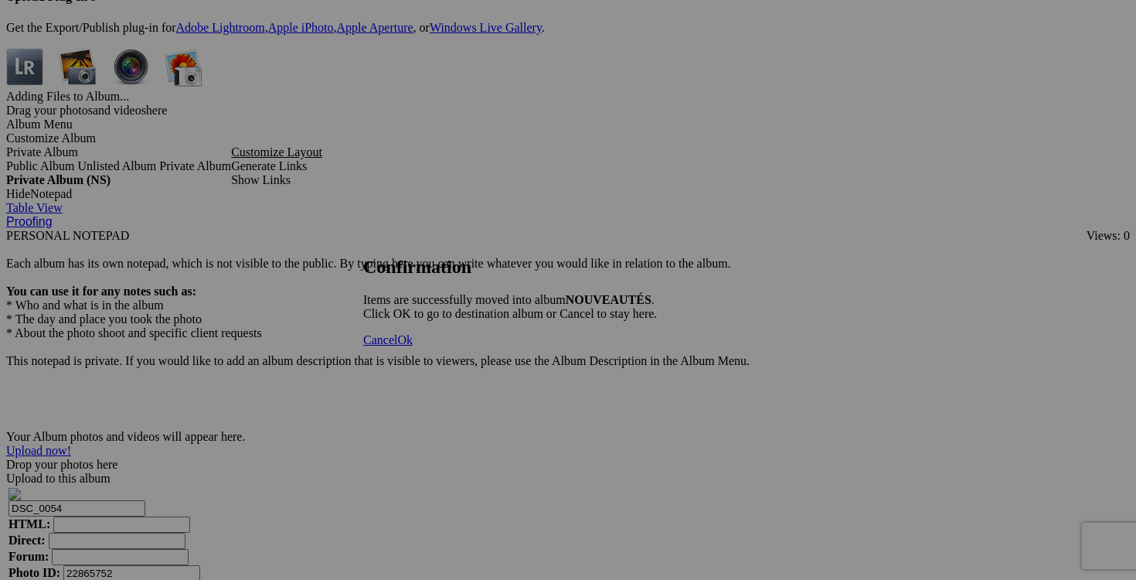
click at [397, 346] on span "Cancel" at bounding box center [380, 339] width 34 height 13
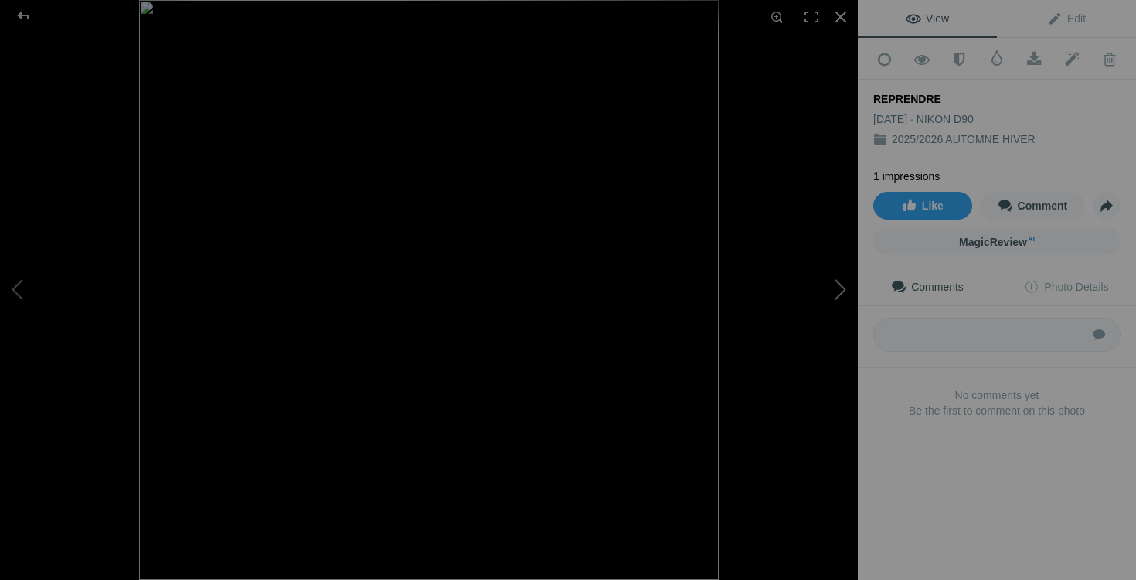
click at [840, 295] on button at bounding box center [800, 289] width 116 height 209
click at [842, 21] on div at bounding box center [841, 17] width 34 height 34
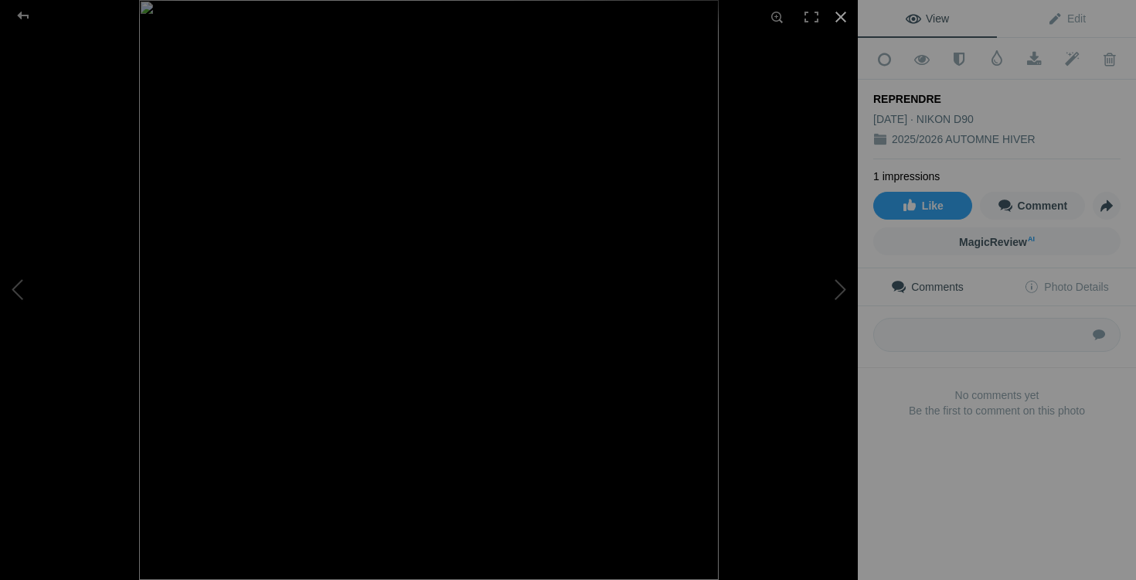
click at [840, 22] on div at bounding box center [841, 17] width 34 height 34
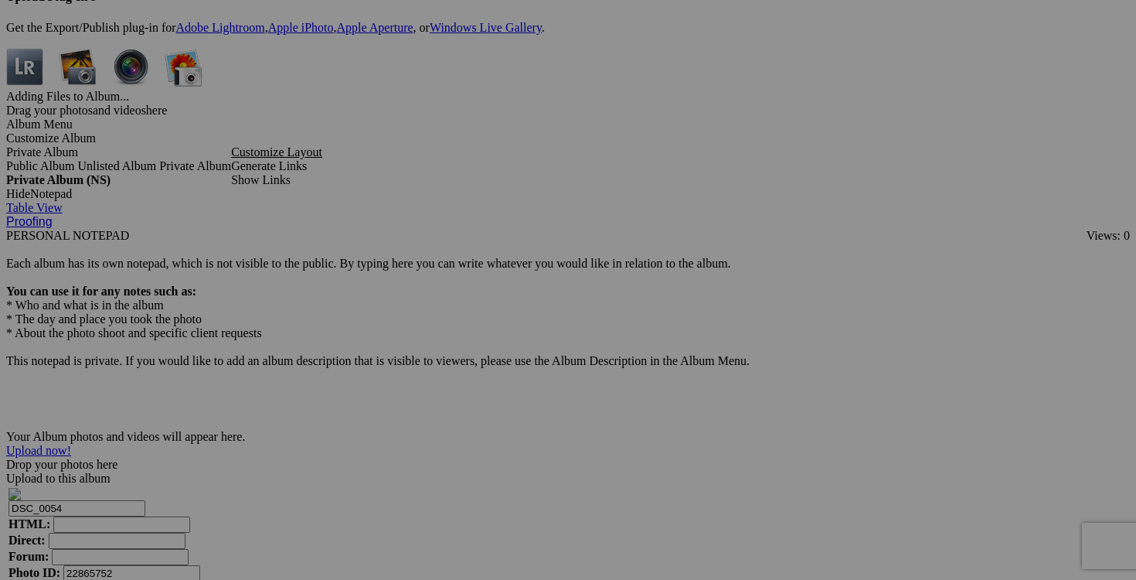
drag, startPoint x: 876, startPoint y: 400, endPoint x: 689, endPoint y: 399, distance: 187.0
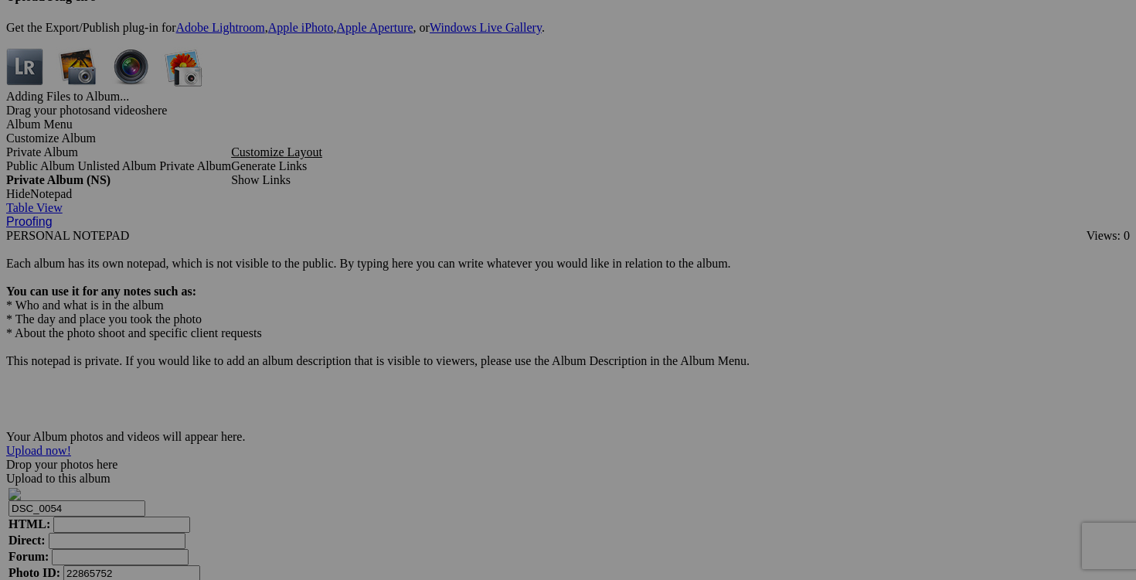
type input "pantalon [PERSON_NAME] taille 30 25$(comme neuf, casual fit)"
drag, startPoint x: 597, startPoint y: 397, endPoint x: 498, endPoint y: 407, distance: 99.4
drag, startPoint x: 599, startPoint y: 394, endPoint x: 471, endPoint y: 392, distance: 128.3
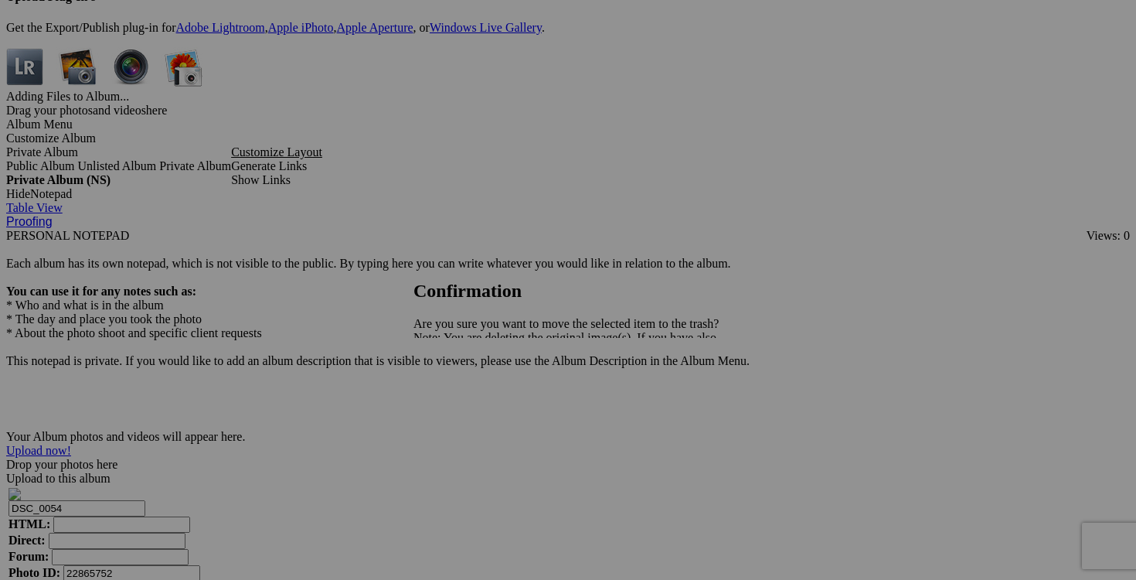
type input "pantalon ADIDAS small (a donner avec achat de 40$)"
click at [465, 389] on span "Yes" at bounding box center [456, 391] width 18 height 13
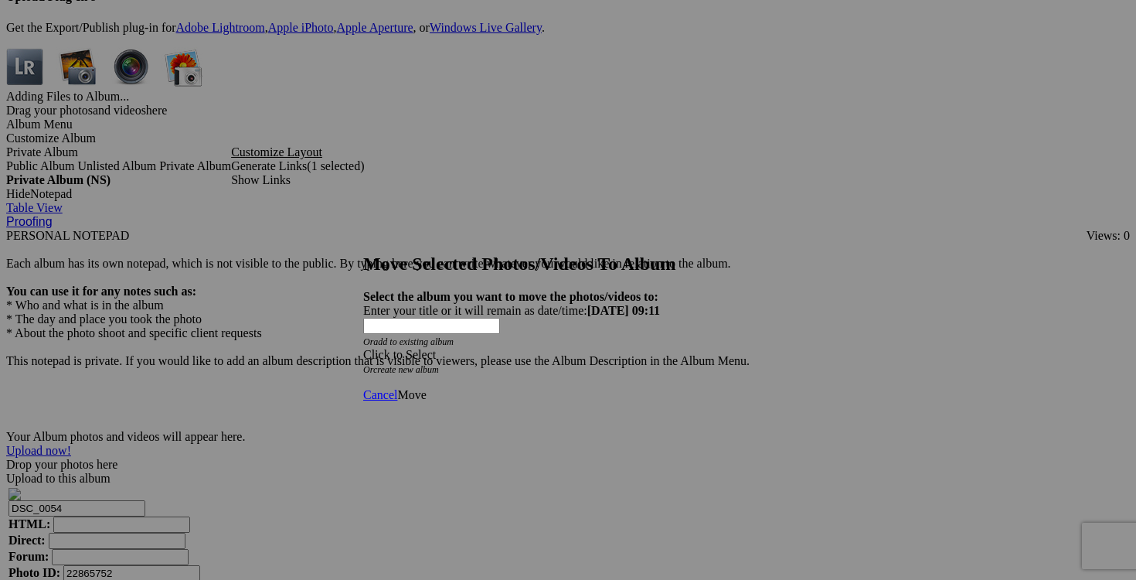
click at [660, 348] on div "Click to Select" at bounding box center [568, 355] width 410 height 14
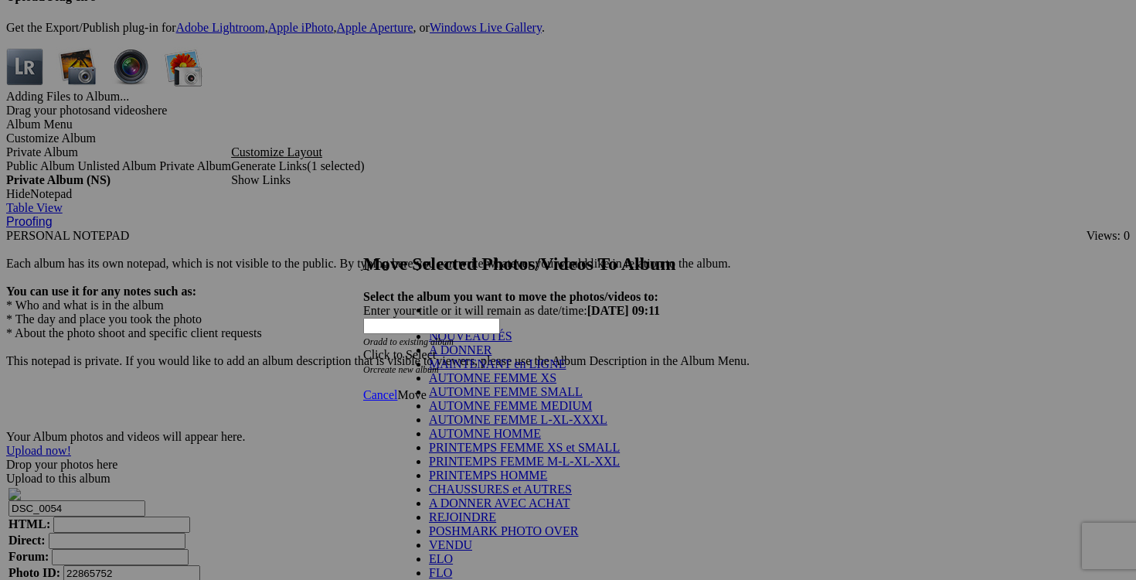
click at [491, 356] on link "A DONNER" at bounding box center [460, 349] width 63 height 13
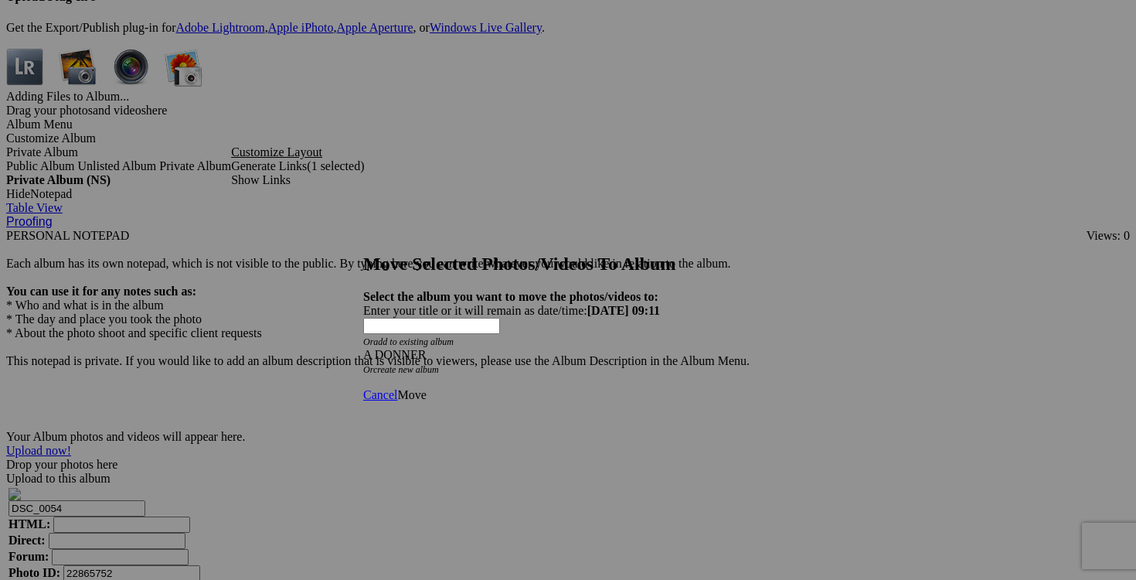
click at [426, 388] on link "Move" at bounding box center [411, 394] width 29 height 13
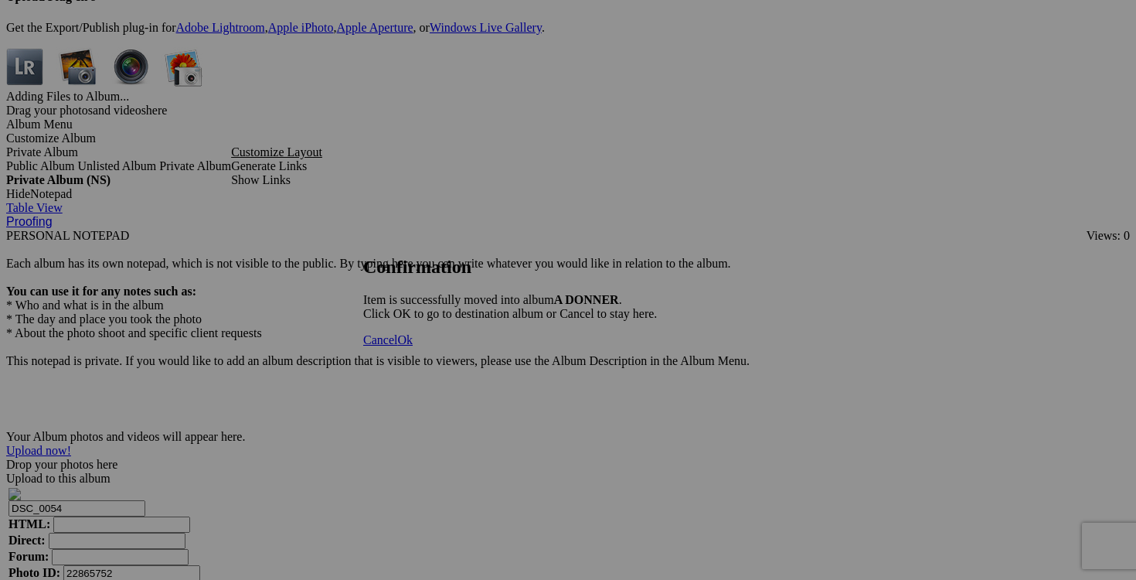
click at [397, 346] on span "Cancel" at bounding box center [380, 339] width 34 height 13
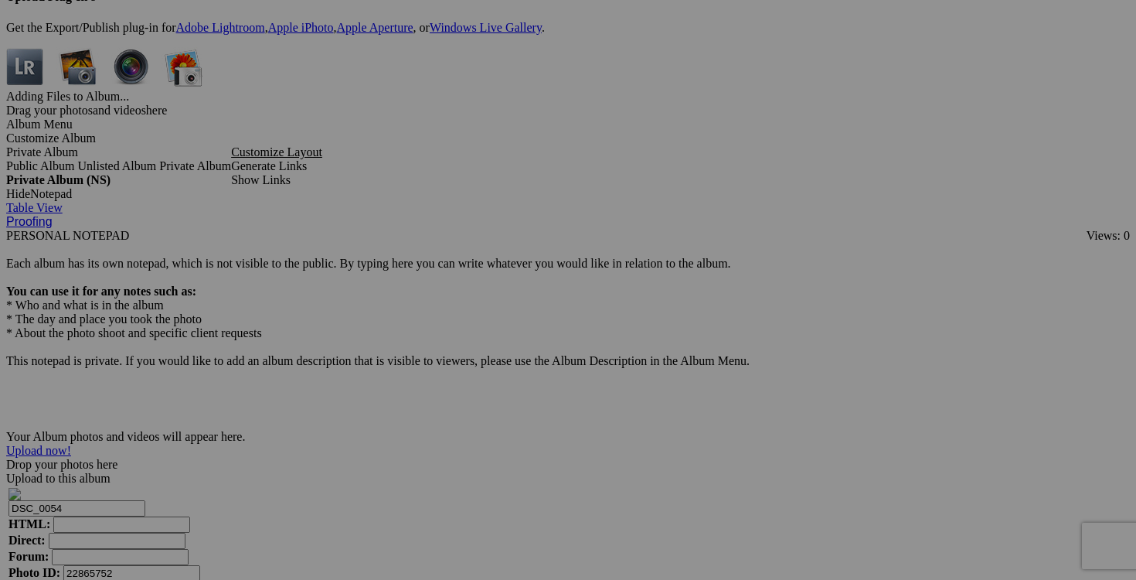
drag, startPoint x: 585, startPoint y: 398, endPoint x: 488, endPoint y: 396, distance: 97.4
drag, startPoint x: 466, startPoint y: 400, endPoint x: 347, endPoint y: 399, distance: 119.0
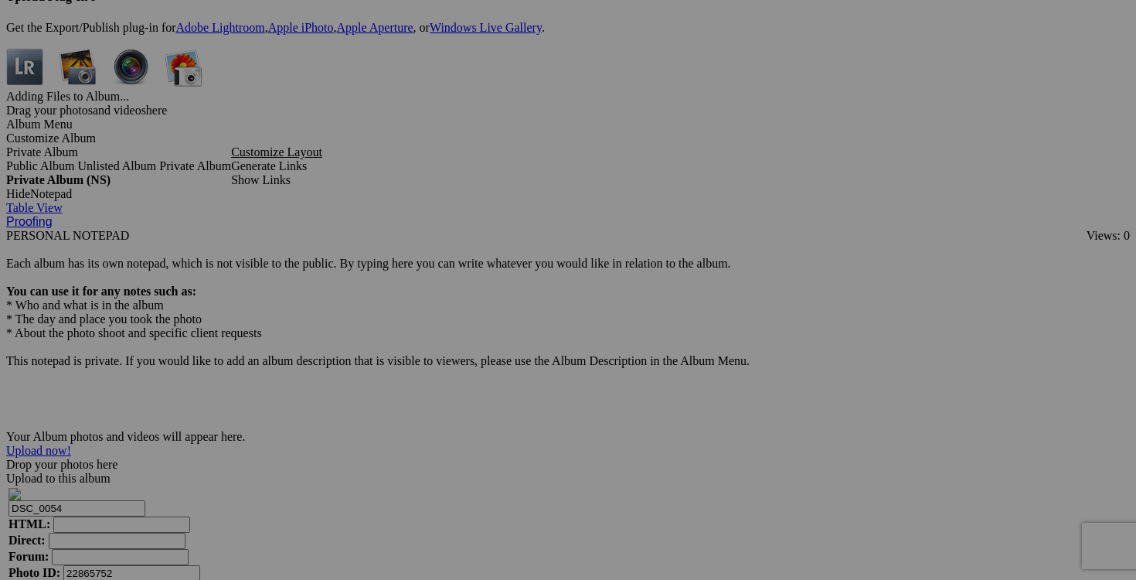
paste input "pantalon [PERSON_NAME] taille 30"
type input "pantalon [PERSON_NAME] taille 30"
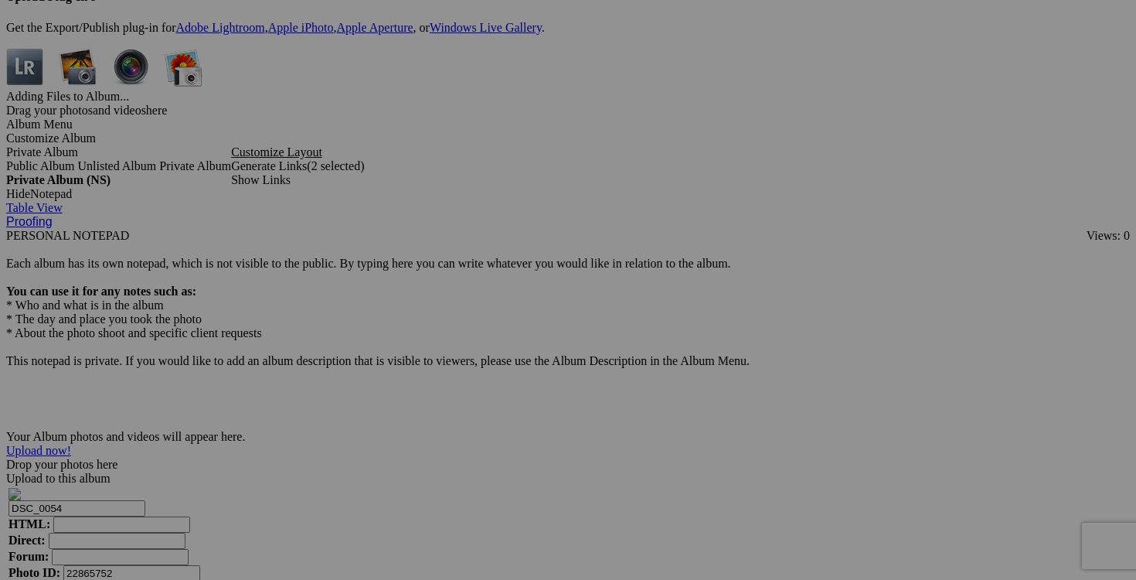
scroll to position [0, 0]
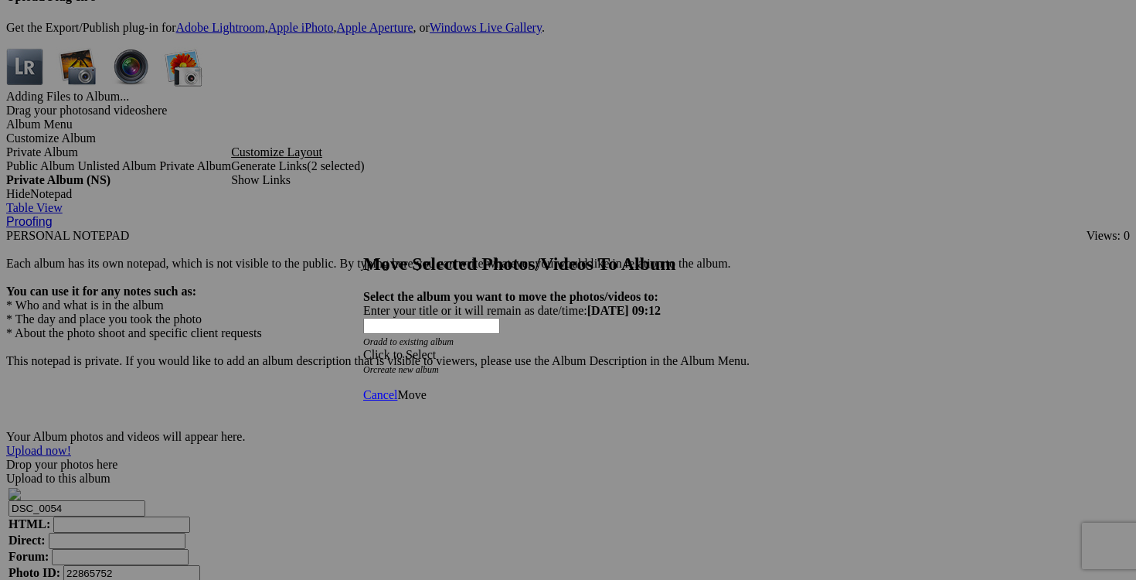
click at [363, 348] on span at bounding box center [363, 354] width 0 height 13
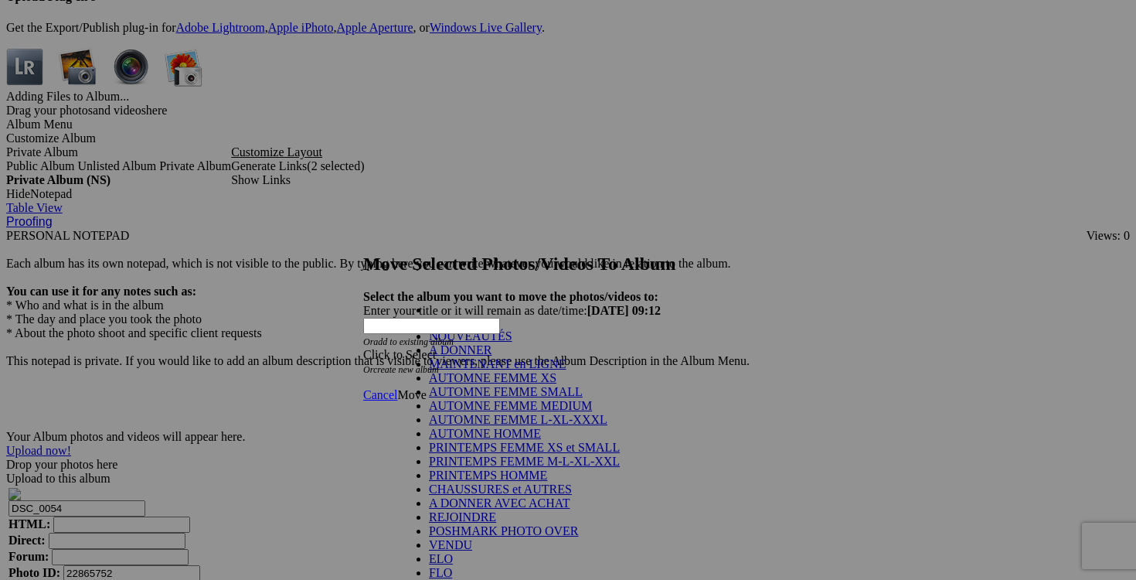
click at [506, 342] on link "NOUVEAUTÉS" at bounding box center [470, 335] width 83 height 13
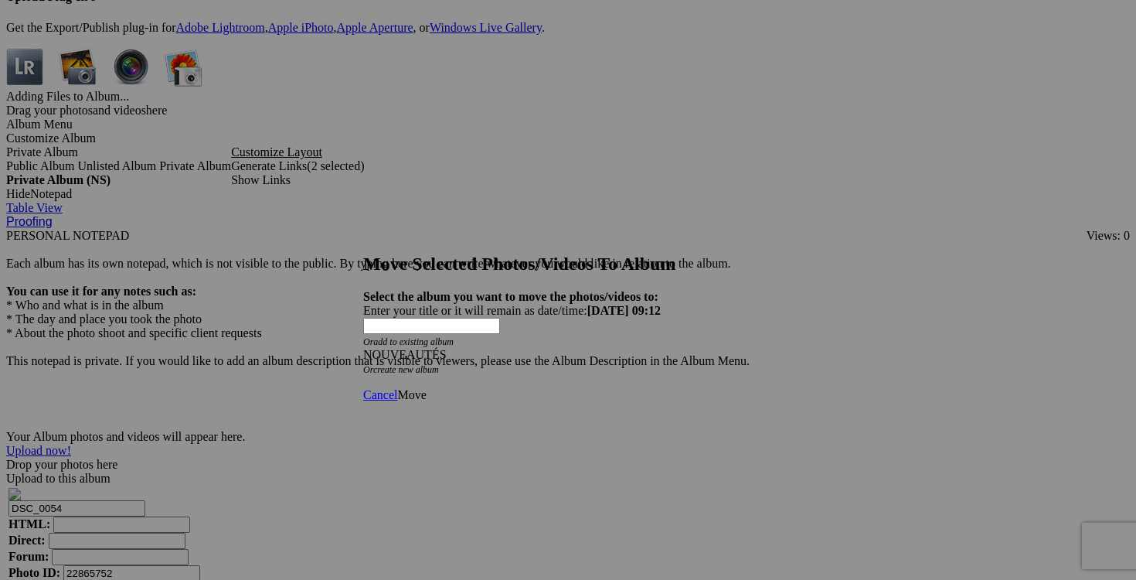
click at [426, 388] on span "Move" at bounding box center [411, 394] width 29 height 13
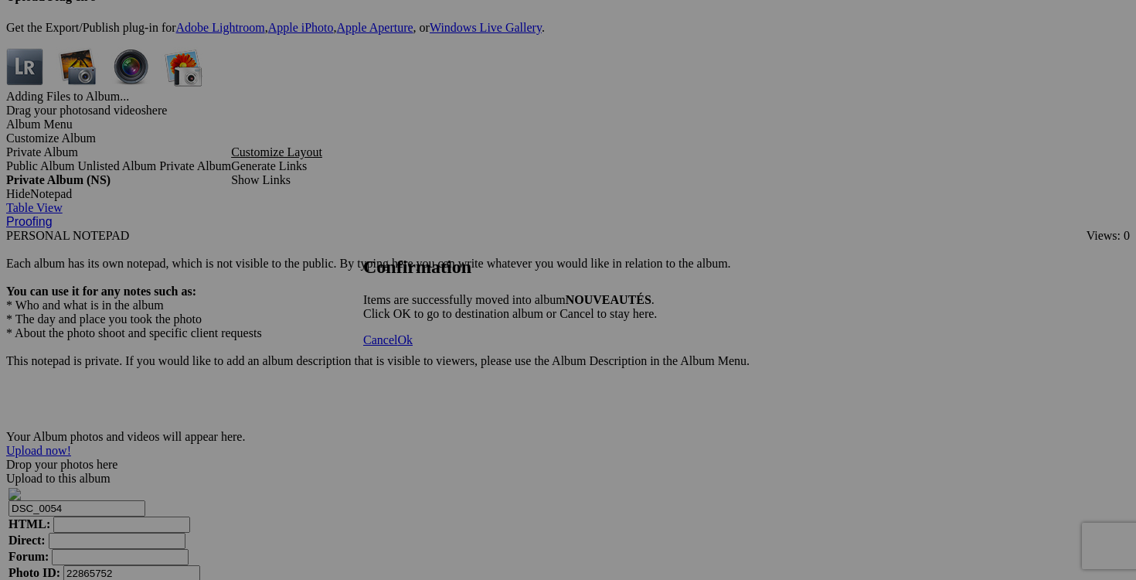
click at [397, 346] on span "Cancel" at bounding box center [380, 339] width 34 height 13
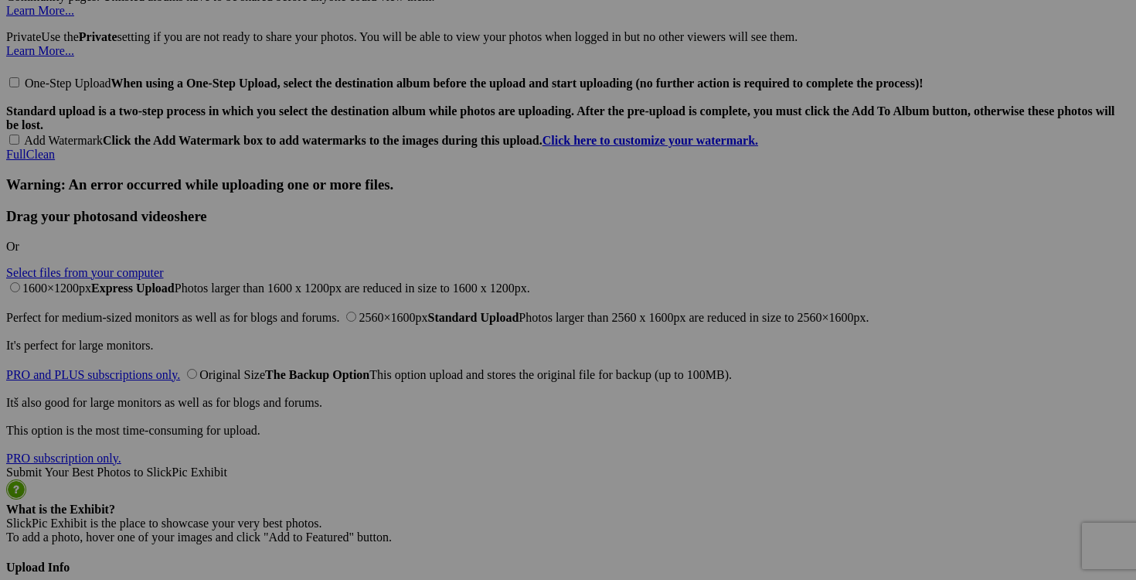
scroll to position [3594, 0]
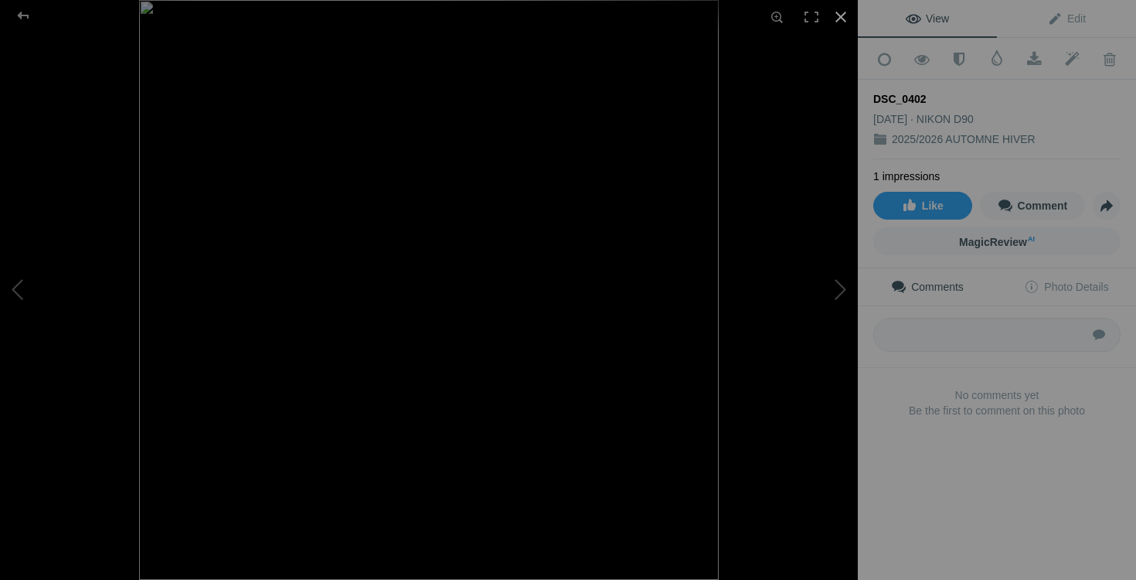
click at [835, 19] on div at bounding box center [841, 17] width 34 height 34
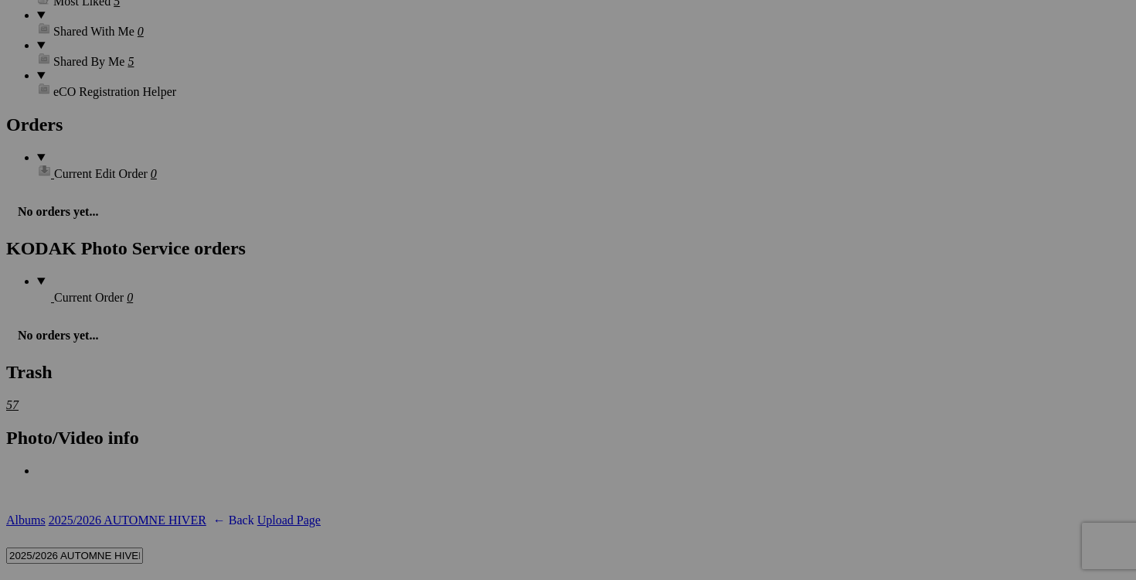
scroll to position [2391, 0]
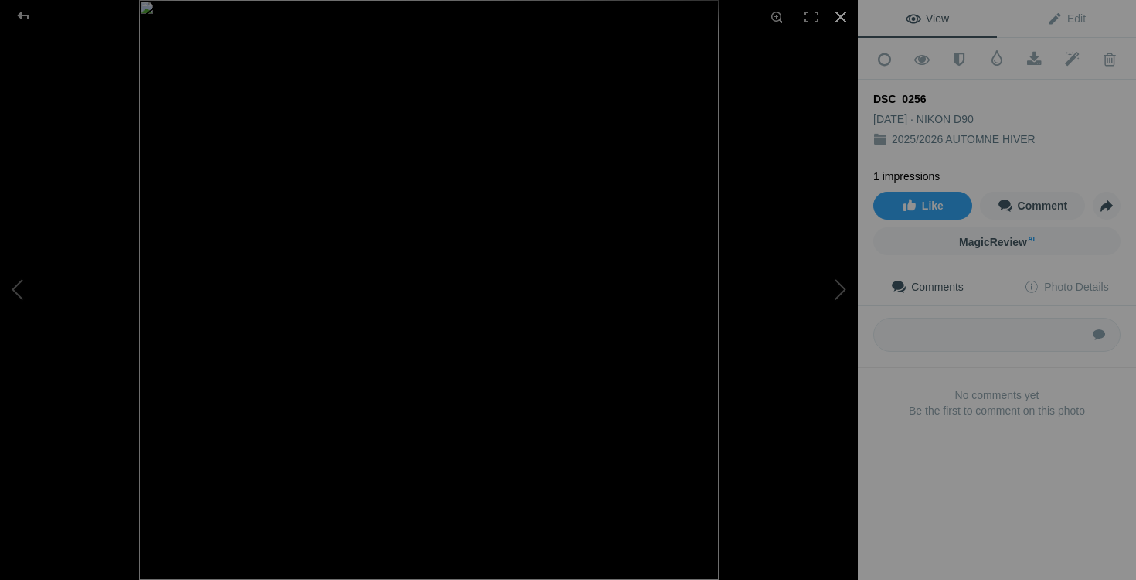
click at [836, 15] on div at bounding box center [841, 17] width 34 height 34
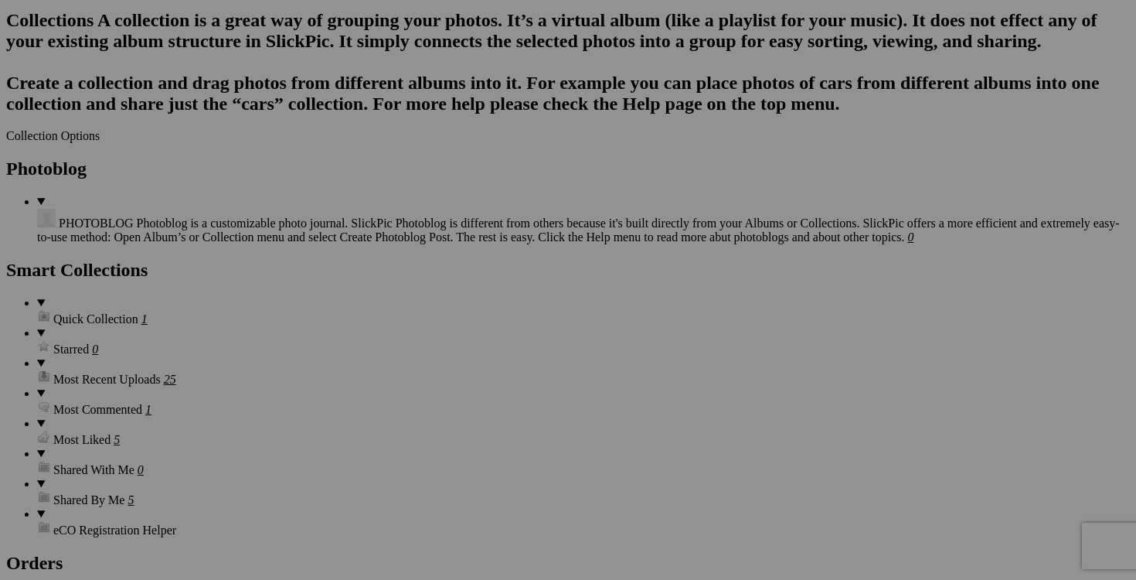
scroll to position [1959, 0]
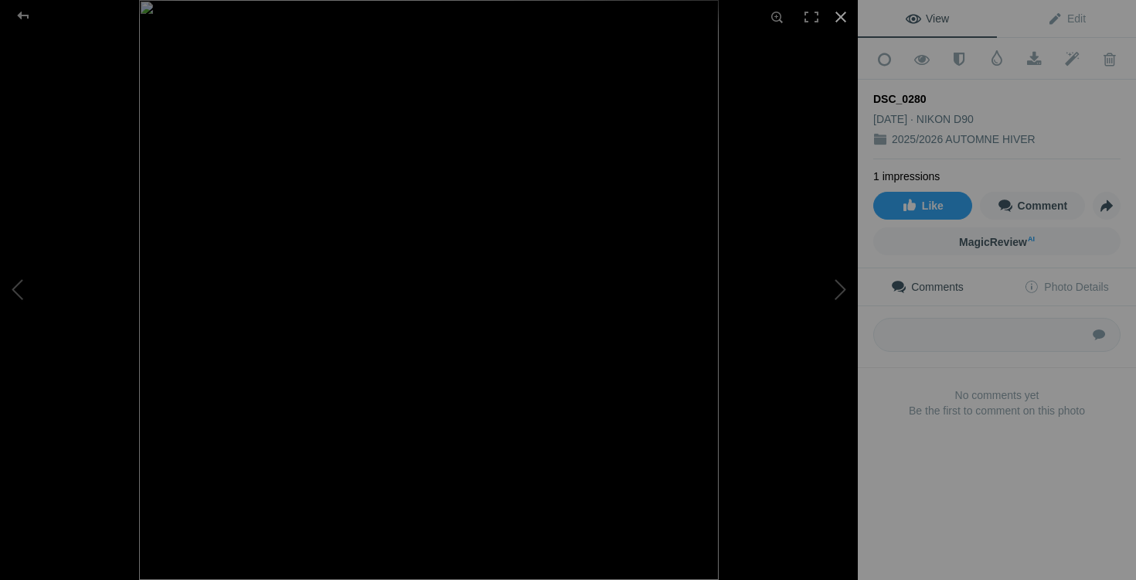
click at [836, 14] on div at bounding box center [841, 17] width 34 height 34
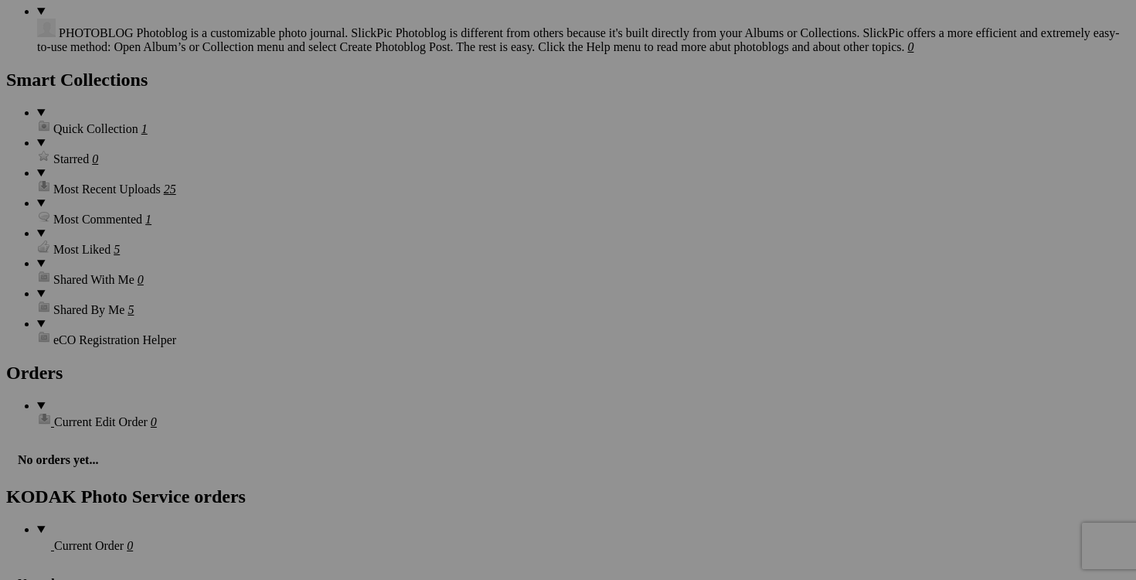
scroll to position [2152, 0]
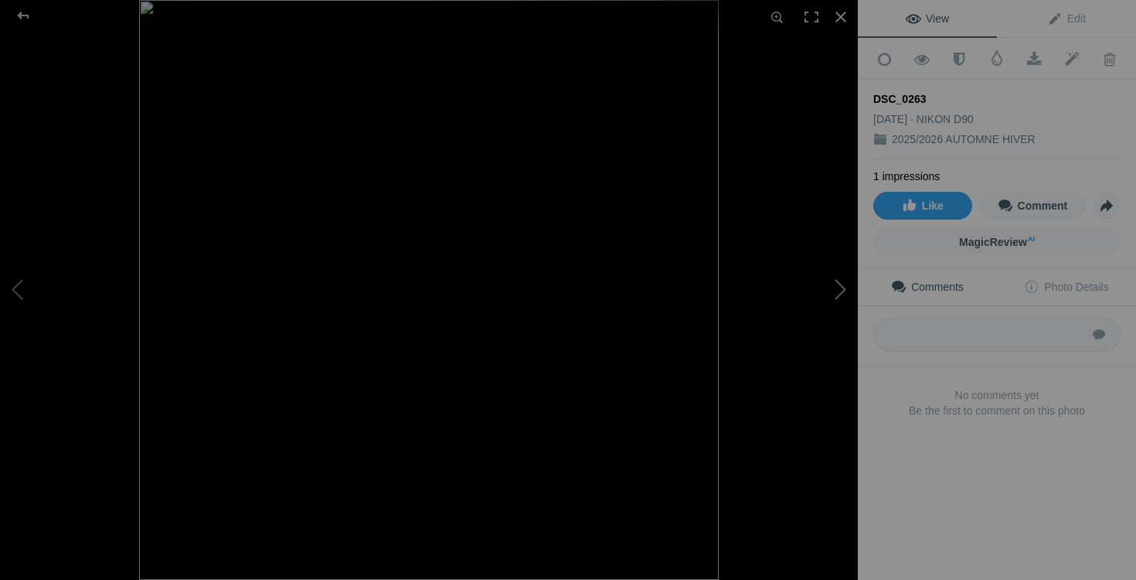
click at [821, 287] on button at bounding box center [800, 289] width 116 height 209
click at [840, 11] on div at bounding box center [841, 17] width 34 height 34
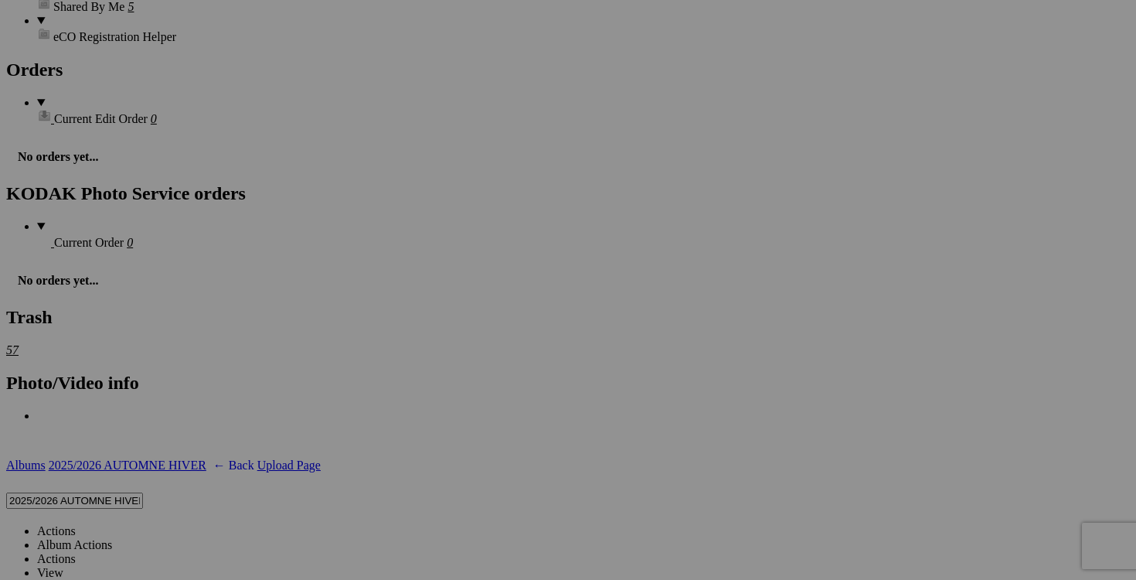
scroll to position [2454, 0]
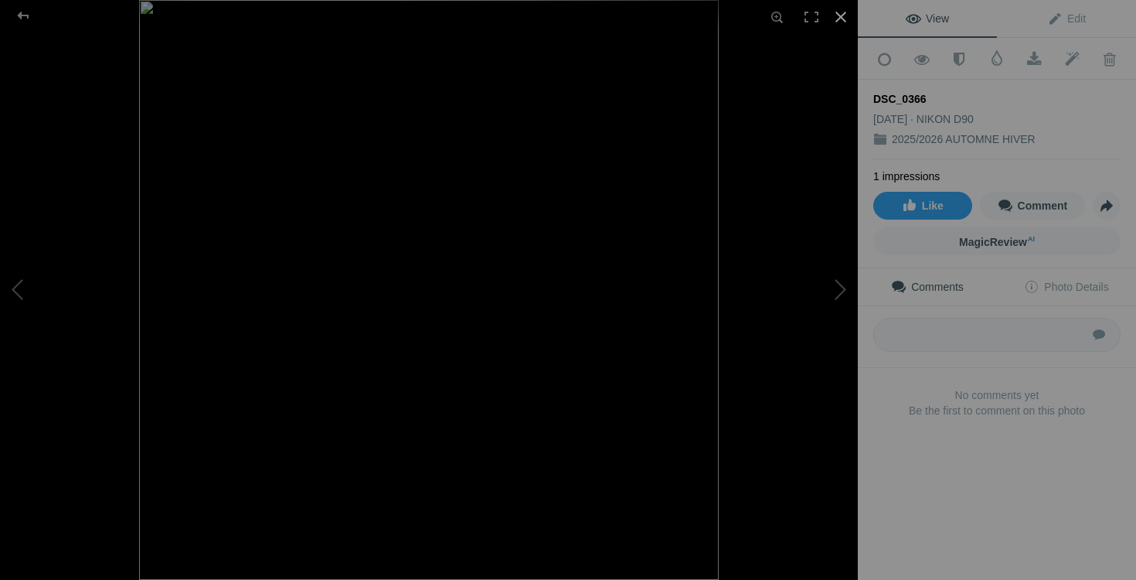
click at [835, 18] on div at bounding box center [841, 17] width 34 height 34
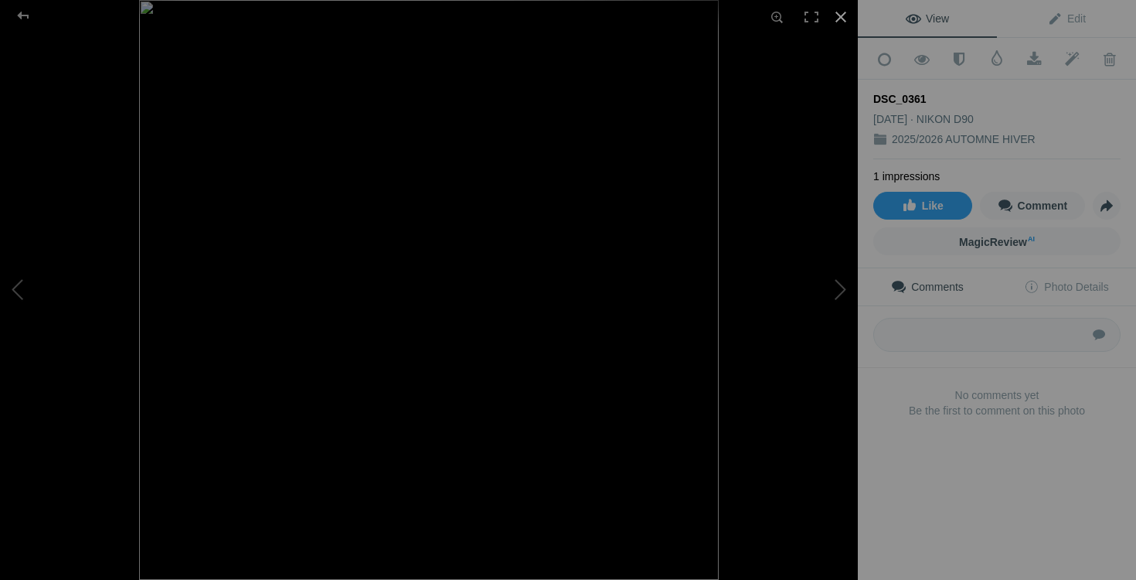
click at [845, 18] on div at bounding box center [841, 17] width 34 height 34
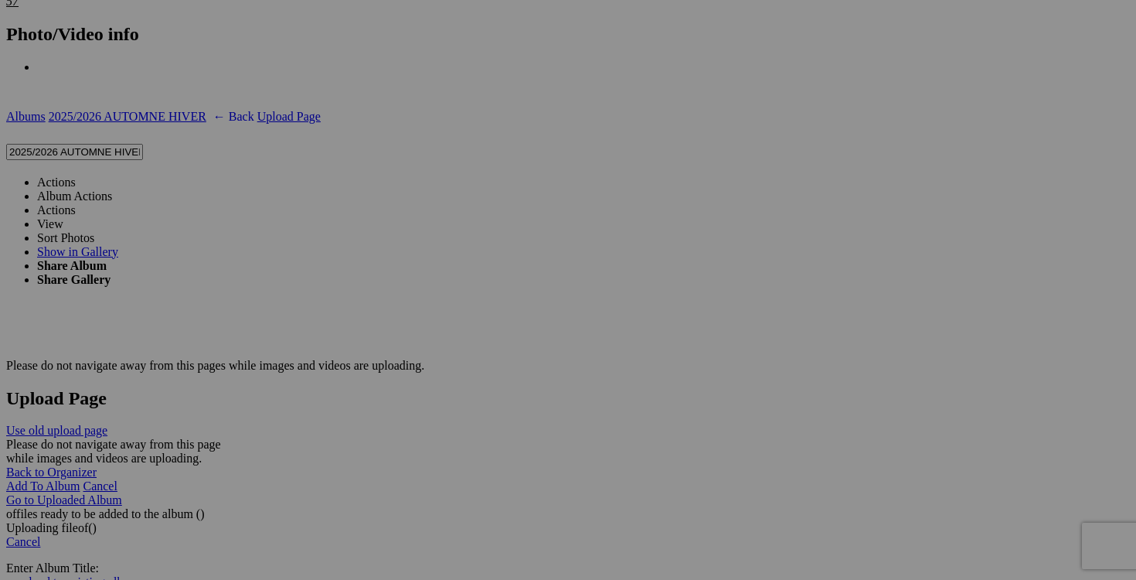
scroll to position [2799, 0]
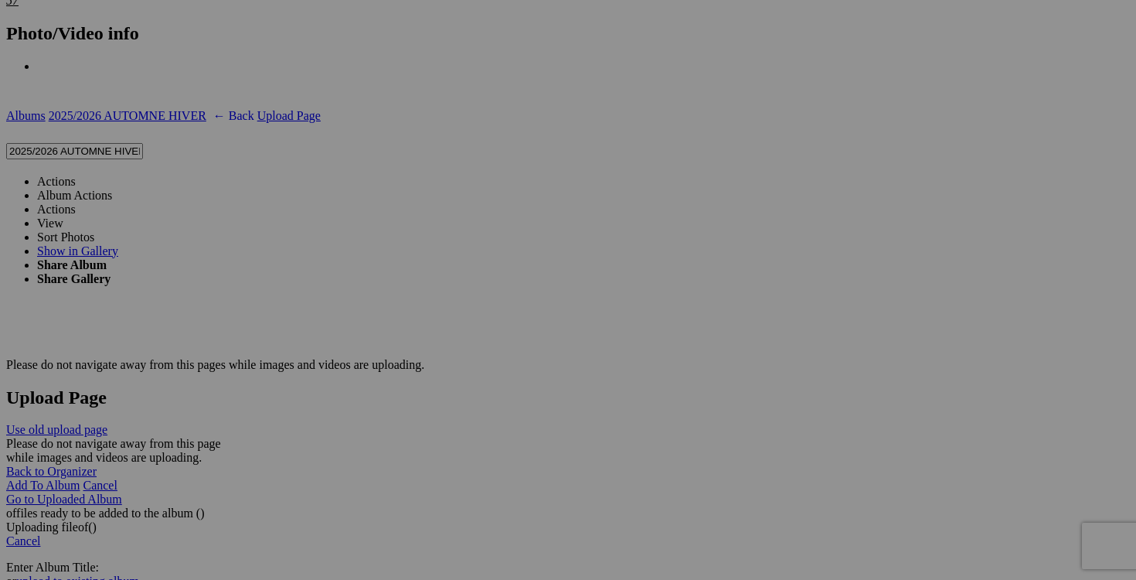
click at [76, 175] on link "Actions" at bounding box center [56, 181] width 39 height 13
click at [465, 399] on link "Yes" at bounding box center [456, 405] width 18 height 13
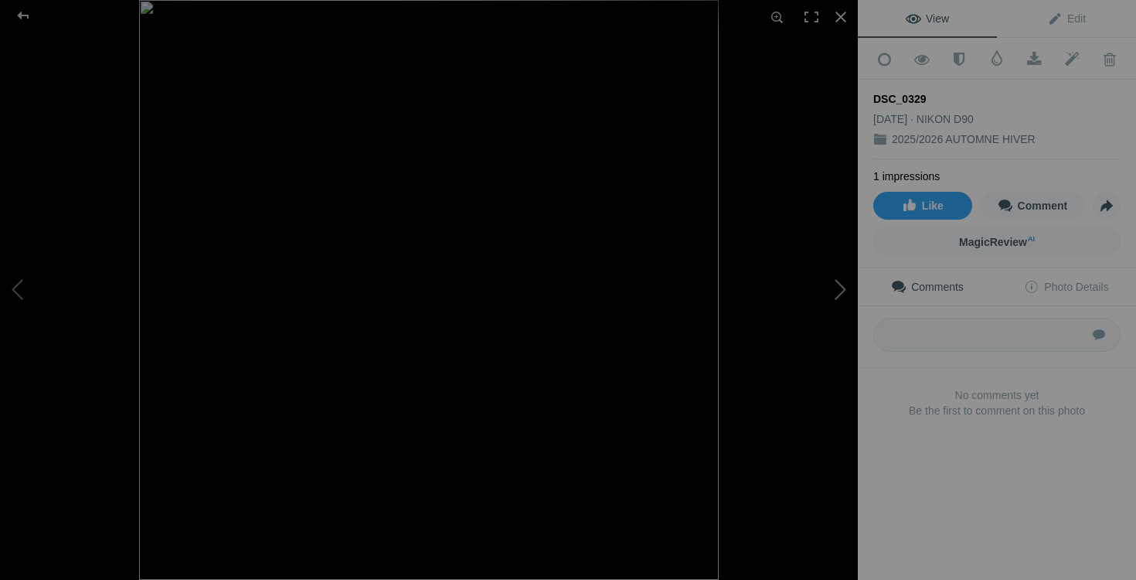
click at [838, 284] on button at bounding box center [800, 289] width 116 height 209
click at [841, 15] on div at bounding box center [841, 17] width 34 height 34
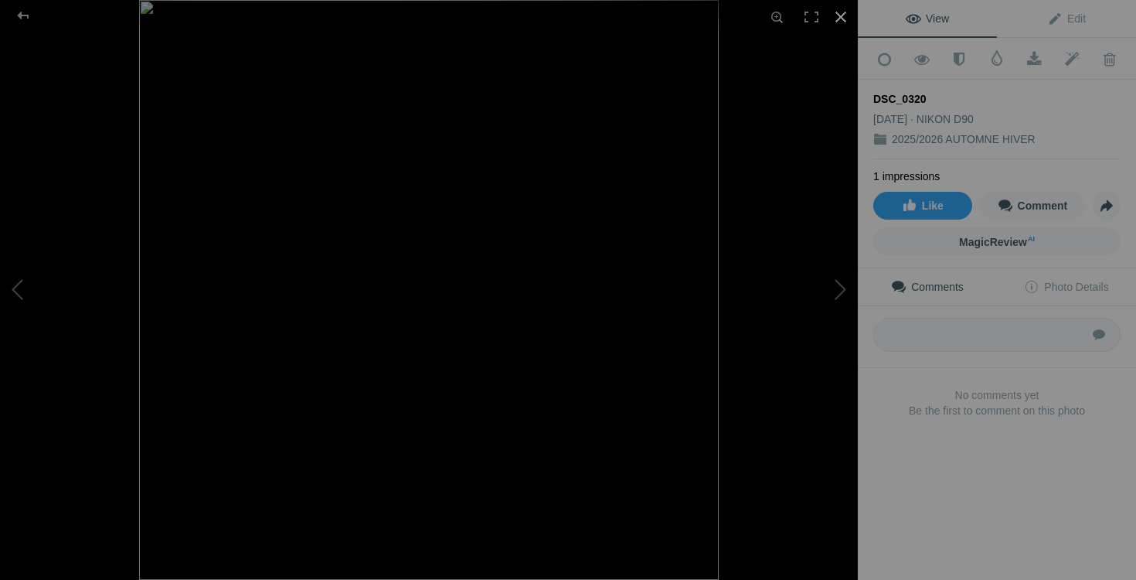
click at [841, 12] on div at bounding box center [841, 17] width 34 height 34
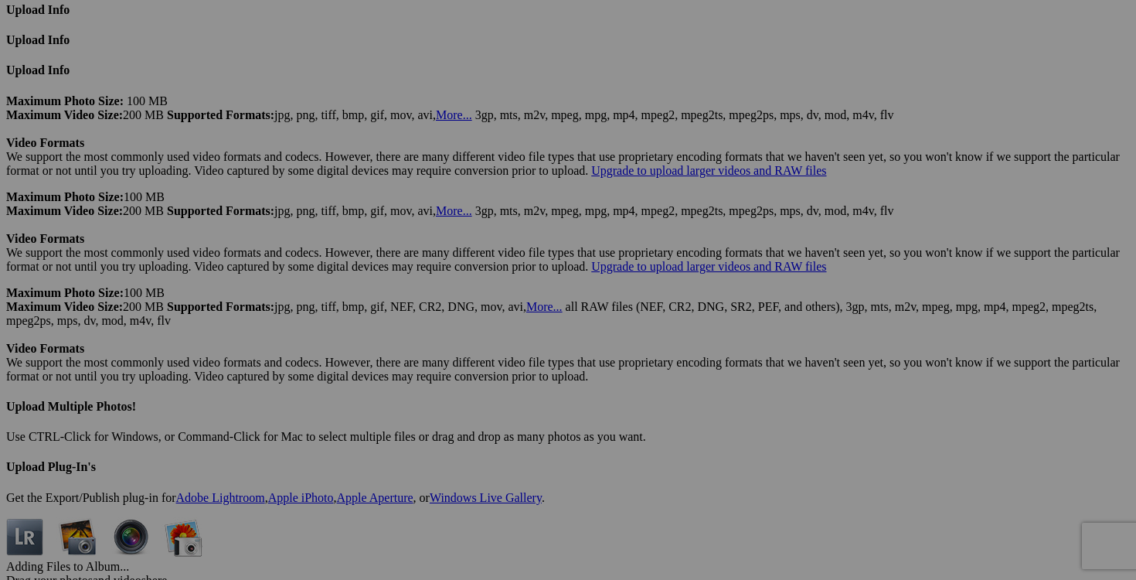
scroll to position [4181, 0]
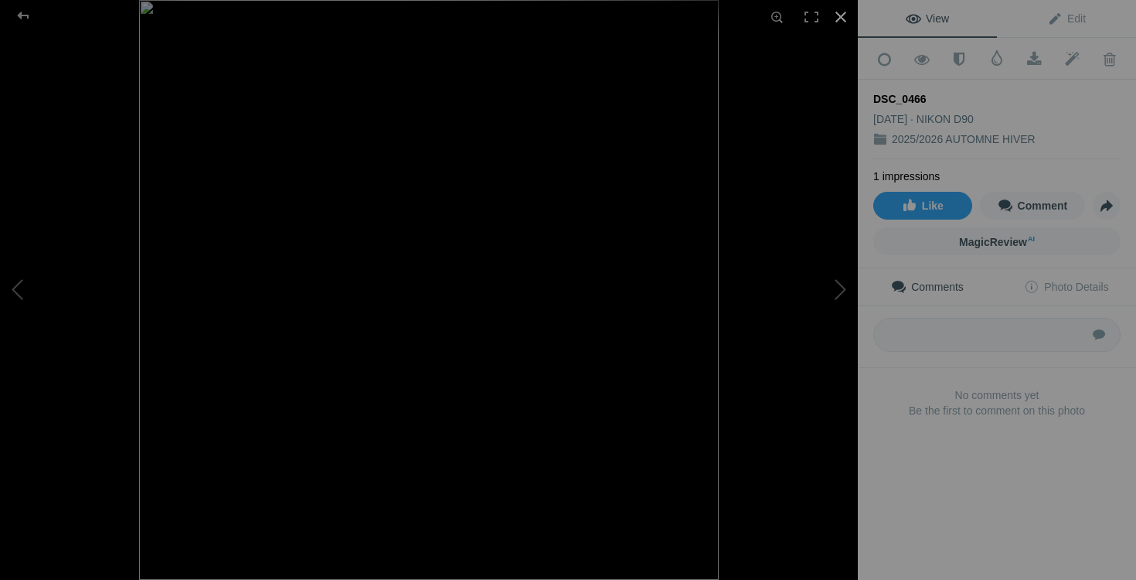
click at [841, 15] on div at bounding box center [841, 17] width 34 height 34
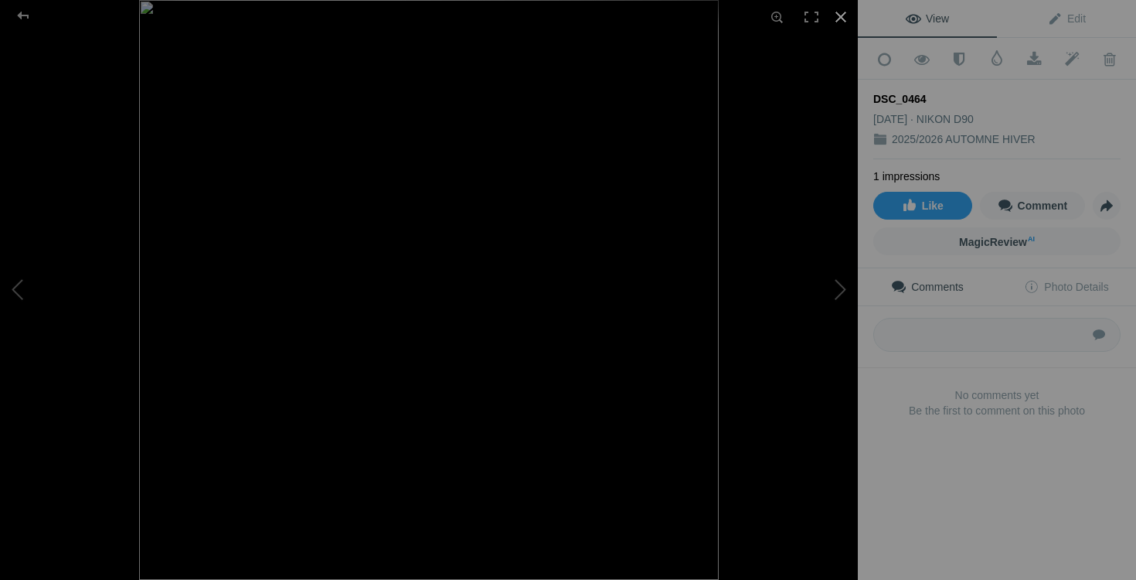
click at [840, 19] on div at bounding box center [841, 17] width 34 height 34
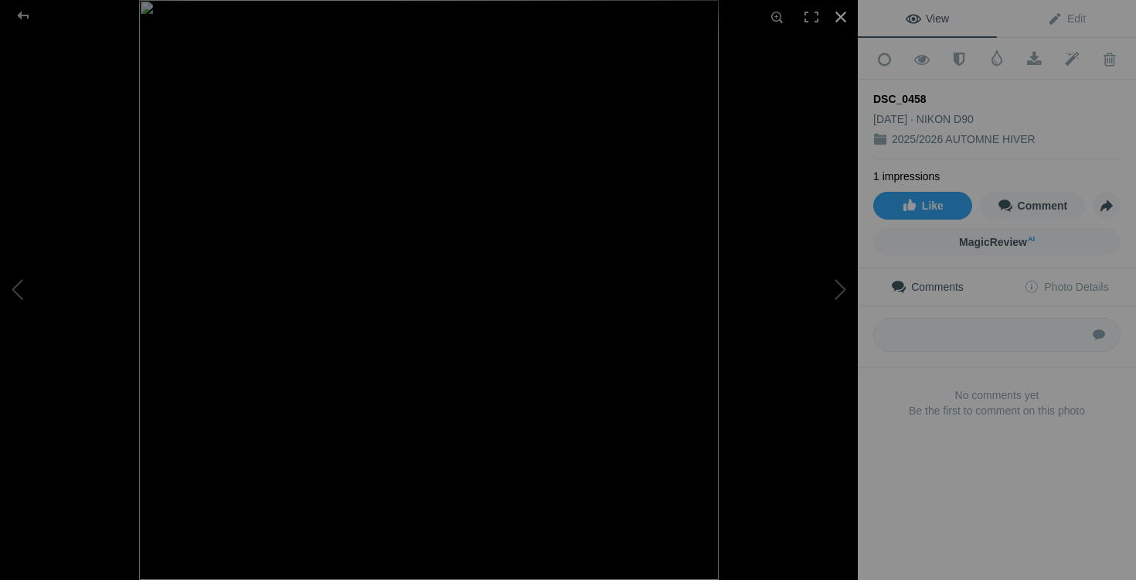
click at [839, 15] on div at bounding box center [841, 17] width 34 height 34
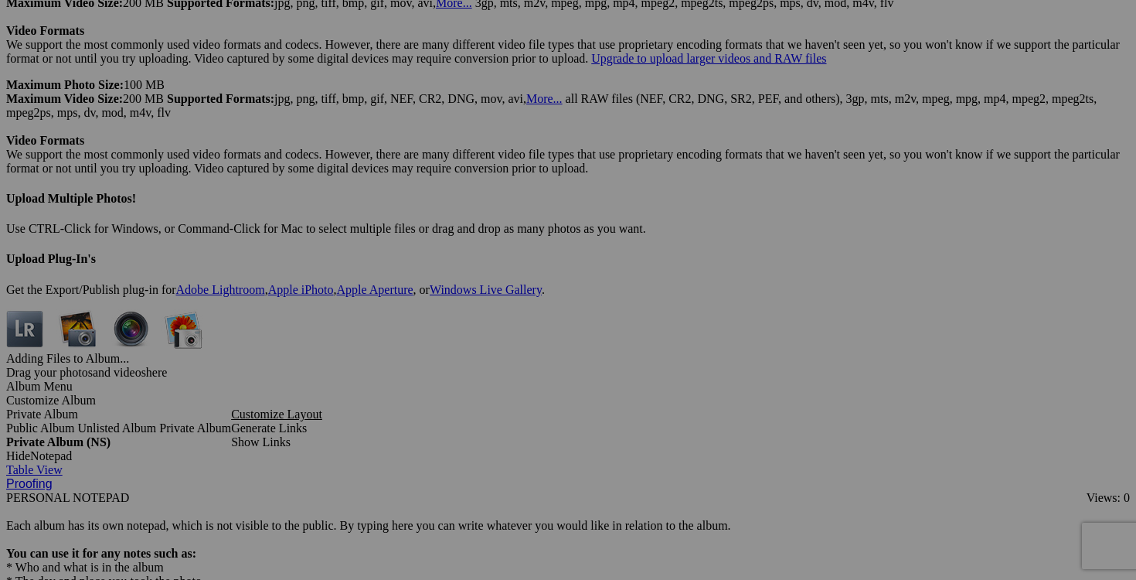
scroll to position [4466, 0]
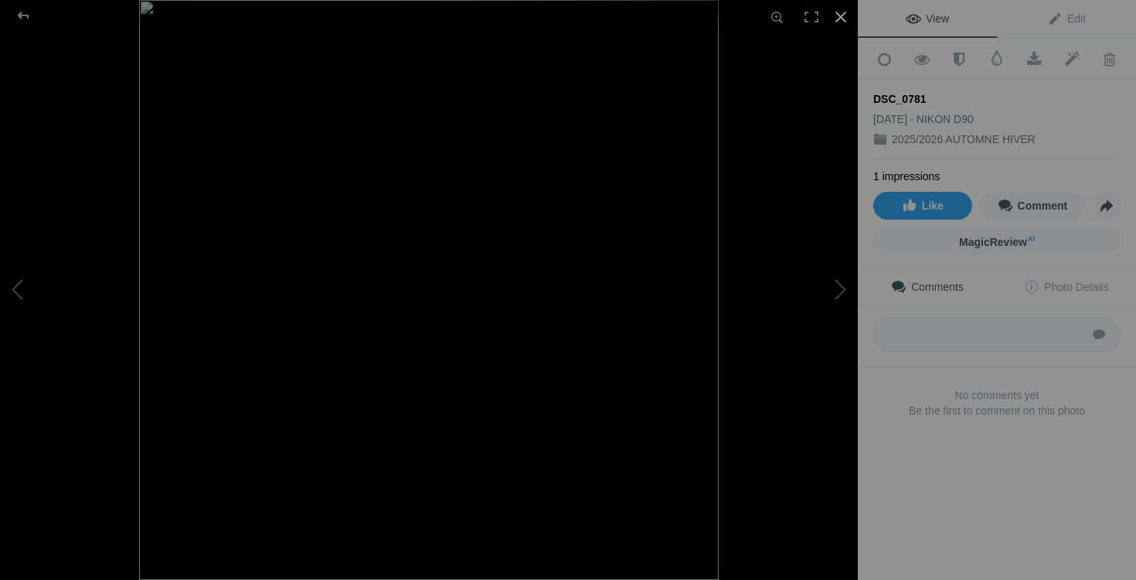
click at [841, 21] on div at bounding box center [841, 17] width 34 height 34
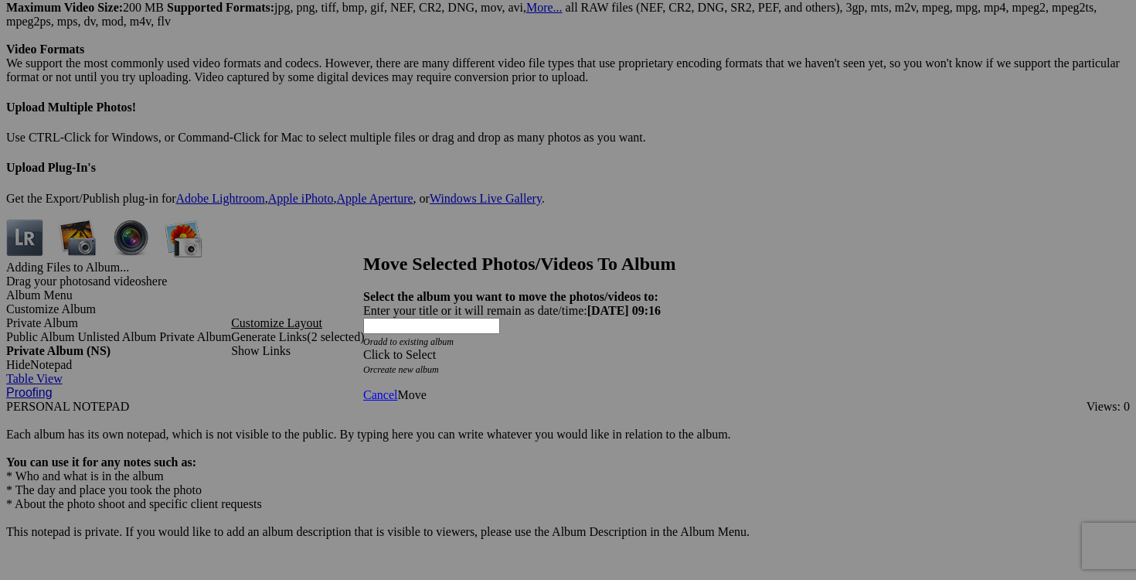
click at [661, 348] on div "Click to Select" at bounding box center [568, 355] width 410 height 14
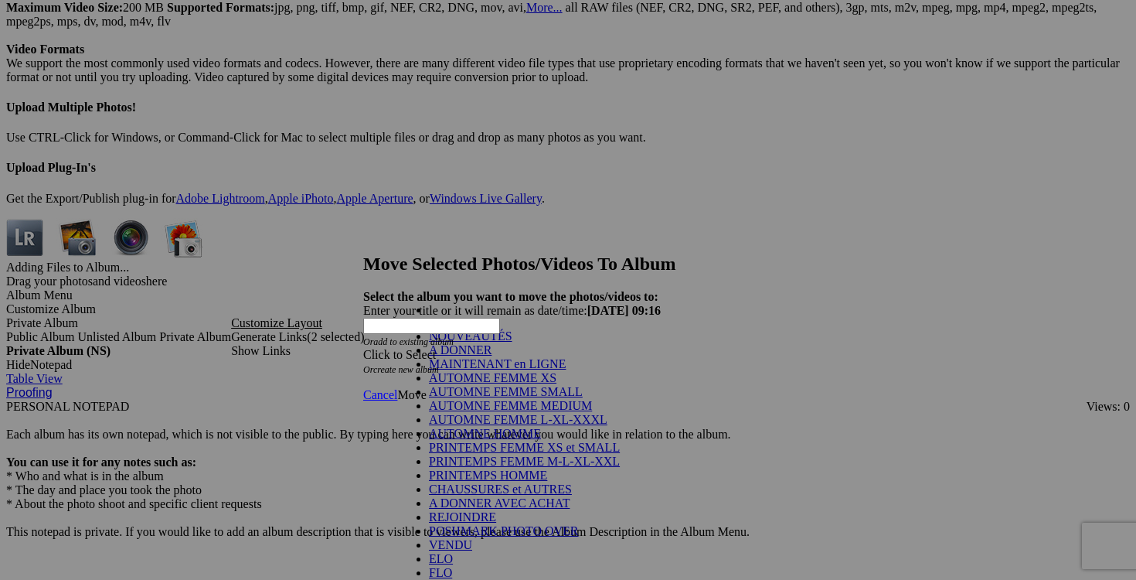
scroll to position [254, 0]
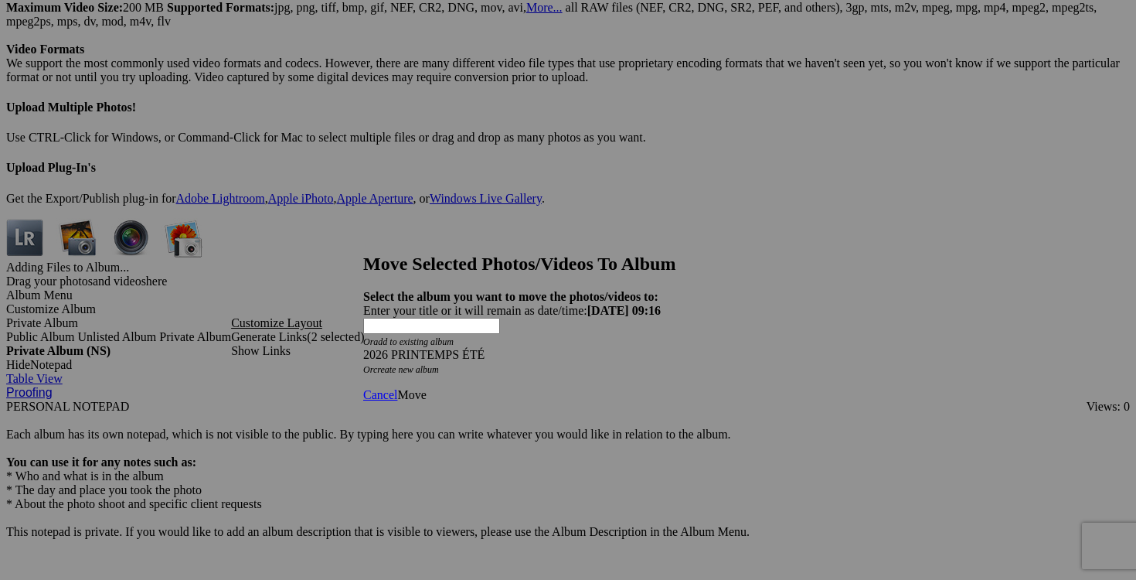
click at [426, 388] on span "Move" at bounding box center [411, 394] width 29 height 13
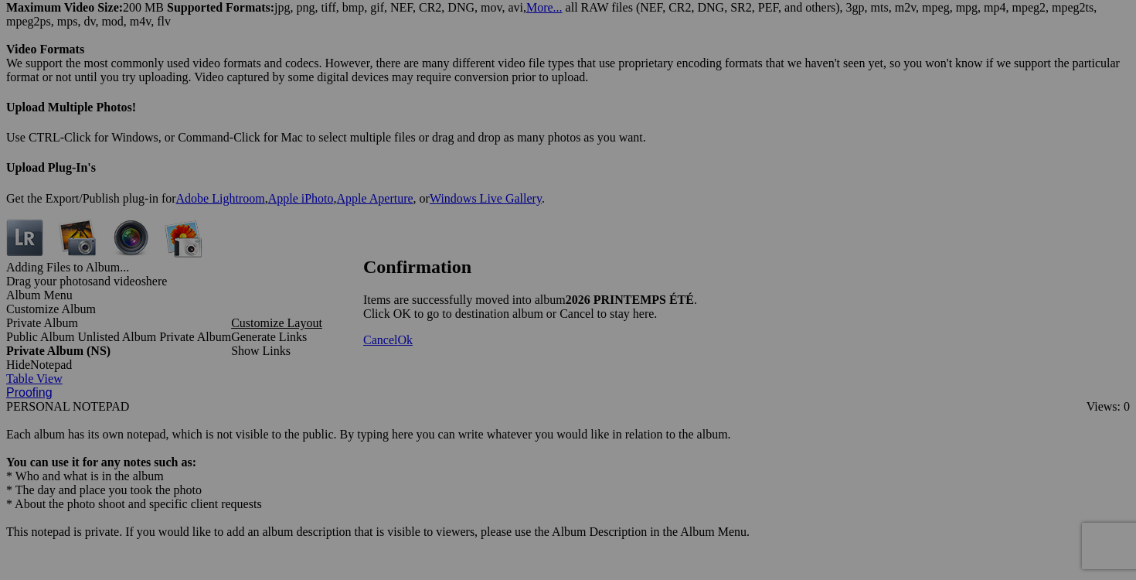
click at [397, 346] on span "Cancel" at bounding box center [380, 339] width 34 height 13
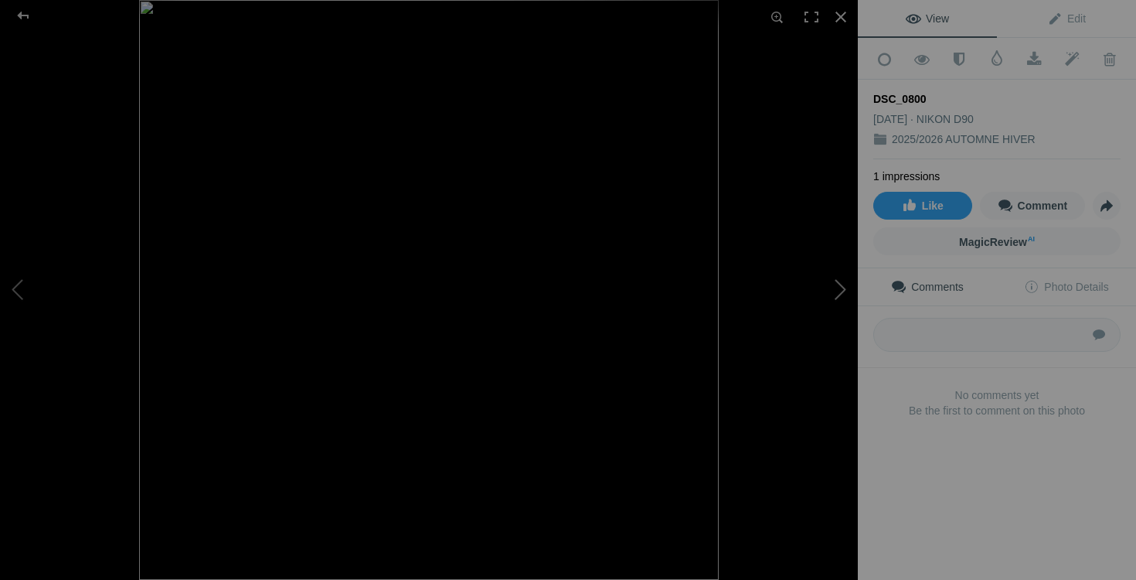
click at [831, 294] on button at bounding box center [800, 289] width 116 height 209
click at [831, 292] on button at bounding box center [800, 289] width 116 height 209
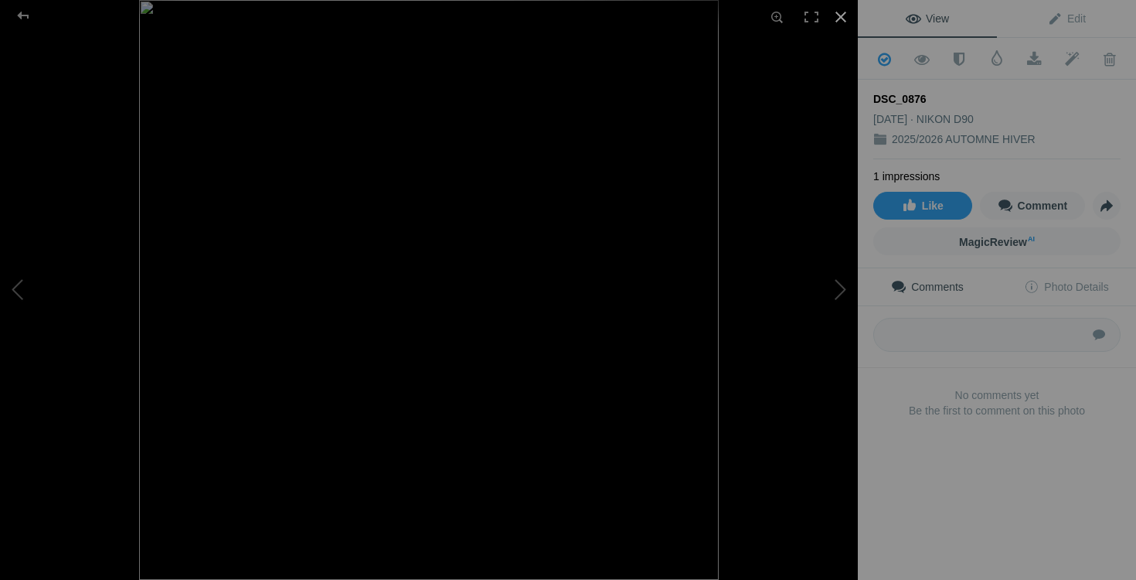
click at [838, 20] on div at bounding box center [841, 17] width 34 height 34
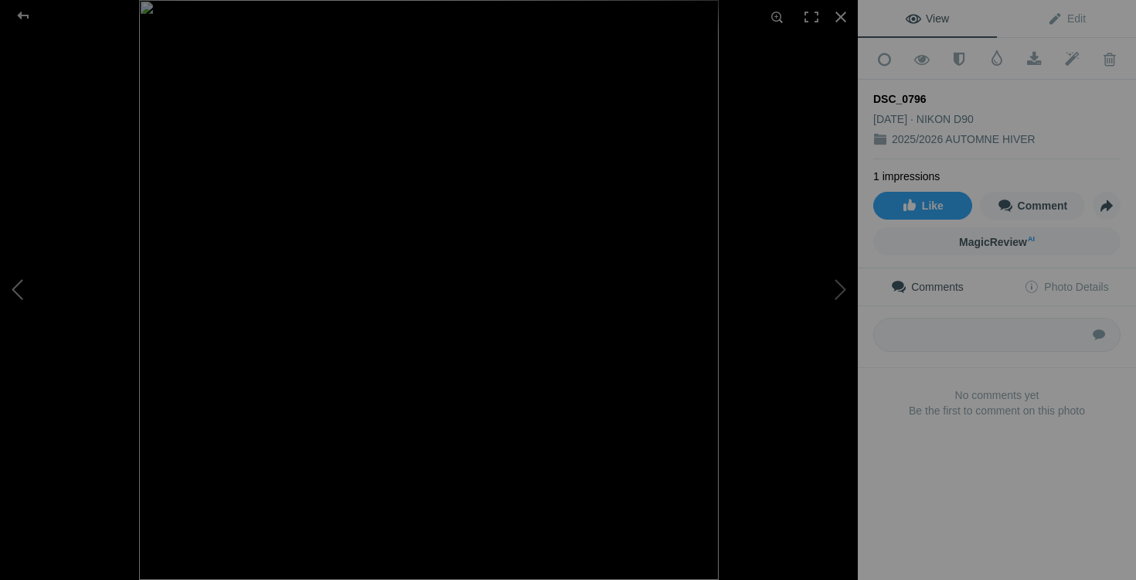
click at [31, 289] on button at bounding box center [58, 289] width 116 height 209
click at [838, 17] on div at bounding box center [841, 17] width 34 height 34
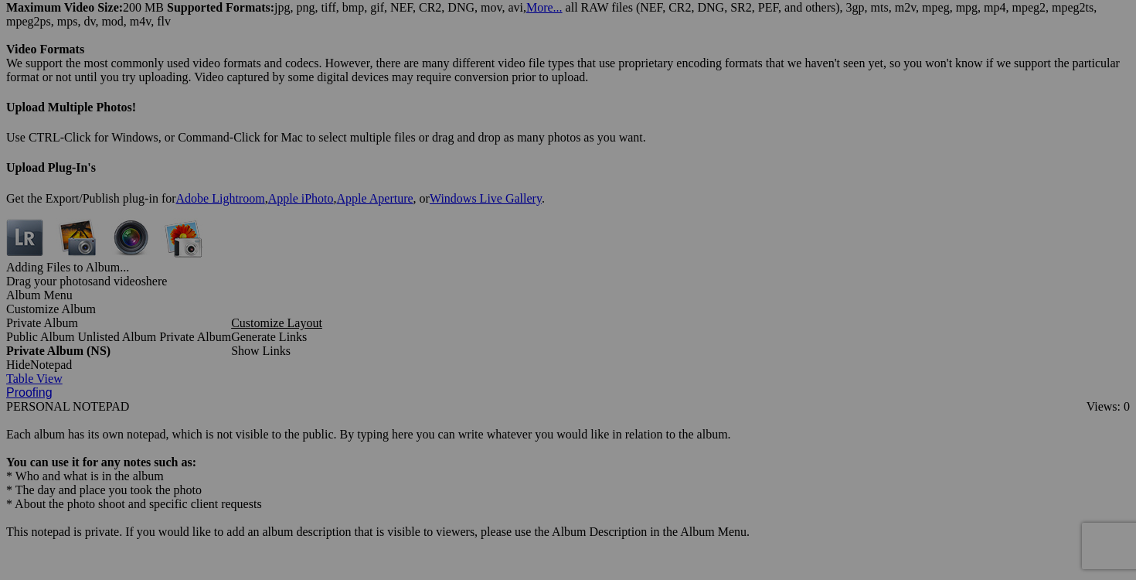
click at [465, 392] on span "Yes" at bounding box center [456, 391] width 18 height 13
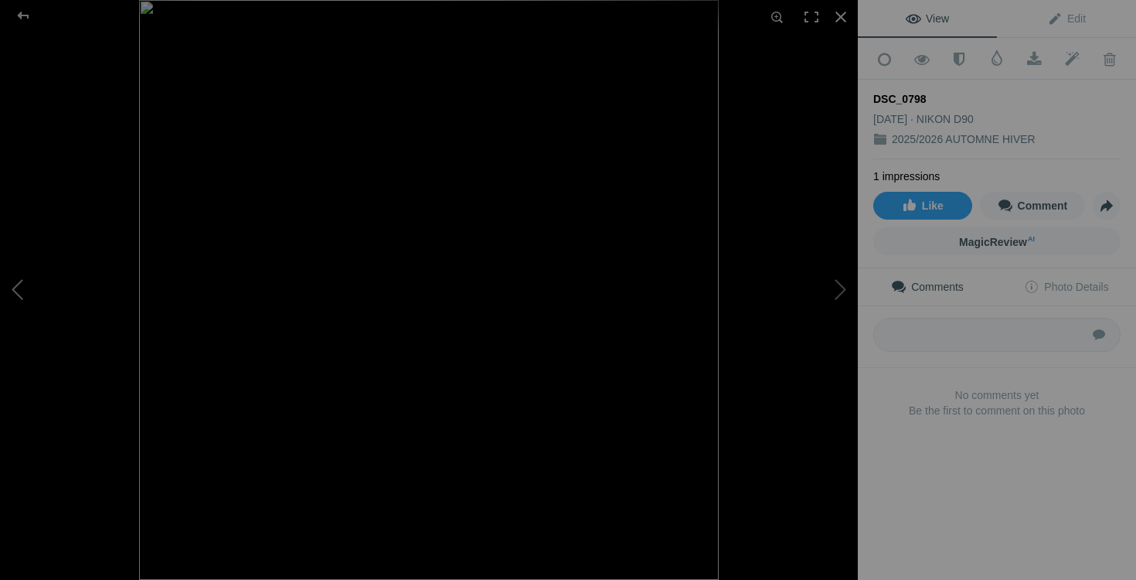
click at [38, 299] on button at bounding box center [58, 289] width 116 height 209
click at [839, 18] on div at bounding box center [841, 17] width 34 height 34
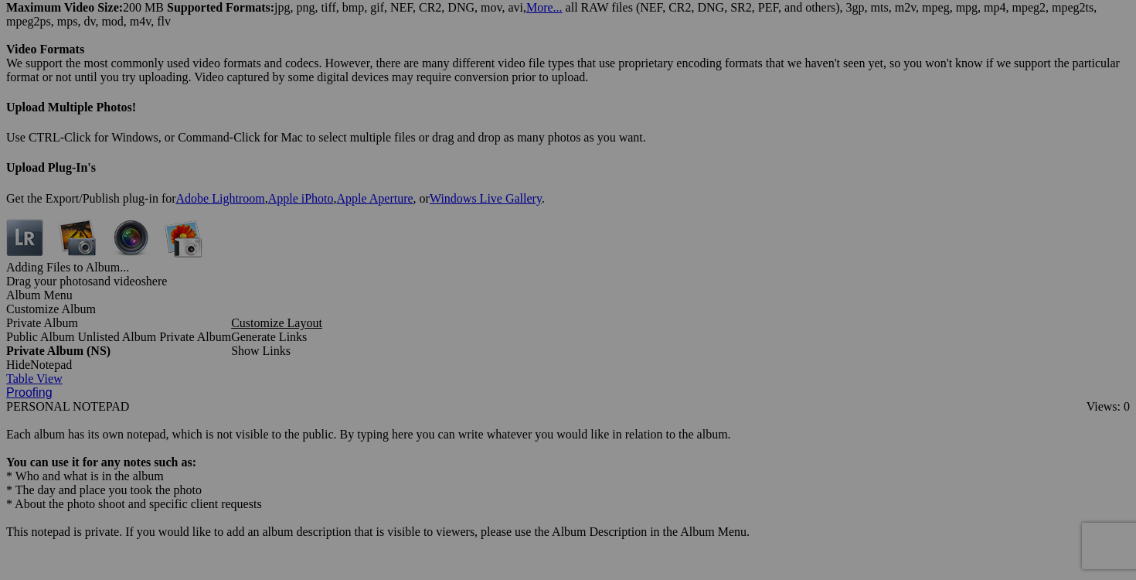
click at [465, 390] on link "Yes" at bounding box center [456, 391] width 18 height 13
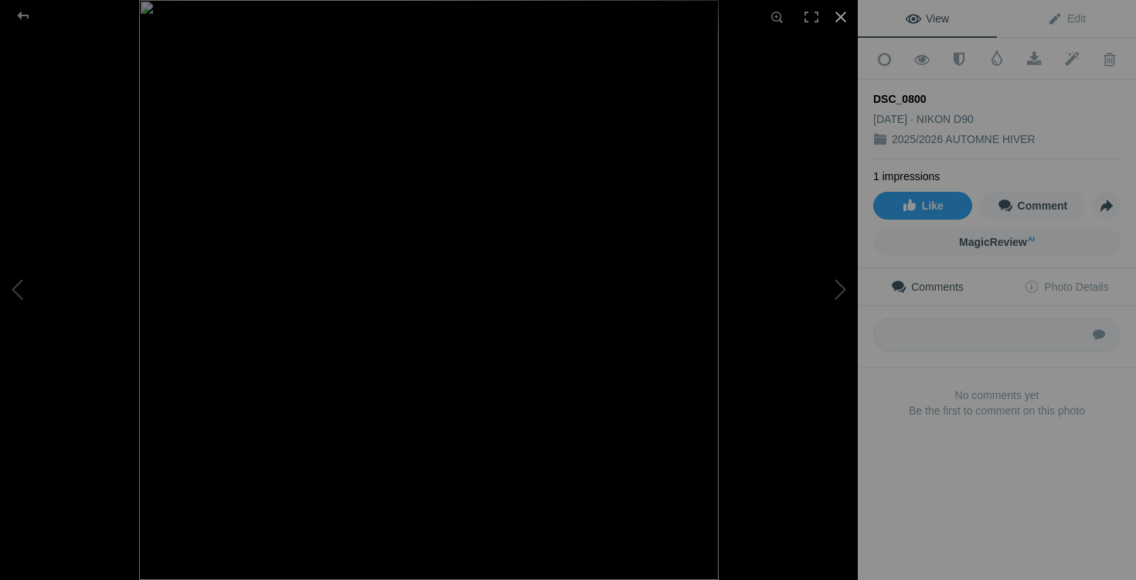
click at [840, 22] on div at bounding box center [841, 17] width 34 height 34
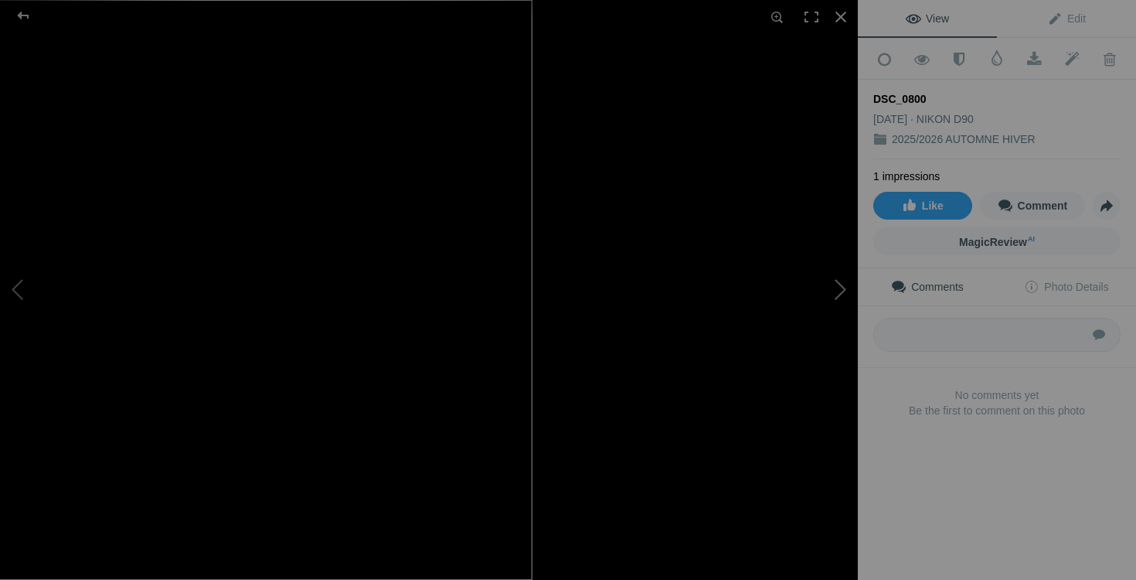
click at [799, 353] on button at bounding box center [800, 289] width 116 height 209
click at [824, 294] on button at bounding box center [800, 289] width 116 height 209
click at [836, 297] on button at bounding box center [800, 289] width 116 height 209
click at [845, 12] on div at bounding box center [841, 17] width 34 height 34
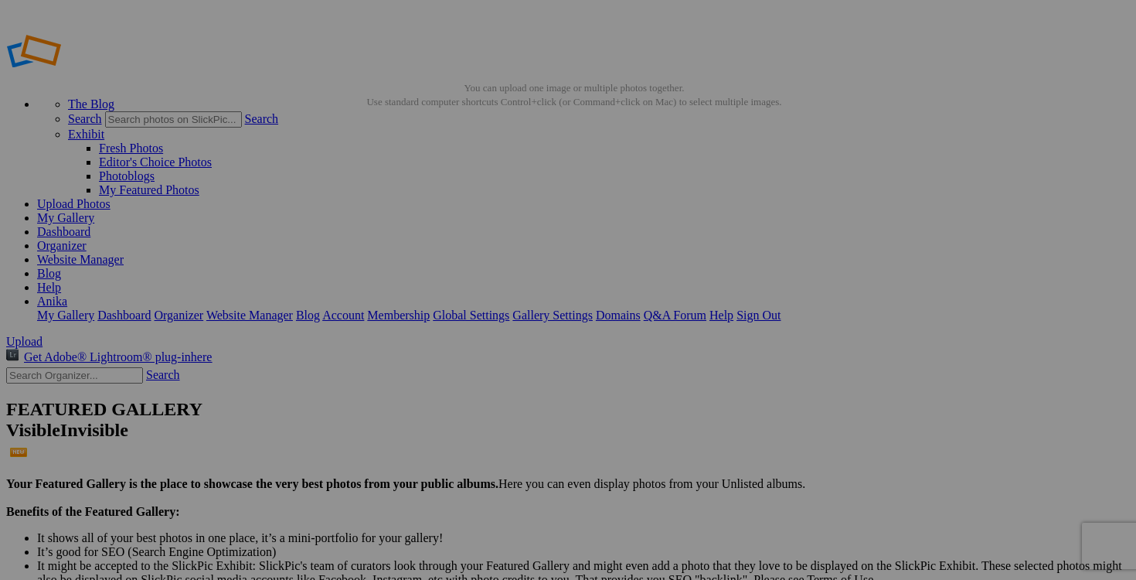
drag, startPoint x: 874, startPoint y: 298, endPoint x: 782, endPoint y: 293, distance: 92.1
drag, startPoint x: 831, startPoint y: 301, endPoint x: 774, endPoint y: 300, distance: 56.4
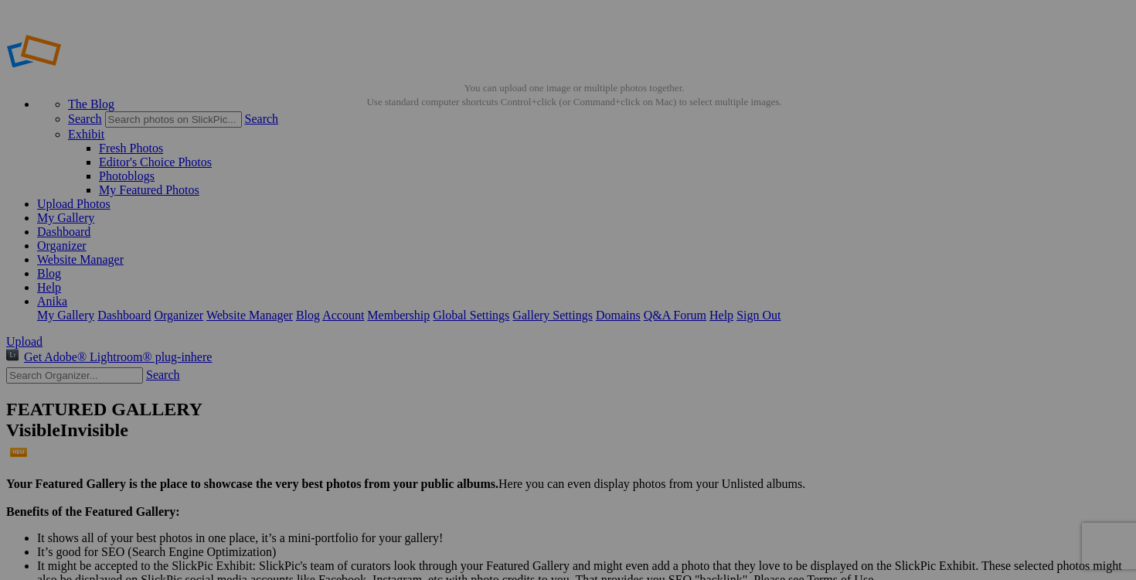
type input "jupe ARITZIA WILFRED small 45$(comme neuf)"
drag, startPoint x: 757, startPoint y: 303, endPoint x: 641, endPoint y: 301, distance: 115.9
paste input "jupe ARITZIA WILFRED small"
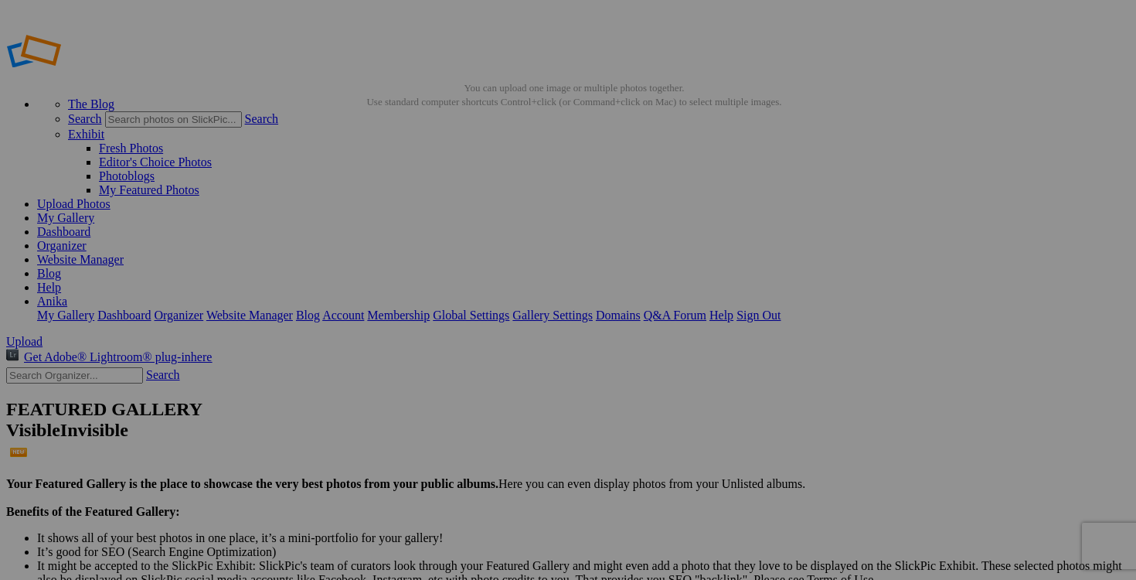
type input "jupe ARITZIA WILFRED small"
drag, startPoint x: 512, startPoint y: 302, endPoint x: 661, endPoint y: 302, distance: 149.1
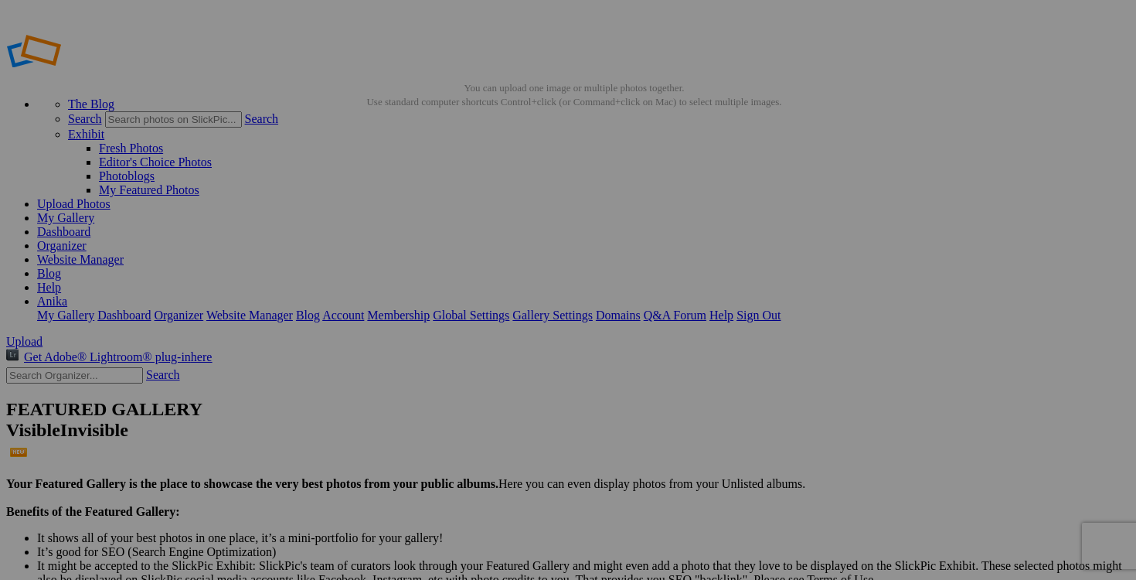
paste input "jupe ARITZIA WILFRED small"
type input "jupe ARITZIA WILFRED small"
drag, startPoint x: 374, startPoint y: 303, endPoint x: 500, endPoint y: 304, distance: 126.0
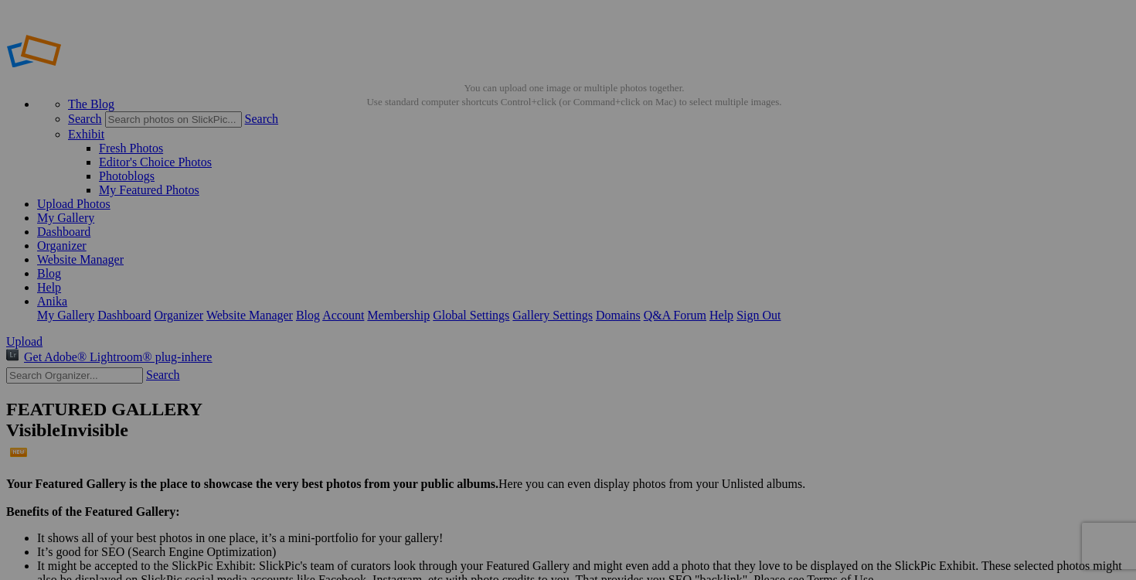
paste input "jupe ARITZIA WILFRED small"
type input "jupe ARITZIA WILFRED small"
drag, startPoint x: 604, startPoint y: 304, endPoint x: 535, endPoint y: 287, distance: 70.8
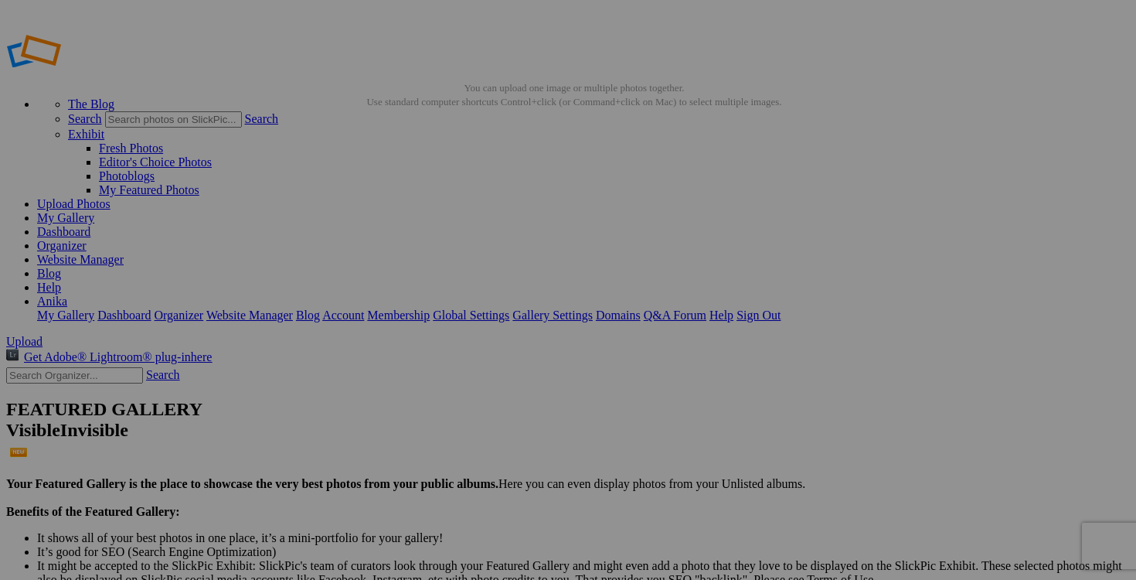
drag, startPoint x: 535, startPoint y: 302, endPoint x: 508, endPoint y: 302, distance: 26.3
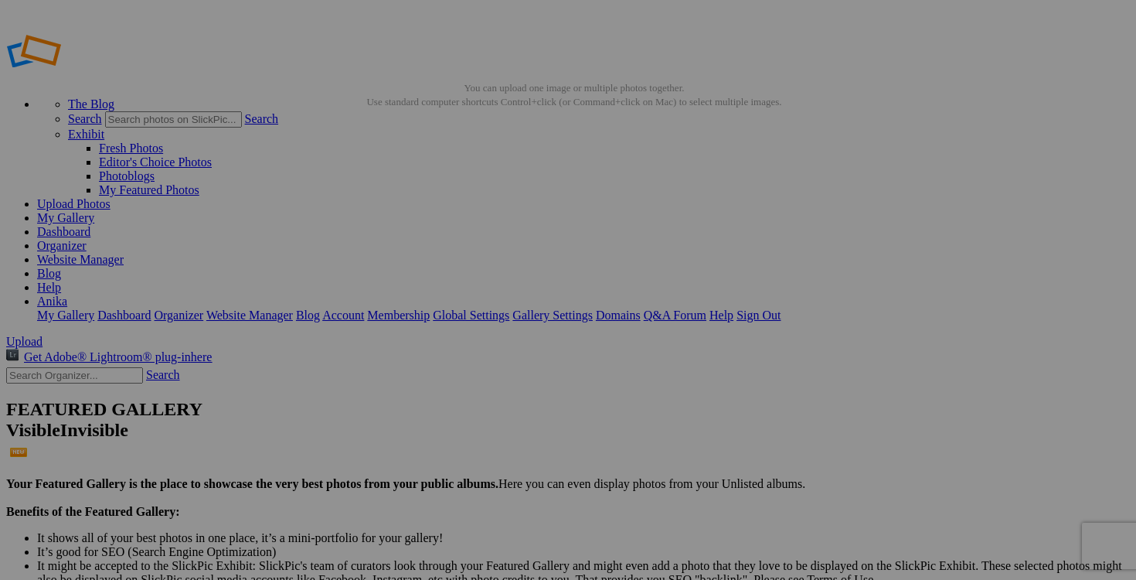
drag, startPoint x: 544, startPoint y: 301, endPoint x: 488, endPoint y: 298, distance: 56.5
type input "pantalon ARITZIA WILFRED taille 0 40$(comme neuf, altéré au bas, l'entre jambe …"
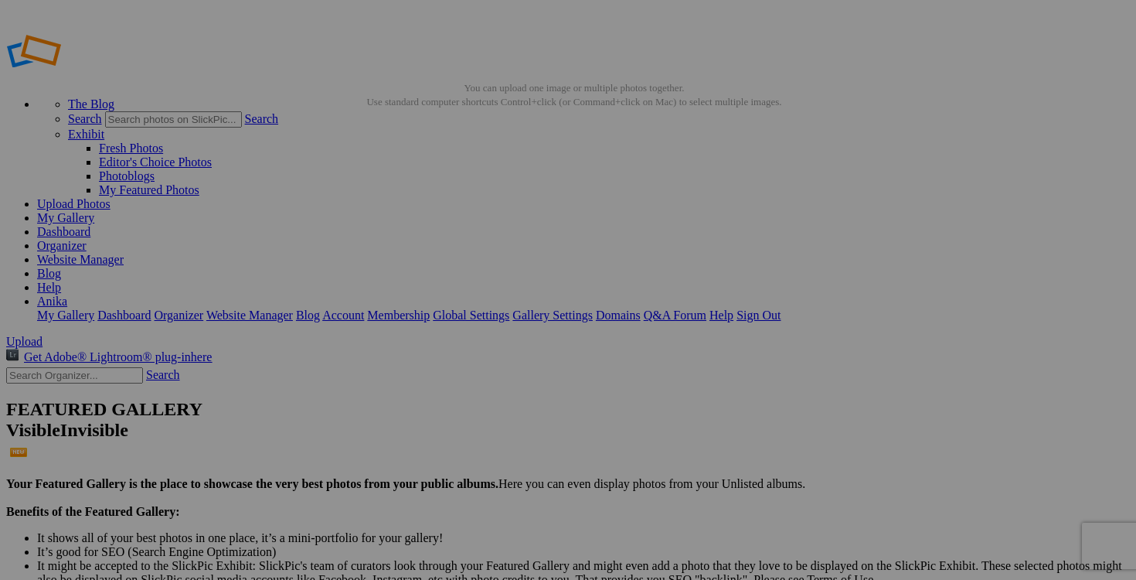
drag, startPoint x: 460, startPoint y: 302, endPoint x: 298, endPoint y: 302, distance: 161.5
paste input "pantalon ARITZIA WILFRED taille 0"
type input "pantalon ARITZIA WILFRED taille 0"
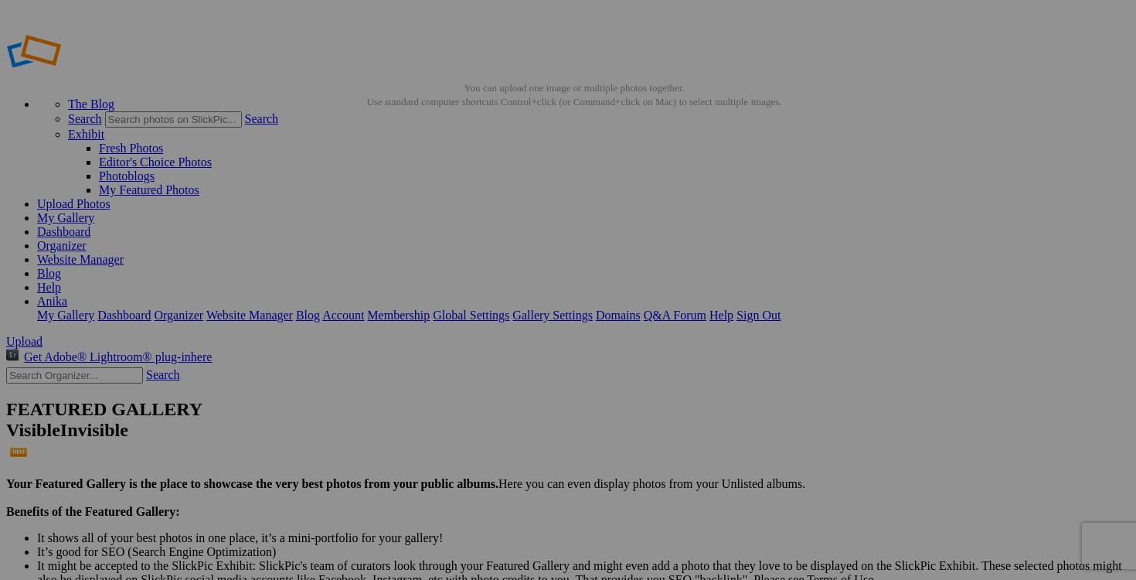
scroll to position [0, 0]
drag, startPoint x: 746, startPoint y: 304, endPoint x: 608, endPoint y: 304, distance: 138.3
paste input "pantalon ARITZIA WILFRED taille 0"
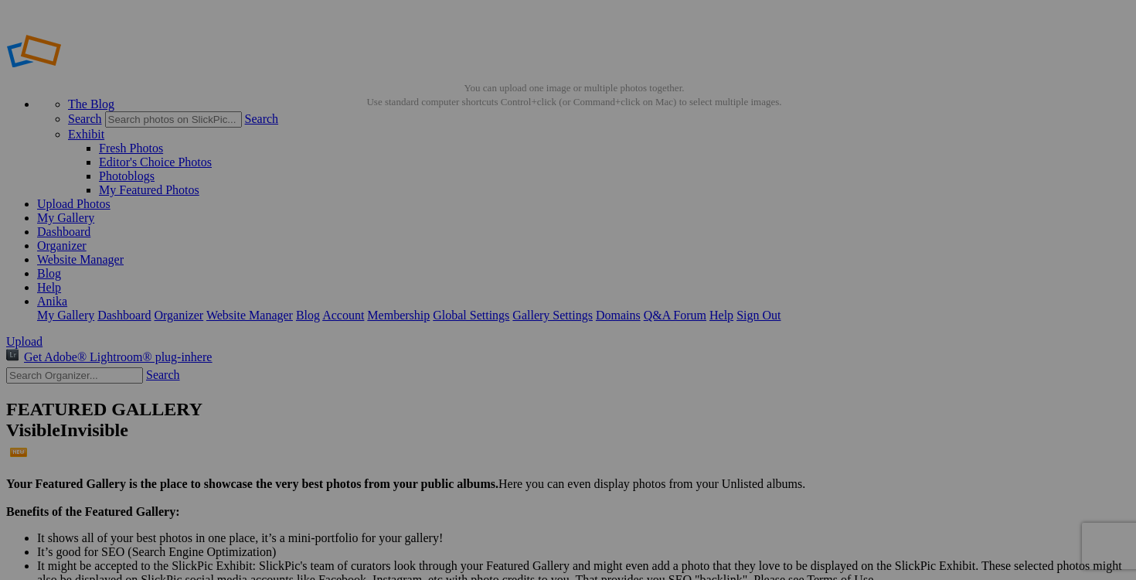
type input "pantalon ARITZIA WILFRED taille 0"
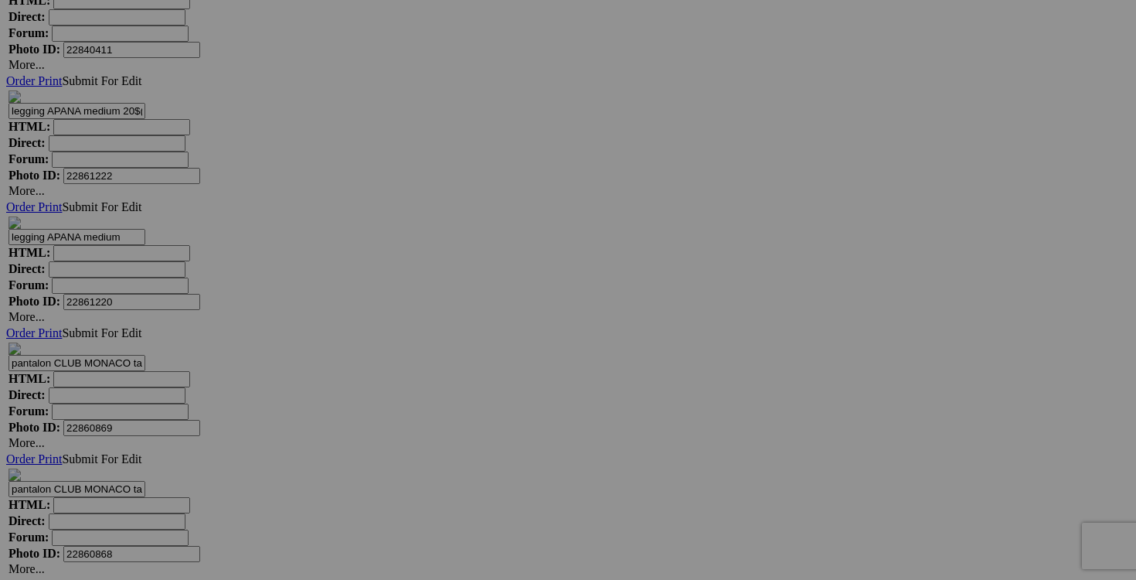
scroll to position [5428, 0]
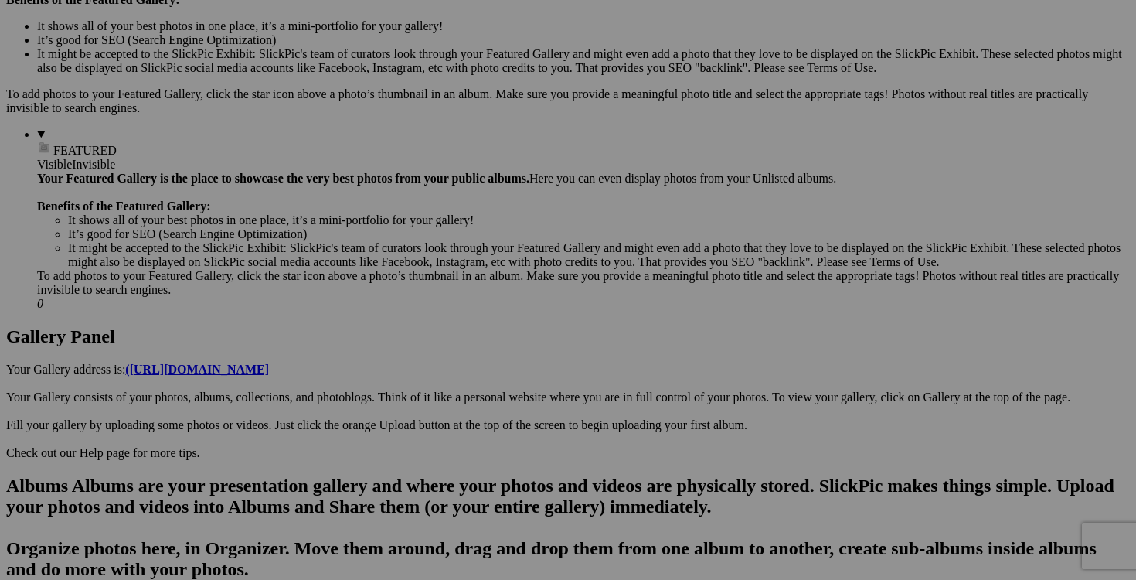
scroll to position [142, 0]
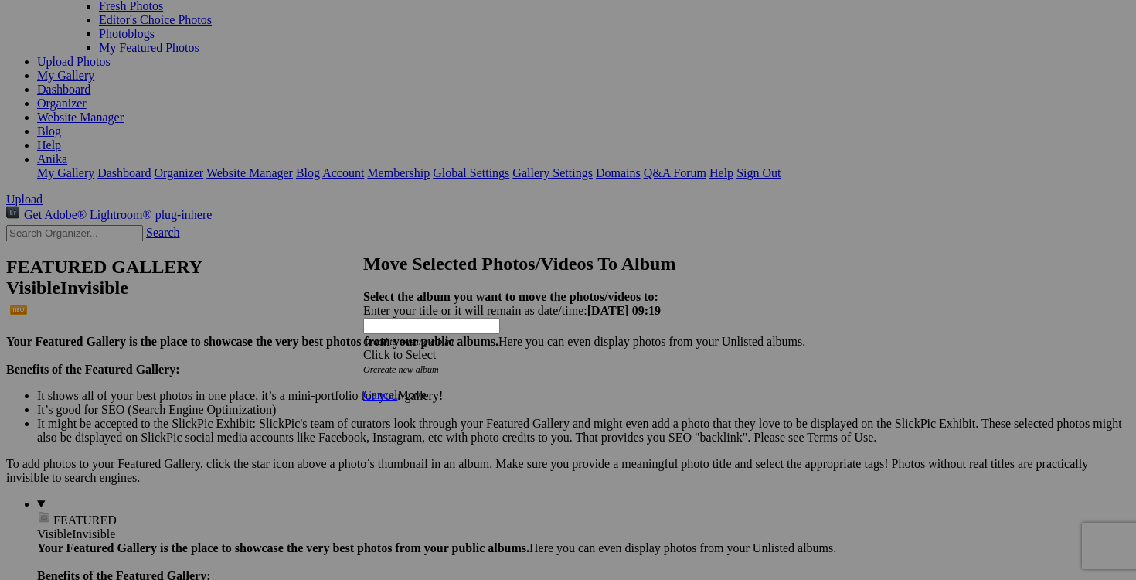
click at [363, 348] on span at bounding box center [363, 354] width 0 height 13
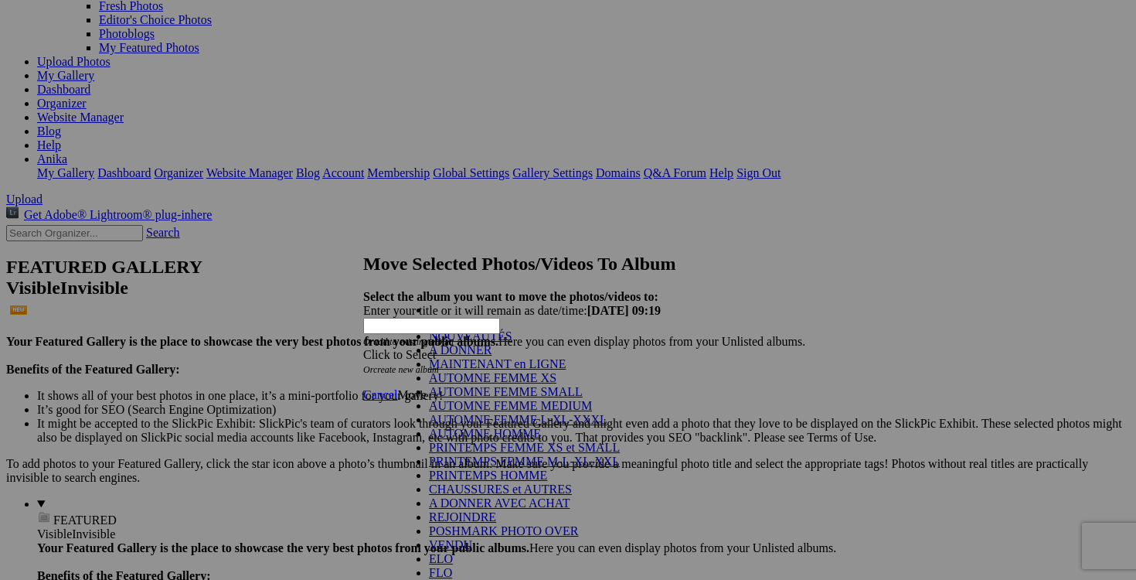
click at [512, 342] on link "NOUVEAUTÉS" at bounding box center [470, 335] width 83 height 13
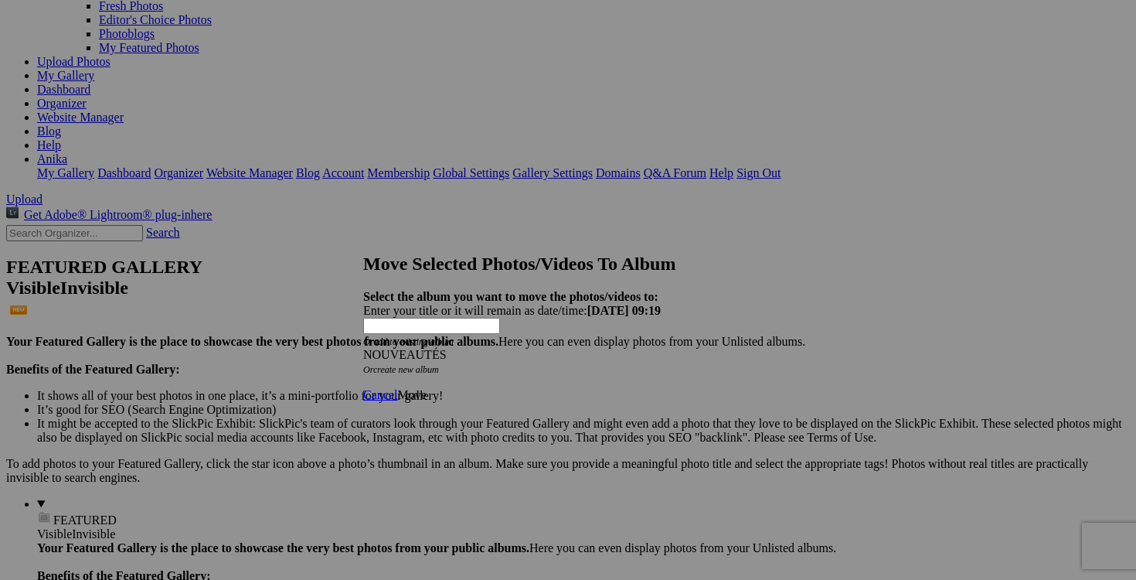
click at [426, 388] on span "Move" at bounding box center [411, 394] width 29 height 13
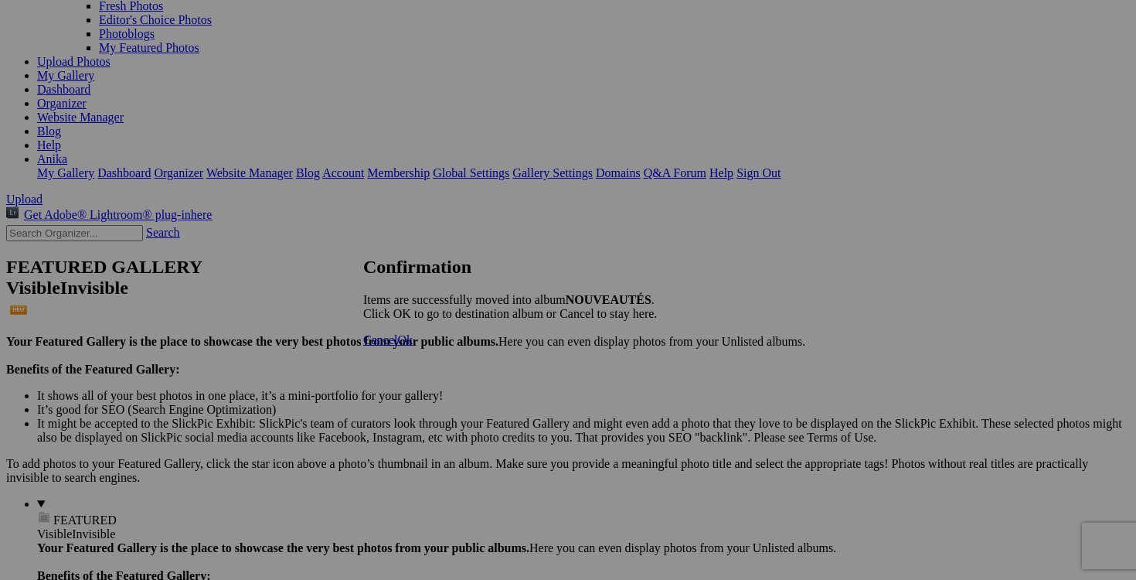
click at [397, 346] on link "Cancel" at bounding box center [380, 339] width 34 height 13
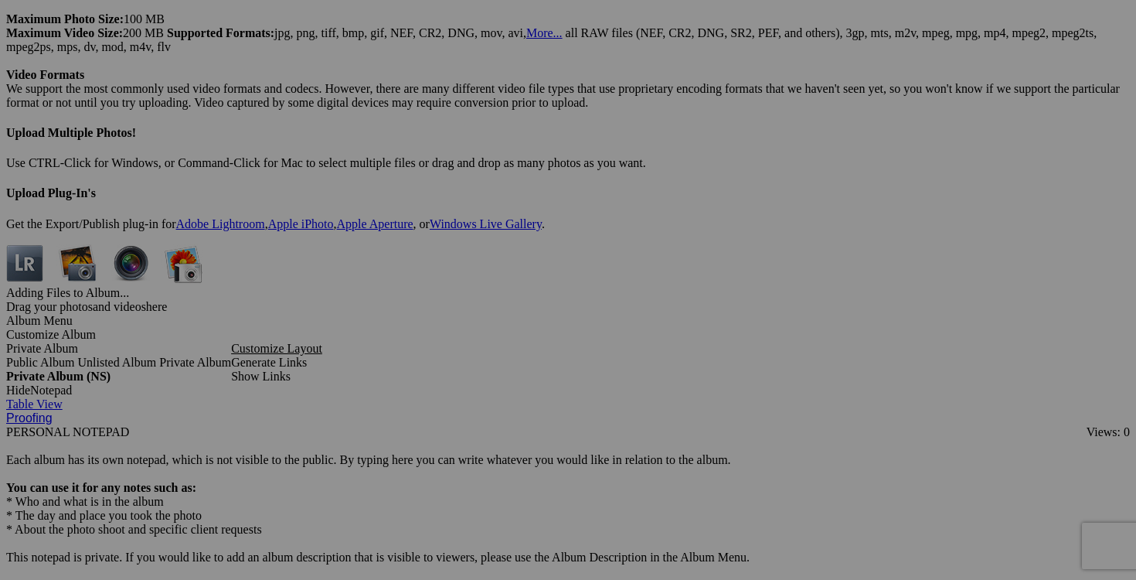
scroll to position [4459, 0]
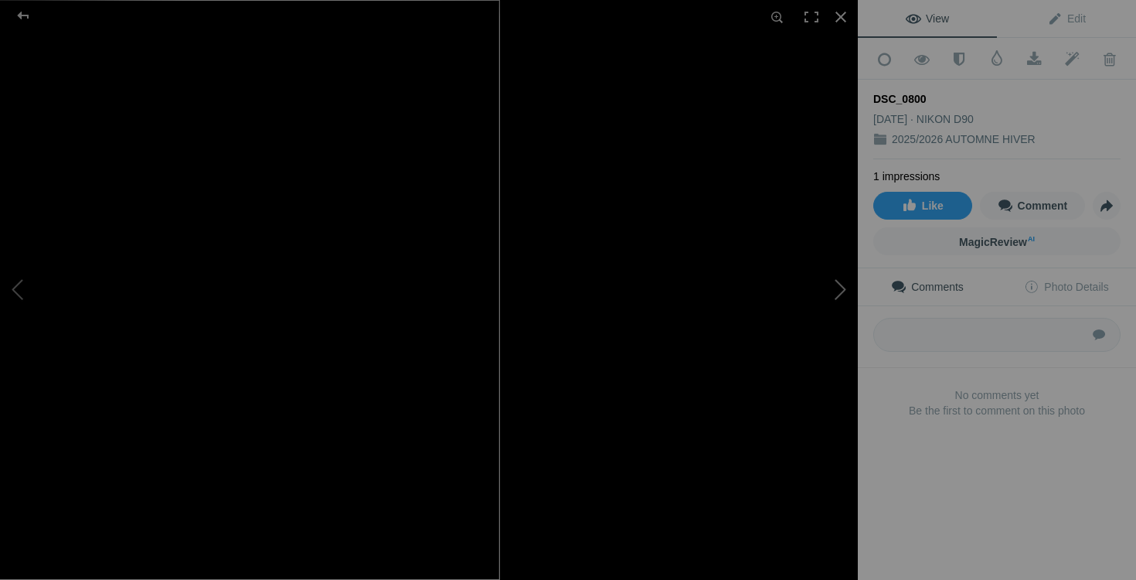
click at [803, 383] on button at bounding box center [800, 289] width 116 height 209
click at [843, 284] on button at bounding box center [800, 289] width 116 height 209
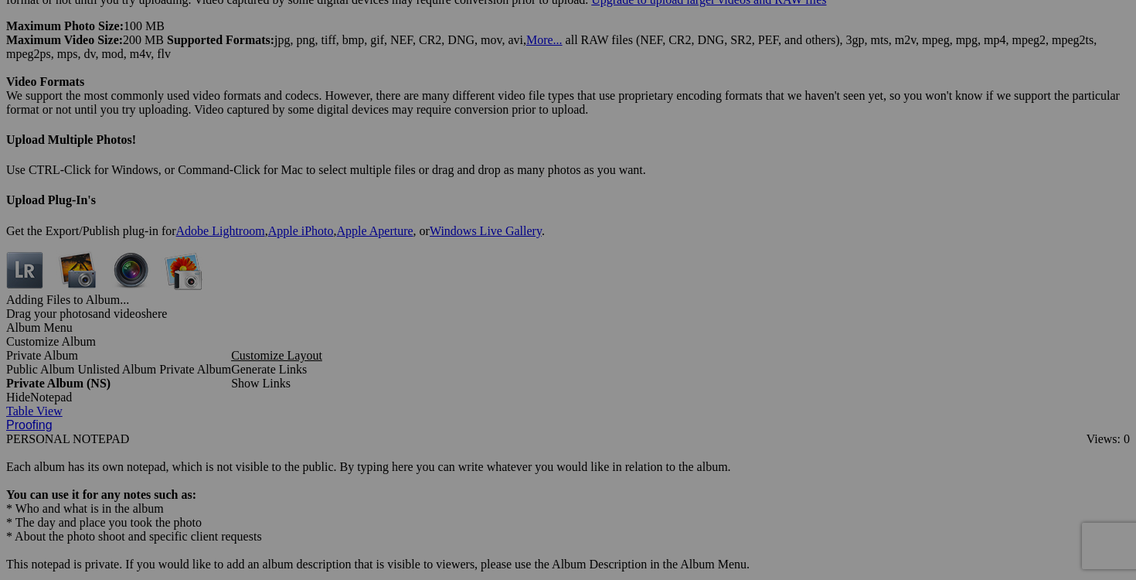
scroll to position [4388, 0]
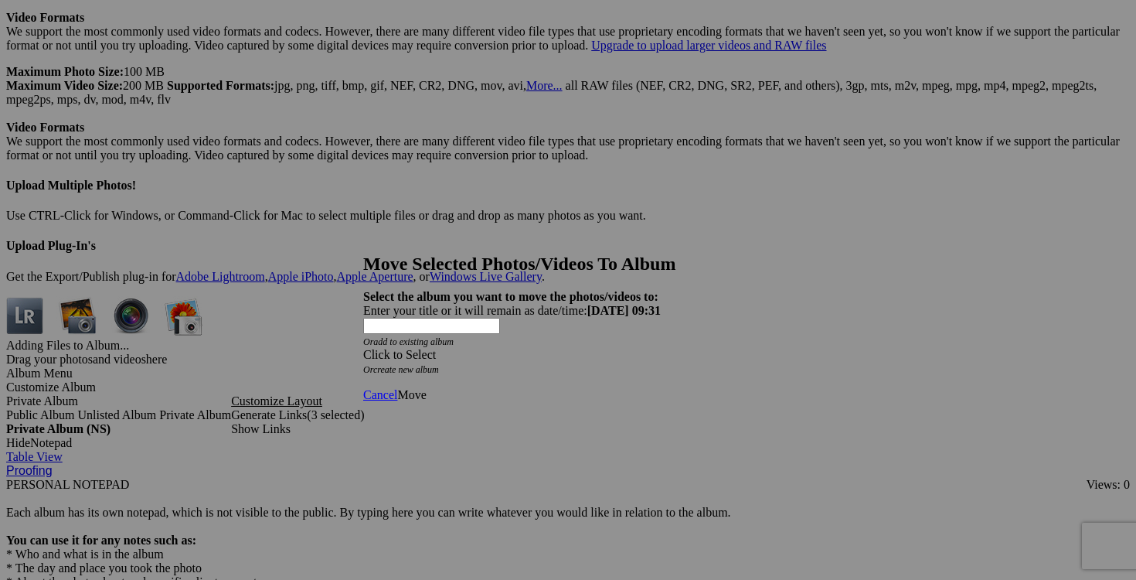
click at [363, 348] on span at bounding box center [363, 354] width 0 height 13
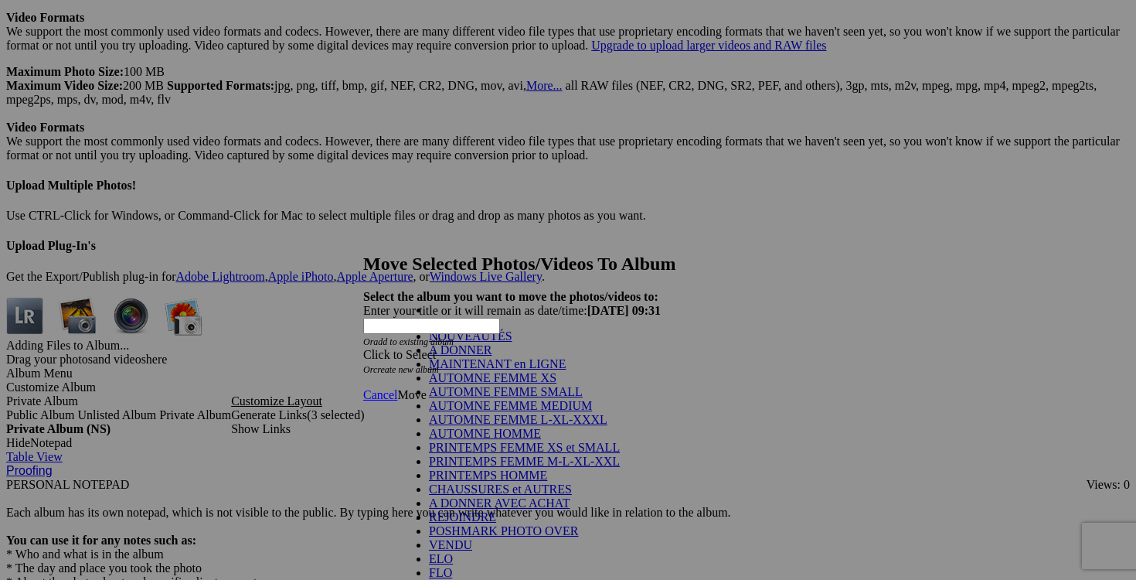
click at [512, 342] on link "NOUVEAUTÉS" at bounding box center [470, 335] width 83 height 13
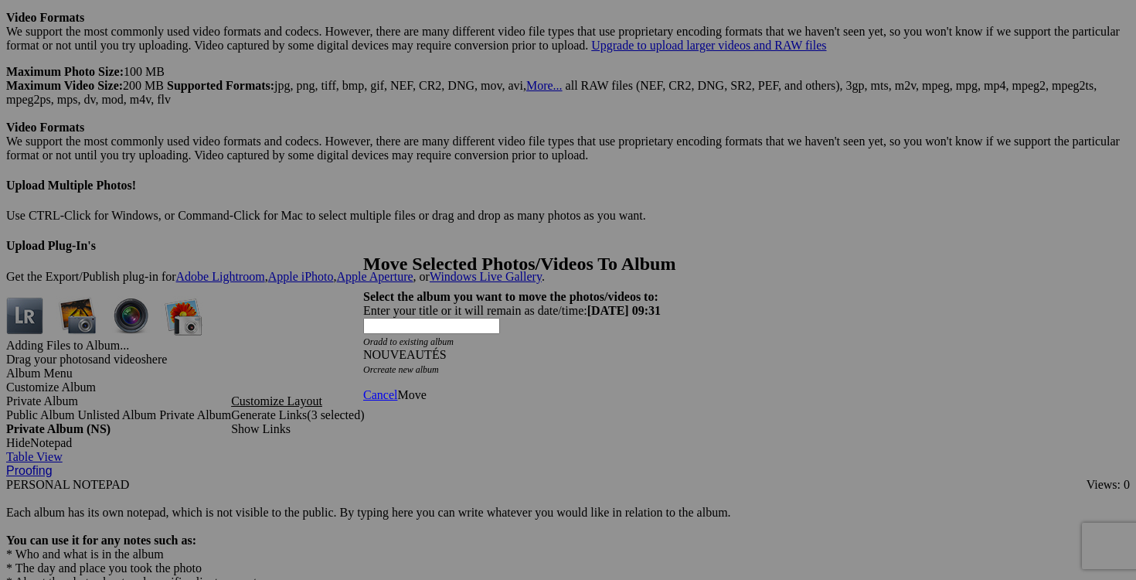
click at [426, 388] on span "Move" at bounding box center [411, 394] width 29 height 13
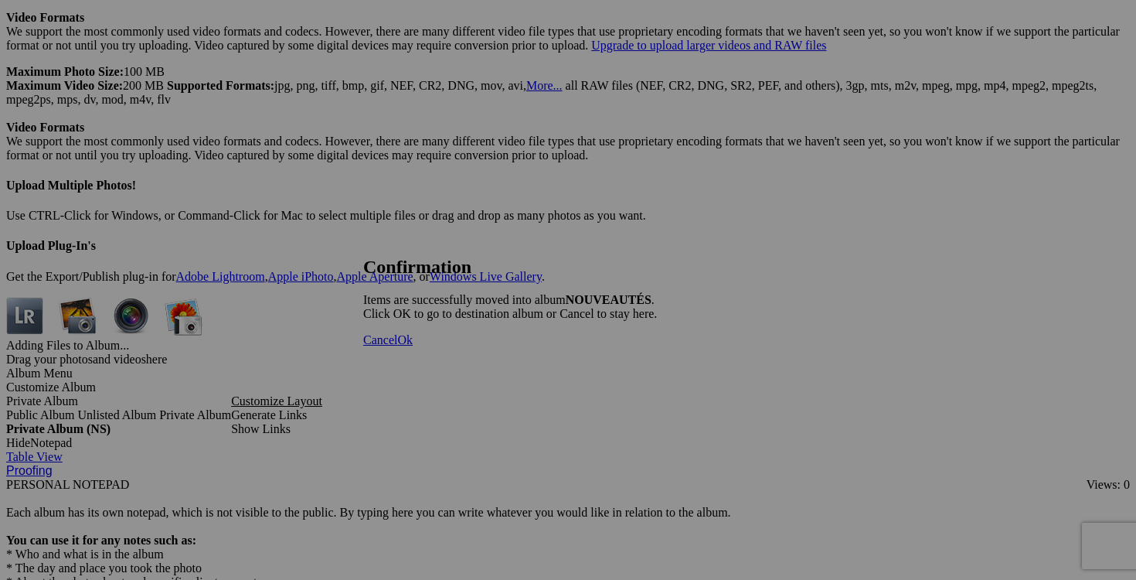
click at [397, 346] on span "Cancel" at bounding box center [380, 339] width 34 height 13
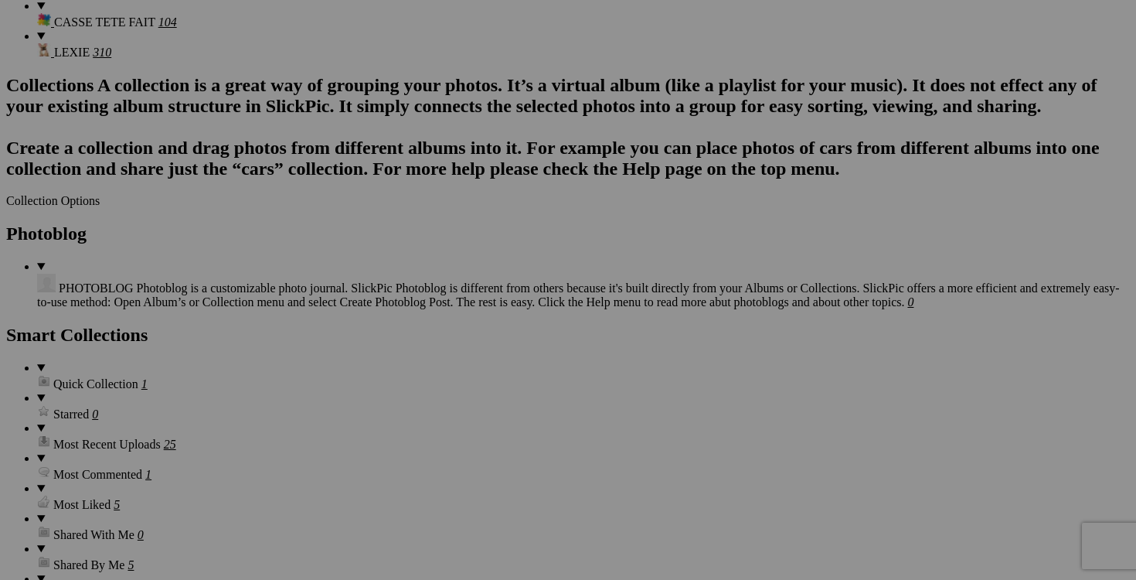
scroll to position [1819, 0]
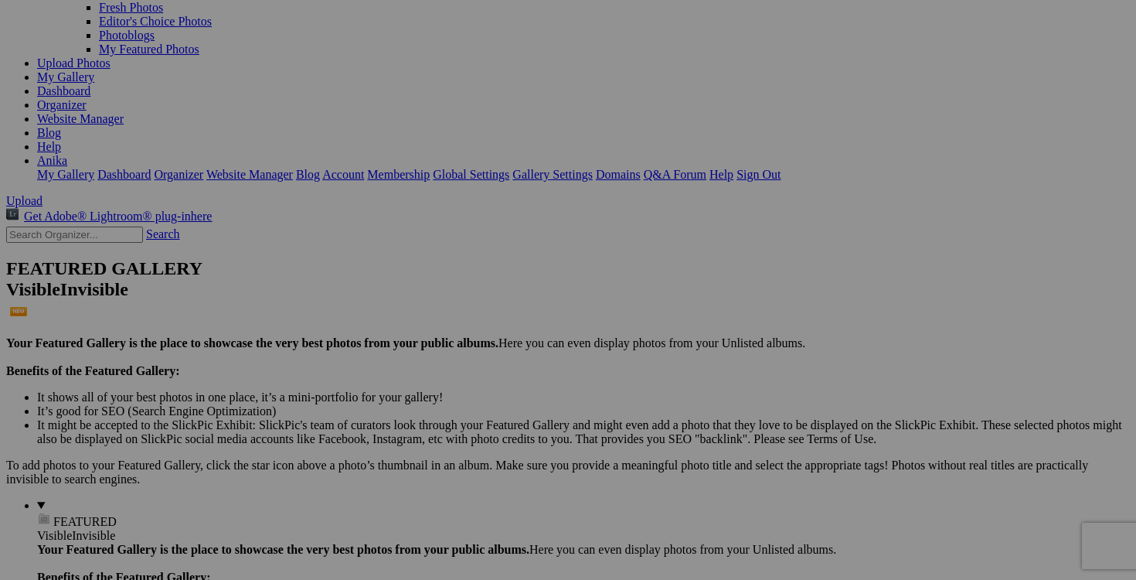
scroll to position [91, 0]
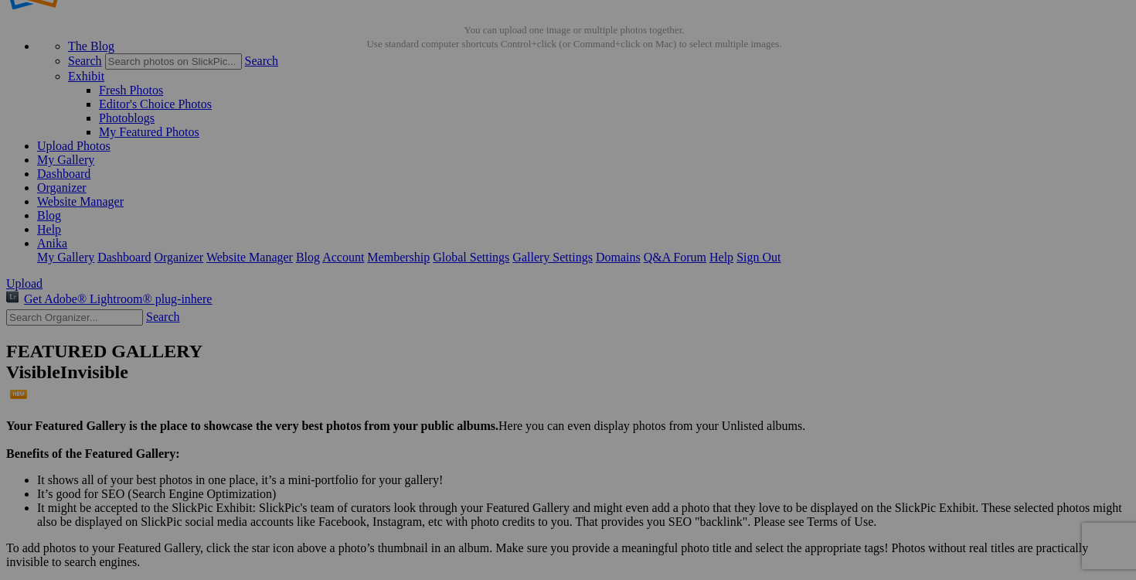
scroll to position [111, 0]
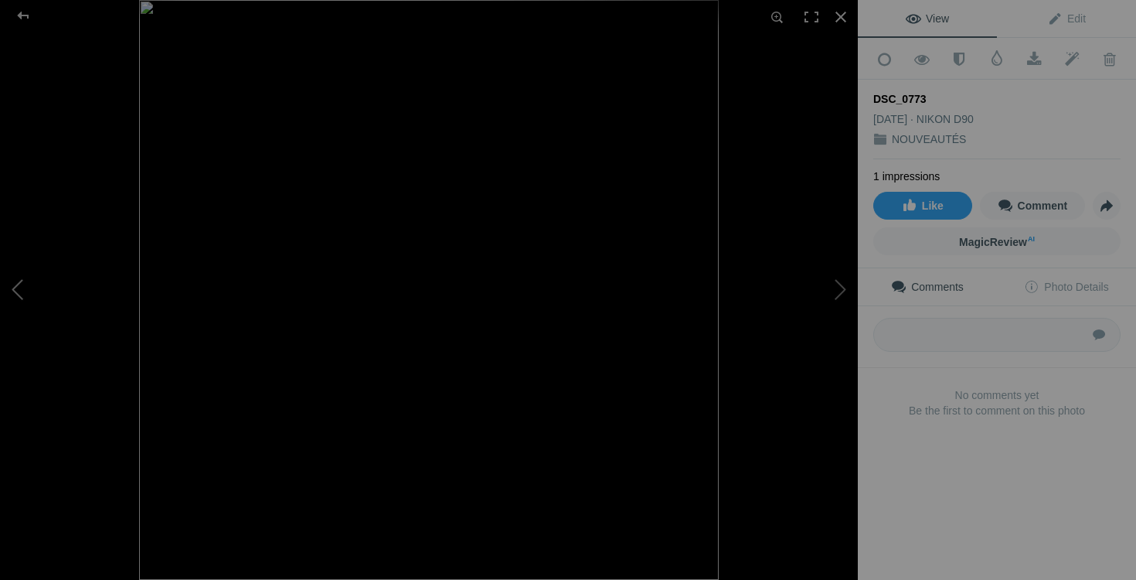
click at [31, 284] on button at bounding box center [58, 289] width 116 height 209
click at [845, 21] on div at bounding box center [841, 17] width 34 height 34
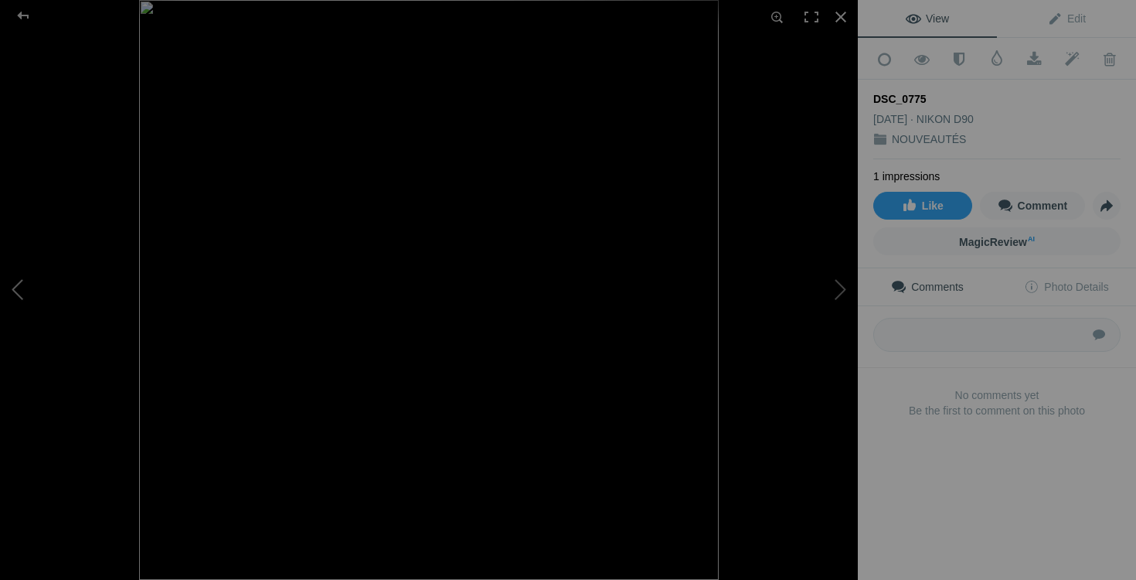
click at [37, 292] on button at bounding box center [58, 289] width 116 height 209
click at [842, 16] on div at bounding box center [841, 17] width 34 height 34
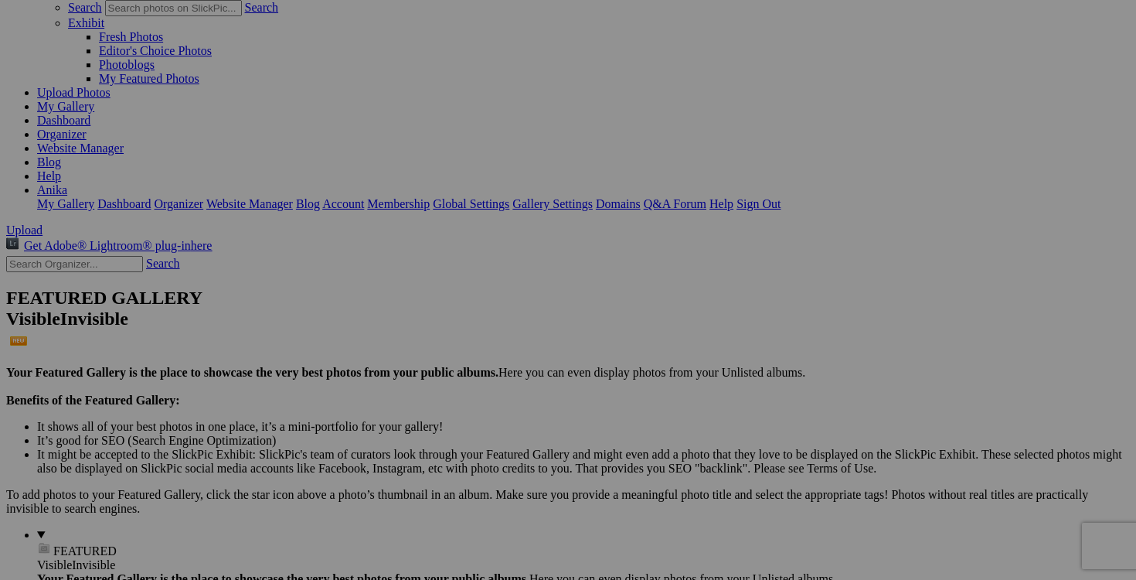
click at [465, 399] on span "Yes" at bounding box center [456, 405] width 18 height 13
drag, startPoint x: 750, startPoint y: 212, endPoint x: 613, endPoint y: 212, distance: 136.8
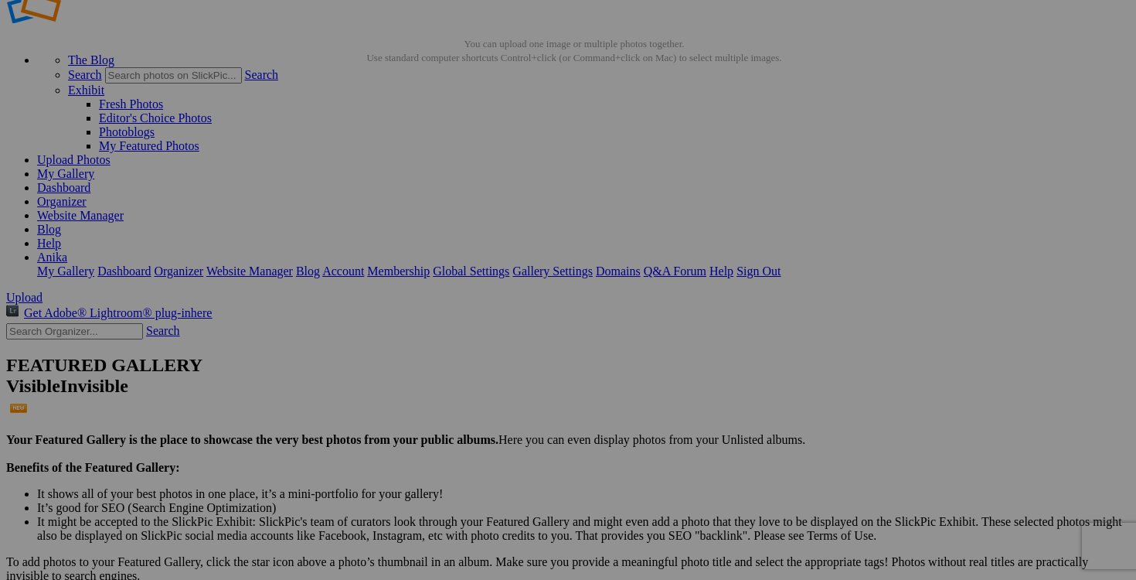
scroll to position [111, 0]
